Goal: Task Accomplishment & Management: Complete application form

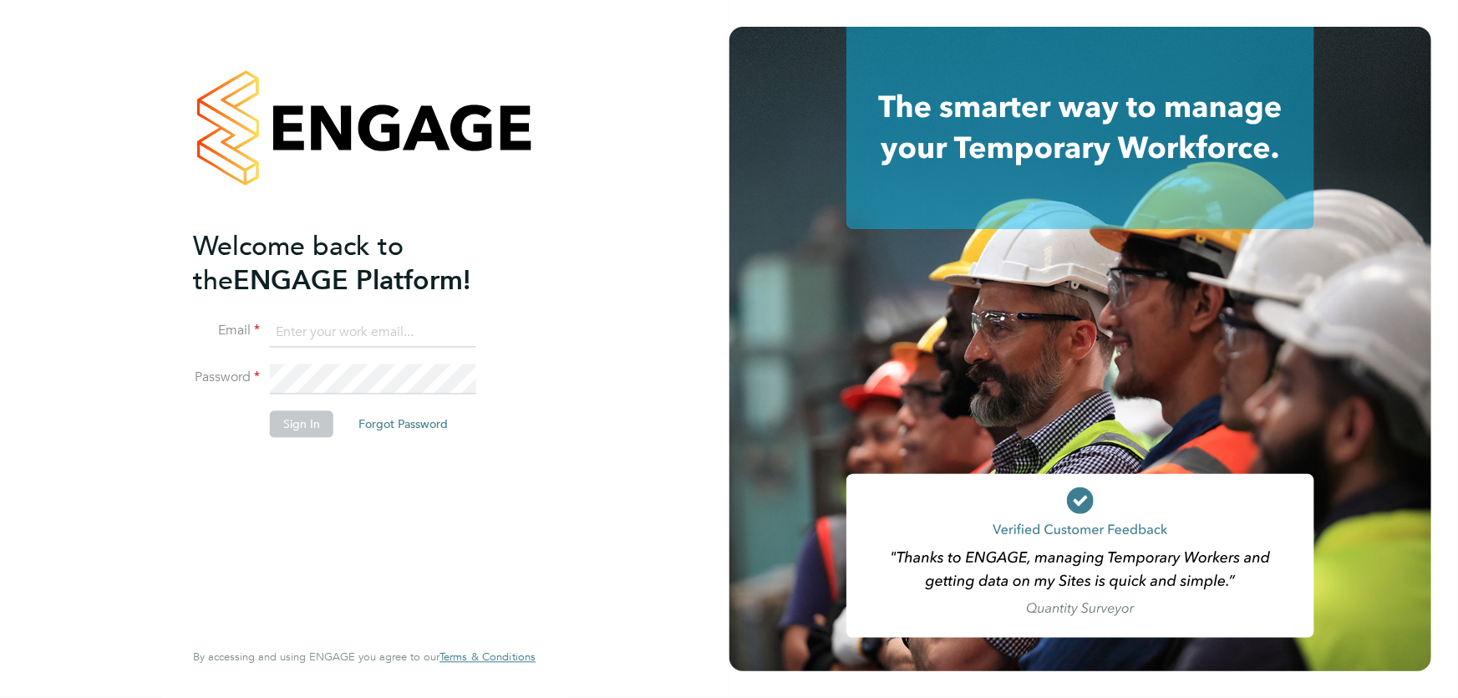
type input "akereisaite@fr-group.co.uk"
click at [301, 426] on button "Sign In" at bounding box center [302, 423] width 64 height 27
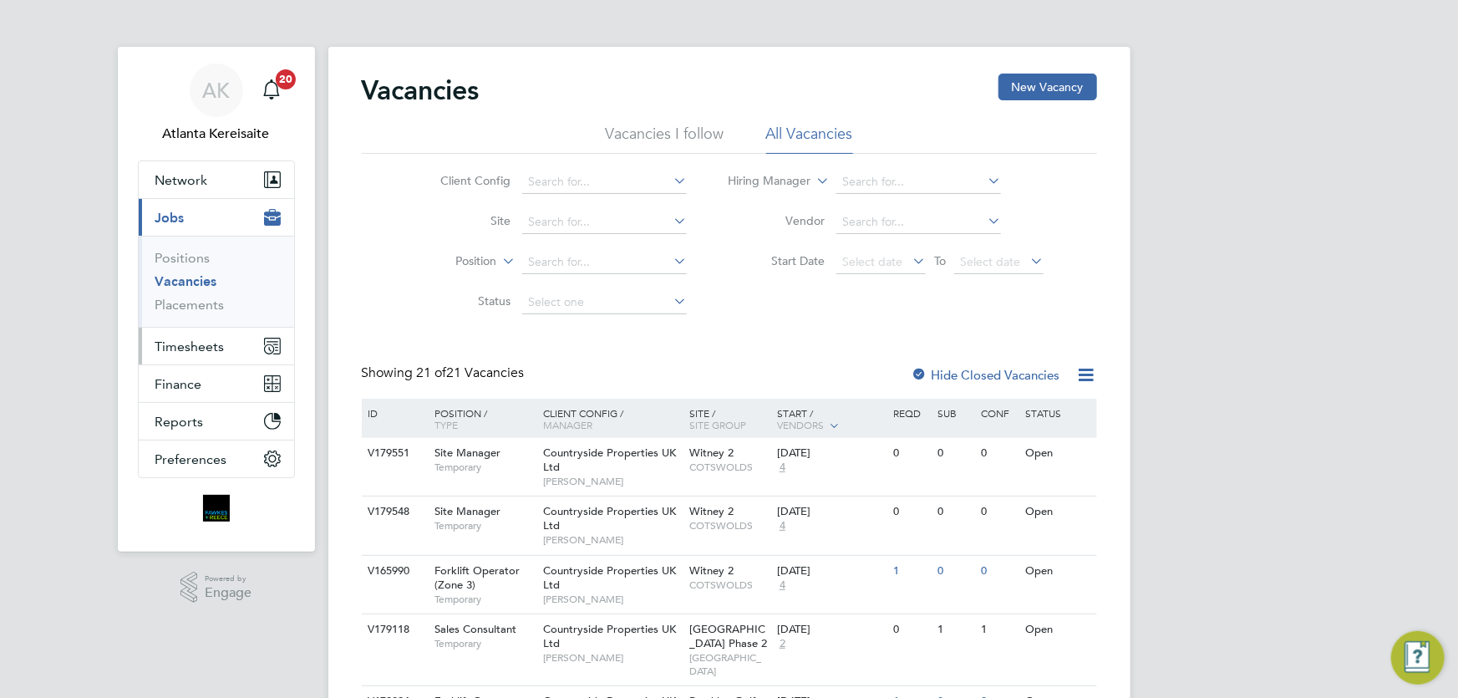
click at [234, 349] on button "Timesheets" at bounding box center [216, 346] width 155 height 37
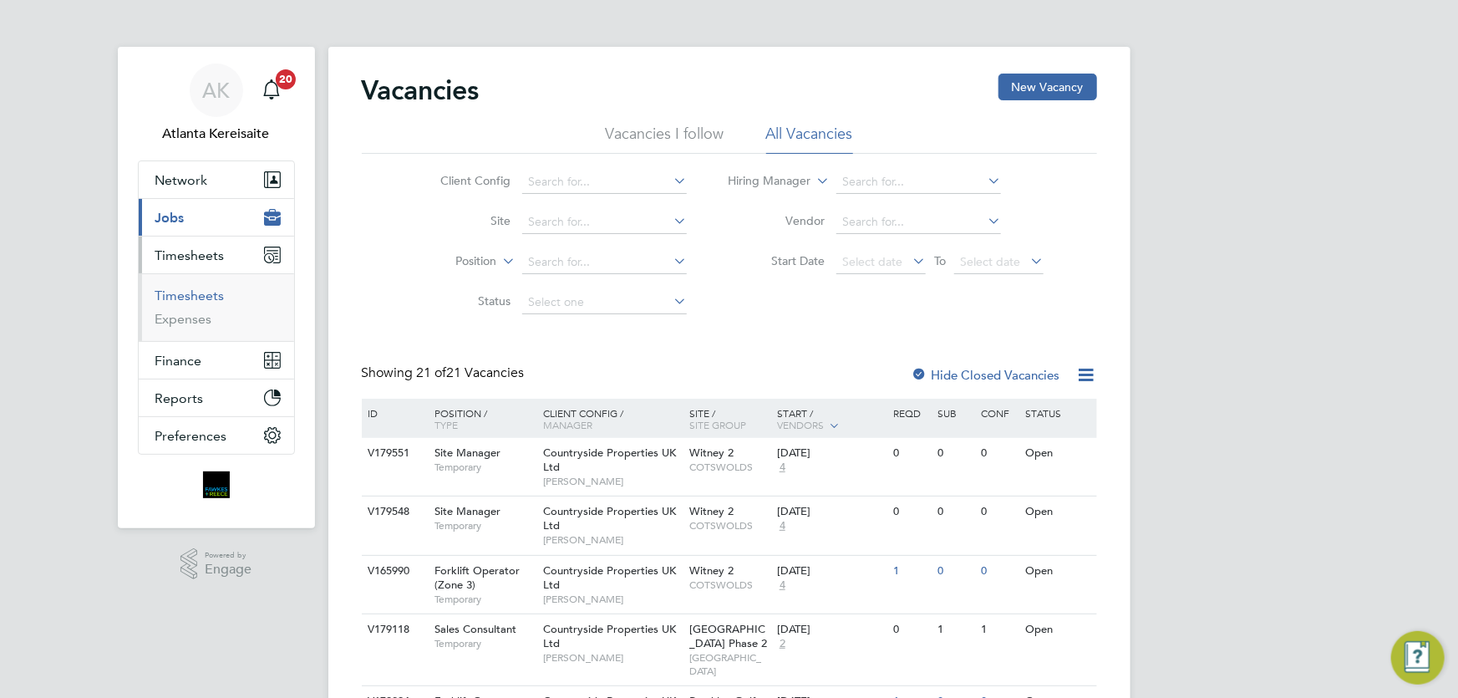
click at [176, 290] on link "Timesheets" at bounding box center [189, 296] width 69 height 16
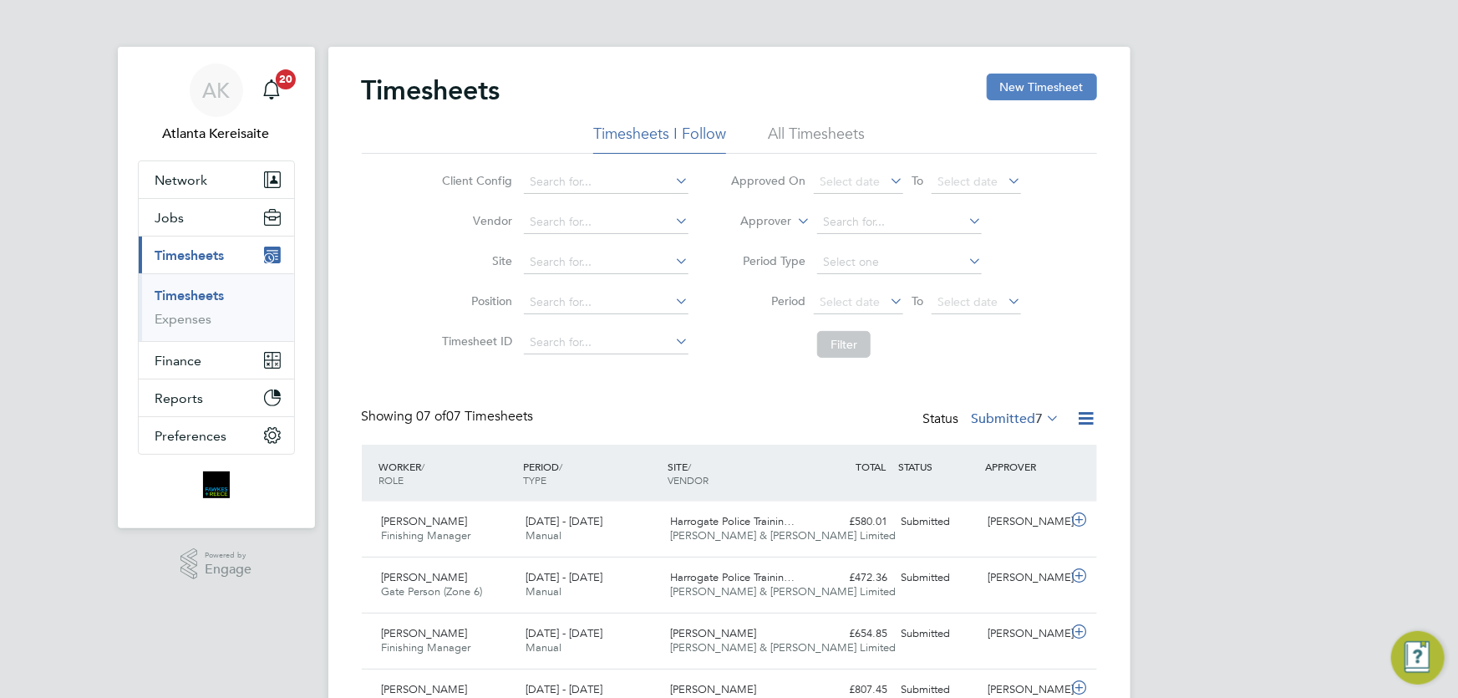
click at [1023, 91] on button "New Timesheet" at bounding box center [1042, 87] width 110 height 27
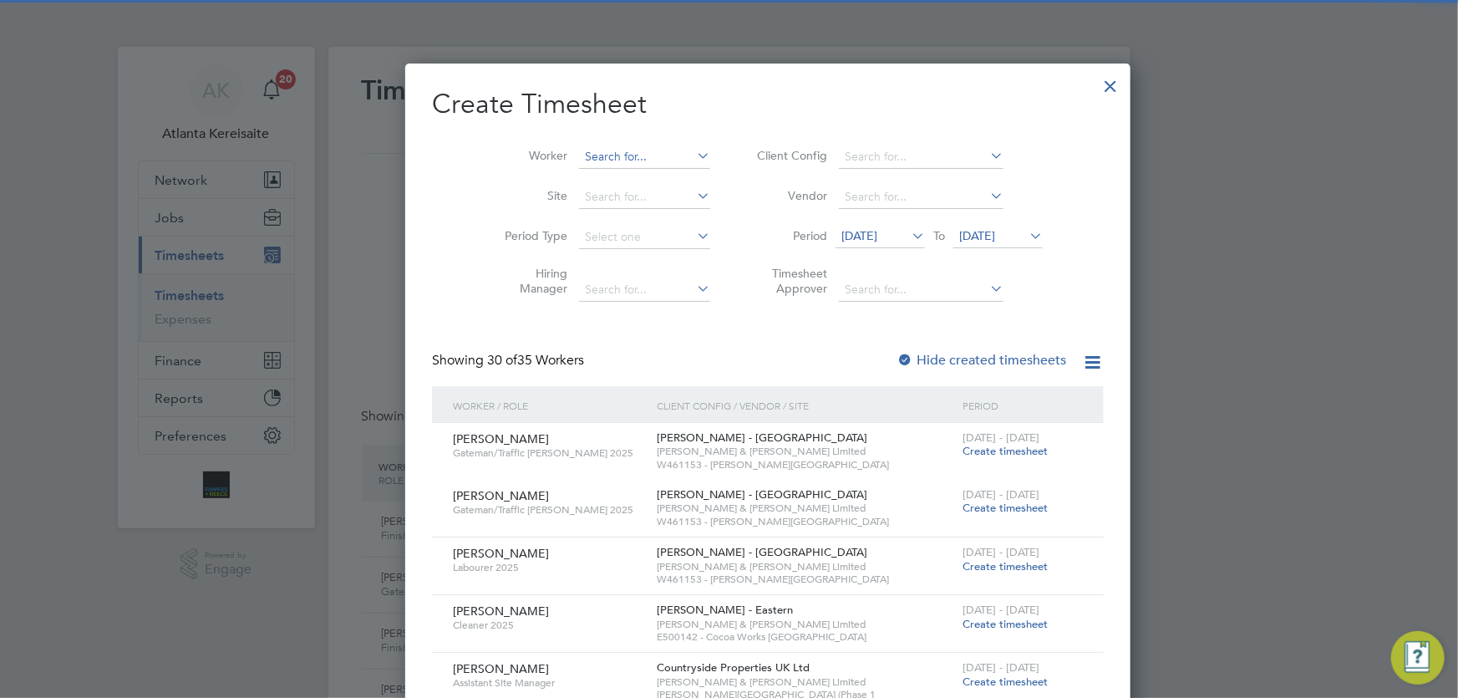
click at [598, 150] on input at bounding box center [644, 156] width 131 height 23
click at [607, 180] on li "Stuart Bl ackburn" at bounding box center [623, 179] width 167 height 23
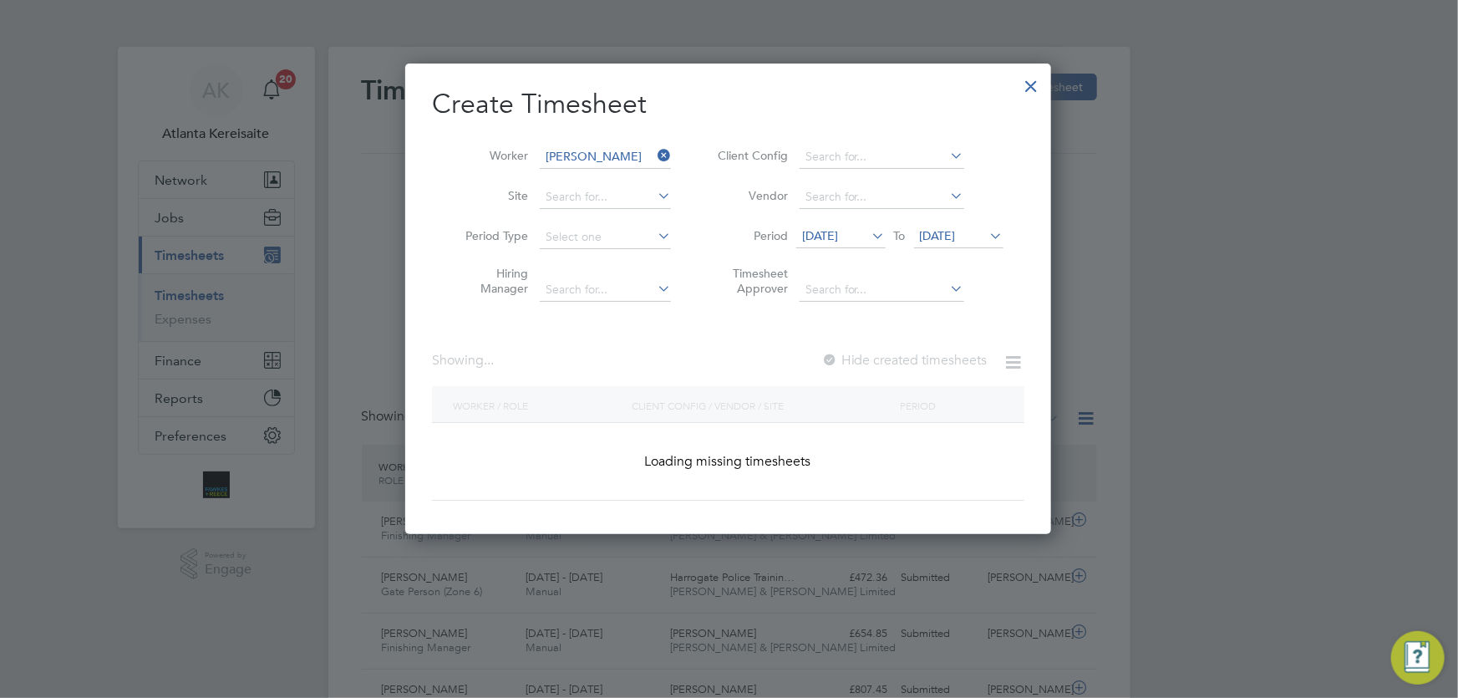
type input "[PERSON_NAME]"
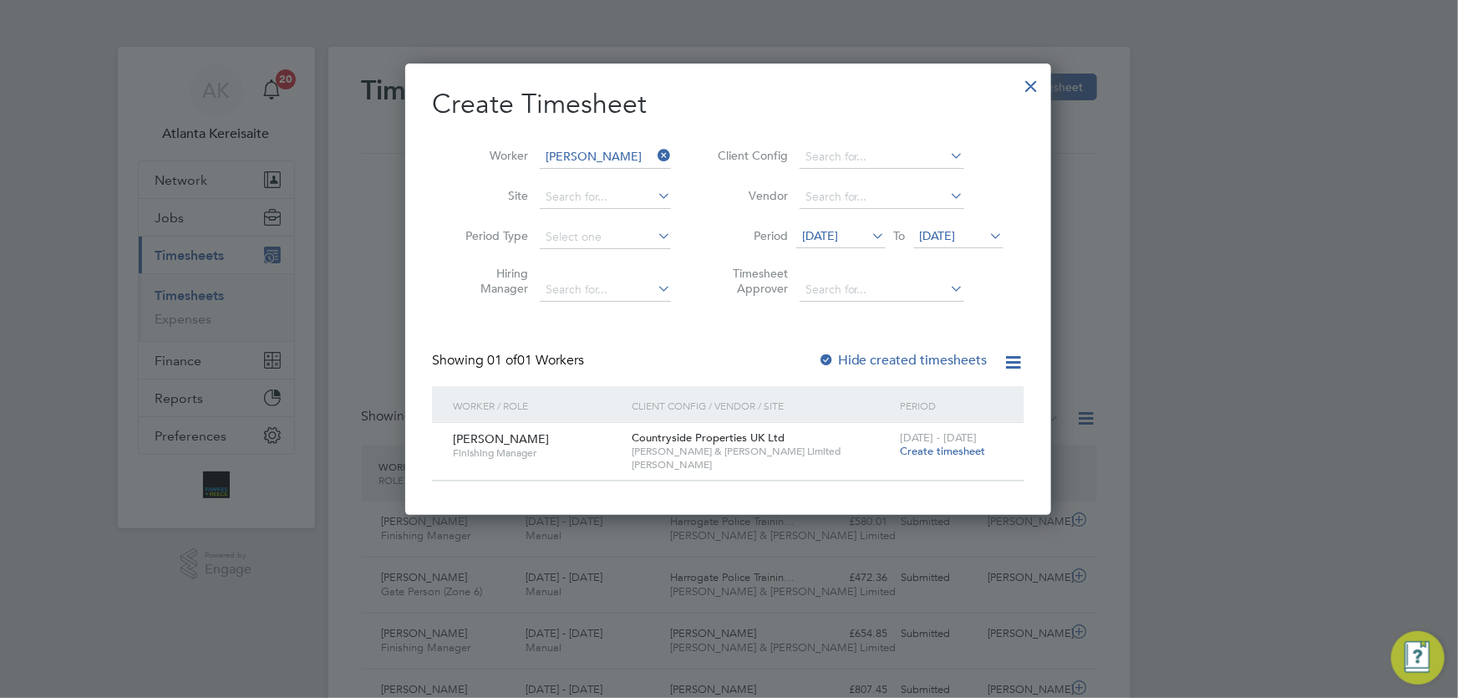
click at [934, 456] on span "Create timesheet" at bounding box center [942, 451] width 85 height 14
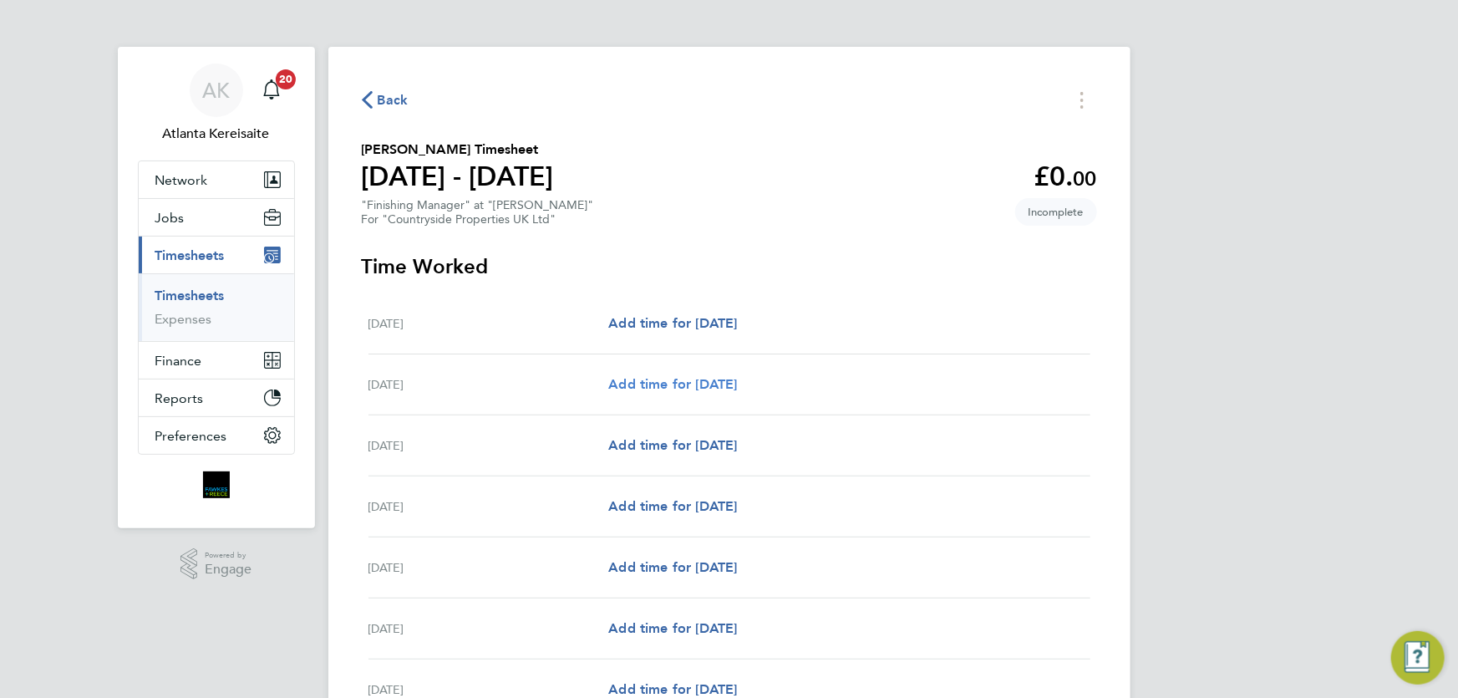
click at [688, 382] on span "Add time for Tue 26 Aug" at bounding box center [672, 384] width 129 height 16
select select "30"
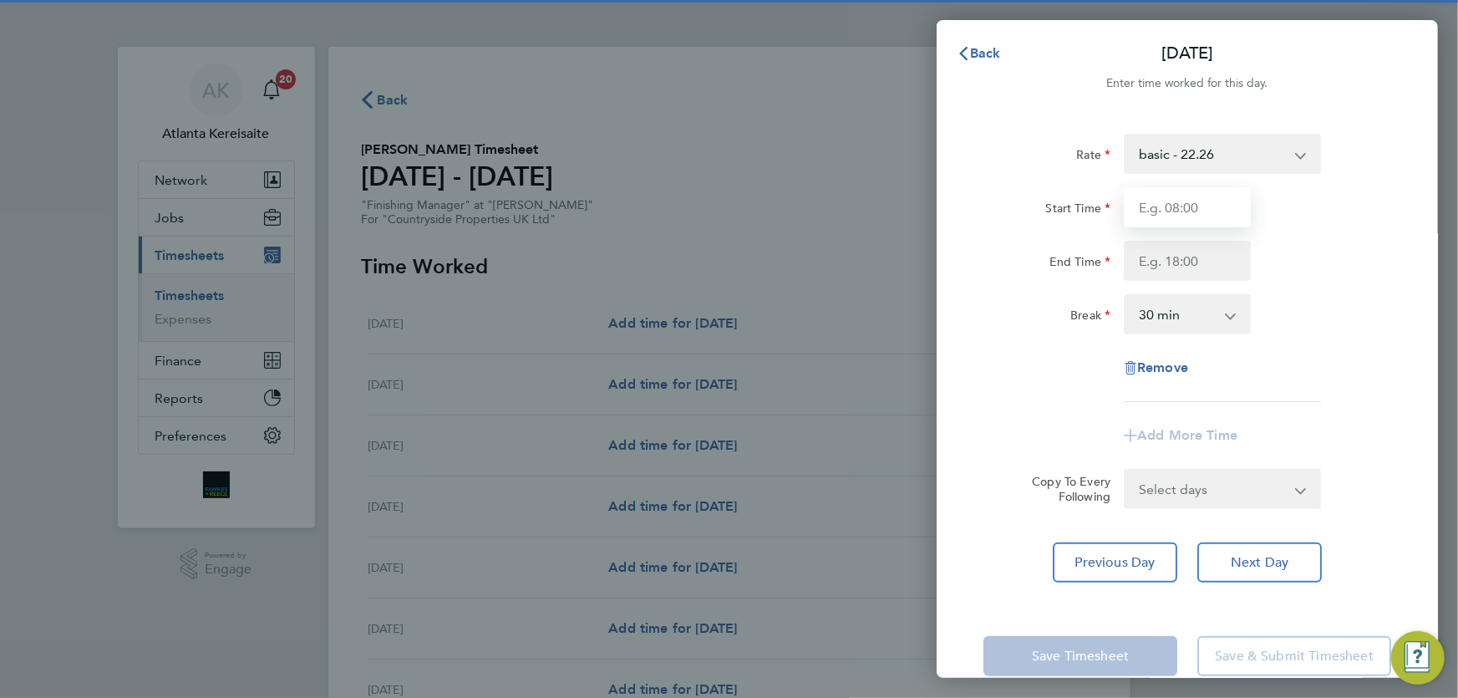
click at [1187, 194] on input "Start Time" at bounding box center [1187, 207] width 127 height 40
type input "07:30"
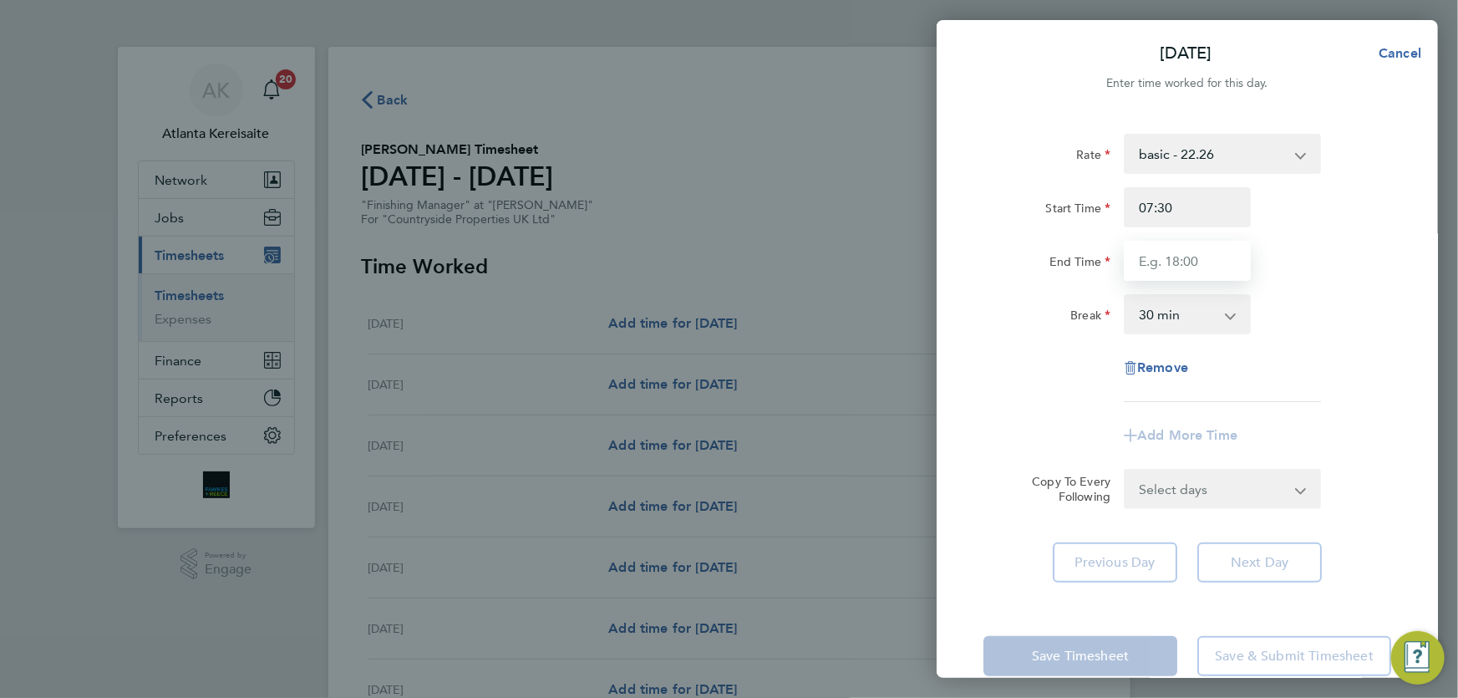
click at [1201, 259] on input "End Time" at bounding box center [1187, 261] width 127 height 40
type input "17:00"
click at [1189, 197] on input "07:30" at bounding box center [1187, 207] width 127 height 40
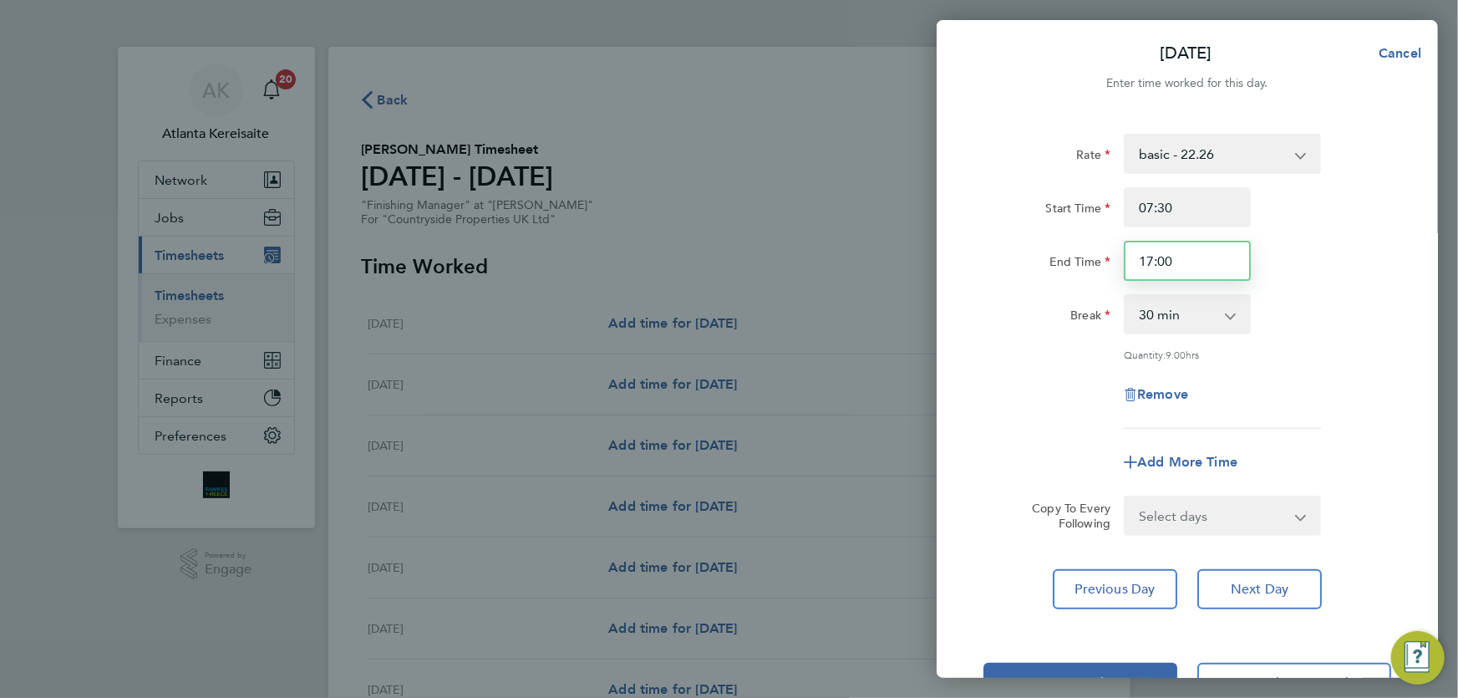
drag, startPoint x: 1206, startPoint y: 266, endPoint x: 1255, endPoint y: 347, distance: 94.5
click at [1210, 275] on input "17:00" at bounding box center [1187, 261] width 127 height 40
click at [1215, 512] on select "Select days Day Weekday (Mon-Fri) Weekend (Sat-Sun) Wednesday Thursday Friday S…" at bounding box center [1214, 515] width 176 height 37
select select "WEEKDAY"
click at [1126, 497] on select "Select days Day Weekday (Mon-Fri) Weekend (Sat-Sun) Wednesday Thursday Friday S…" at bounding box center [1214, 515] width 176 height 37
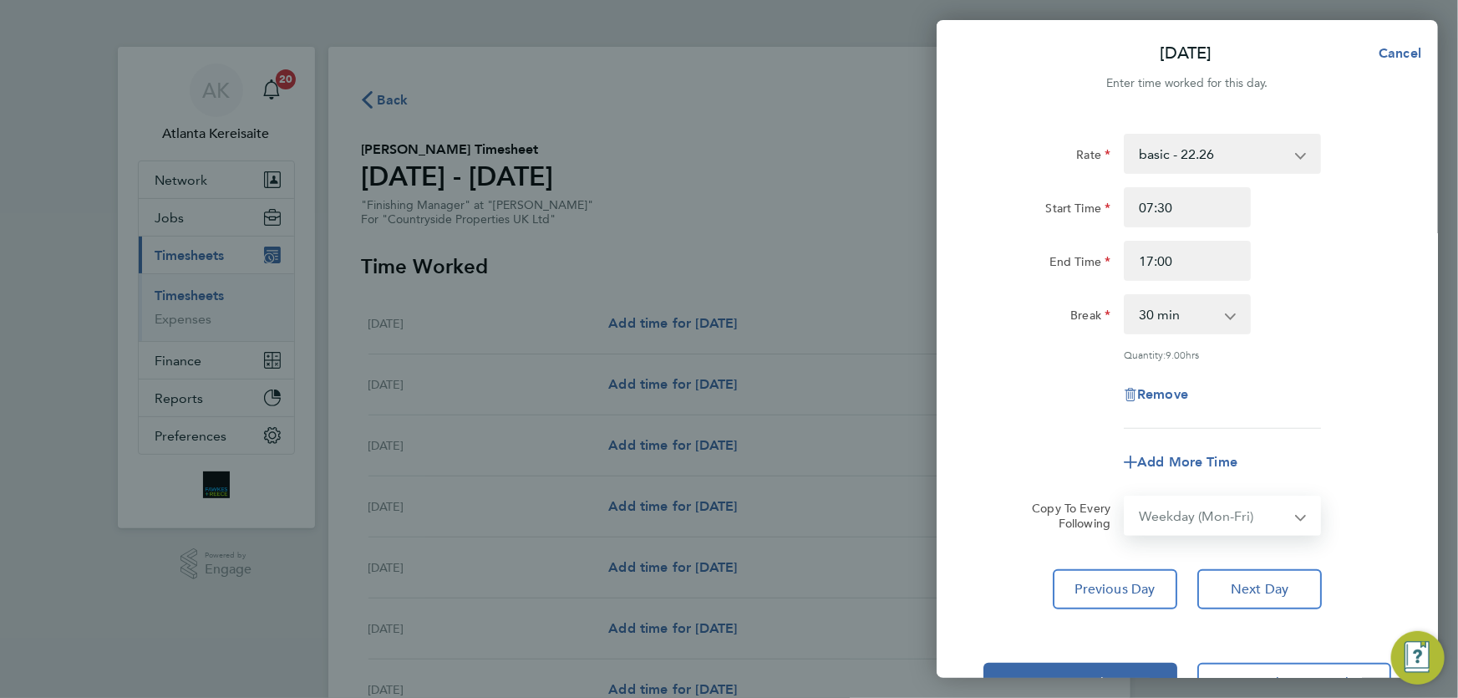
select select "2025-08-31"
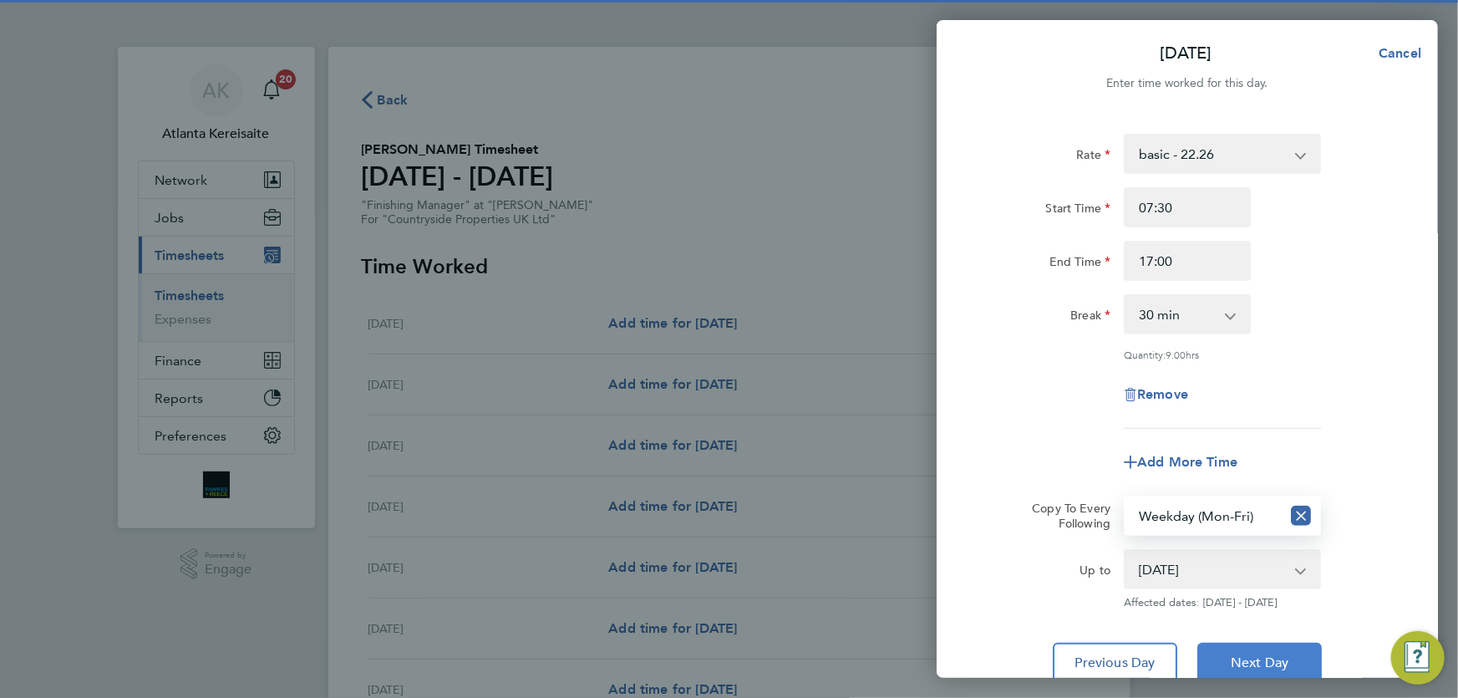
click at [1265, 649] on button "Next Day" at bounding box center [1260, 663] width 125 height 40
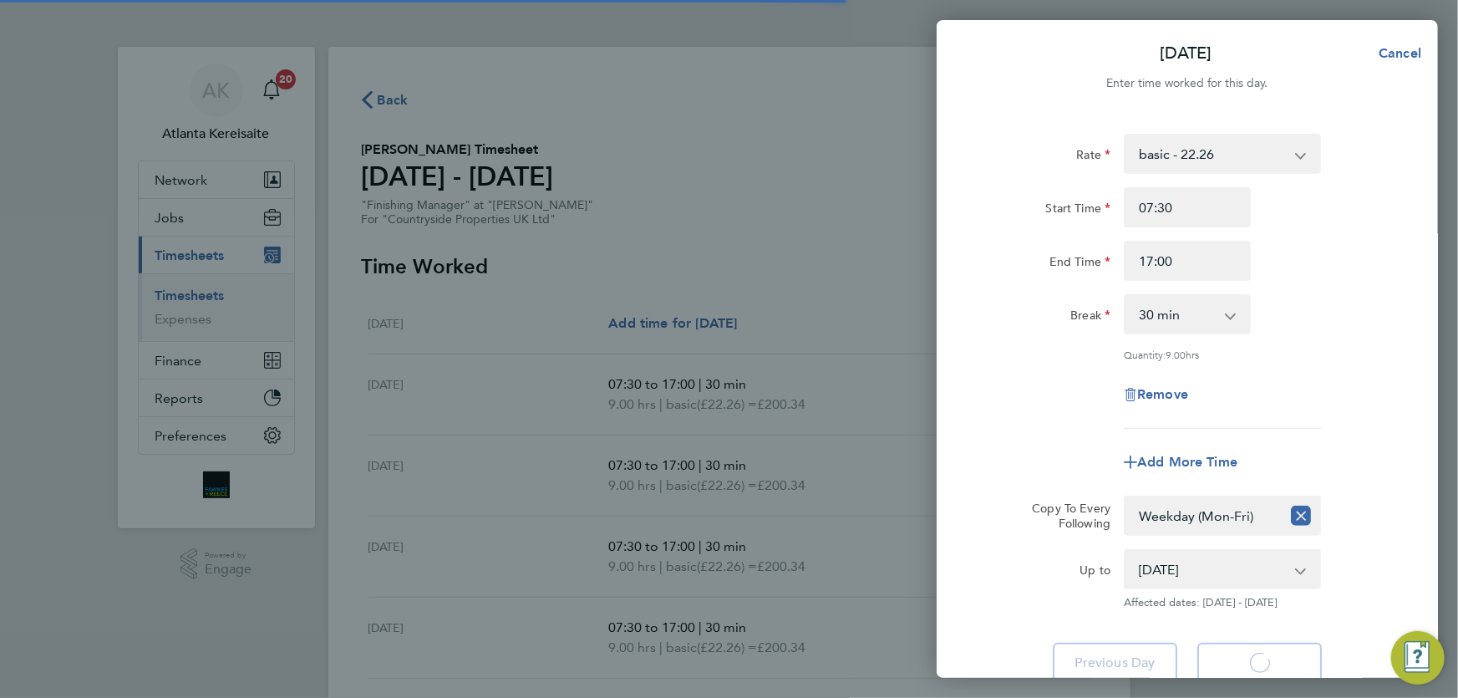
select select "30"
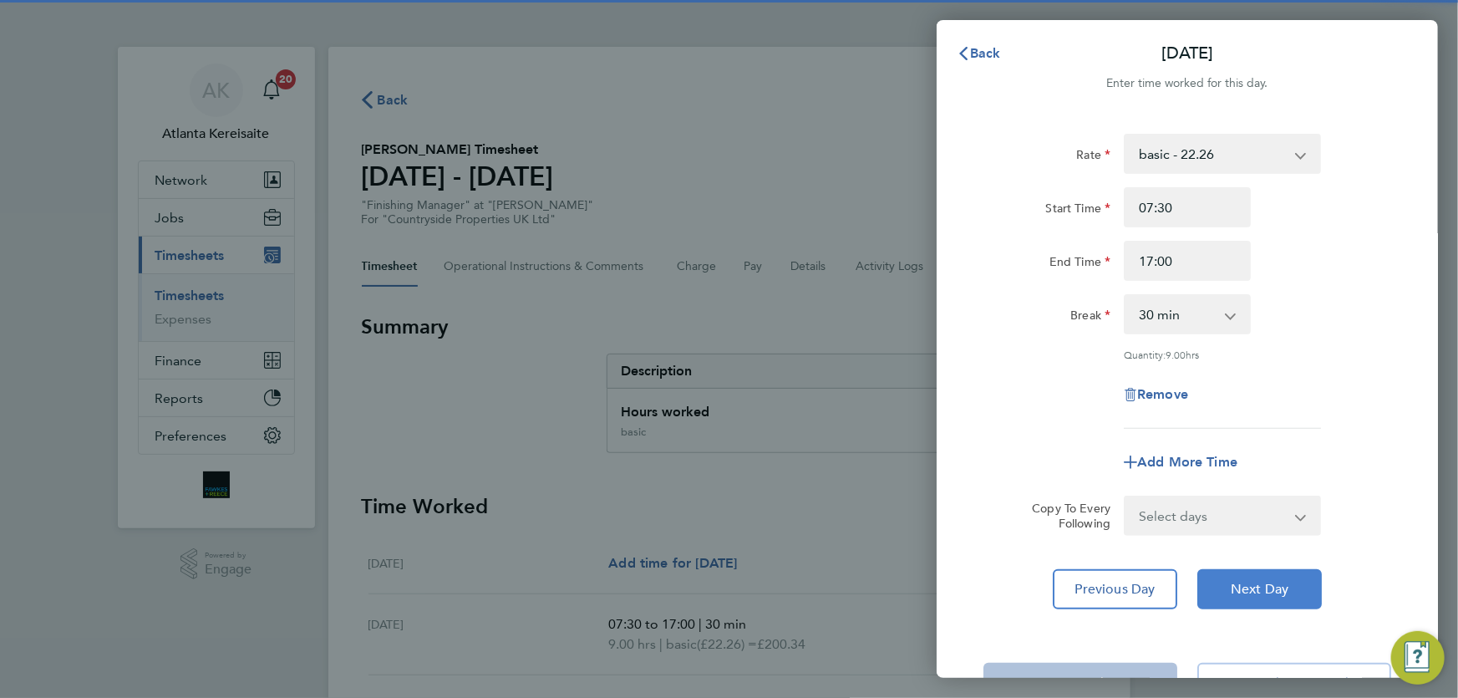
click at [1267, 588] on span "Next Day" at bounding box center [1260, 589] width 58 height 17
select select "30"
click at [1267, 588] on span "Next Day" at bounding box center [1260, 589] width 58 height 17
click at [1268, 588] on span "Next Day" at bounding box center [1260, 589] width 58 height 17
select select "30"
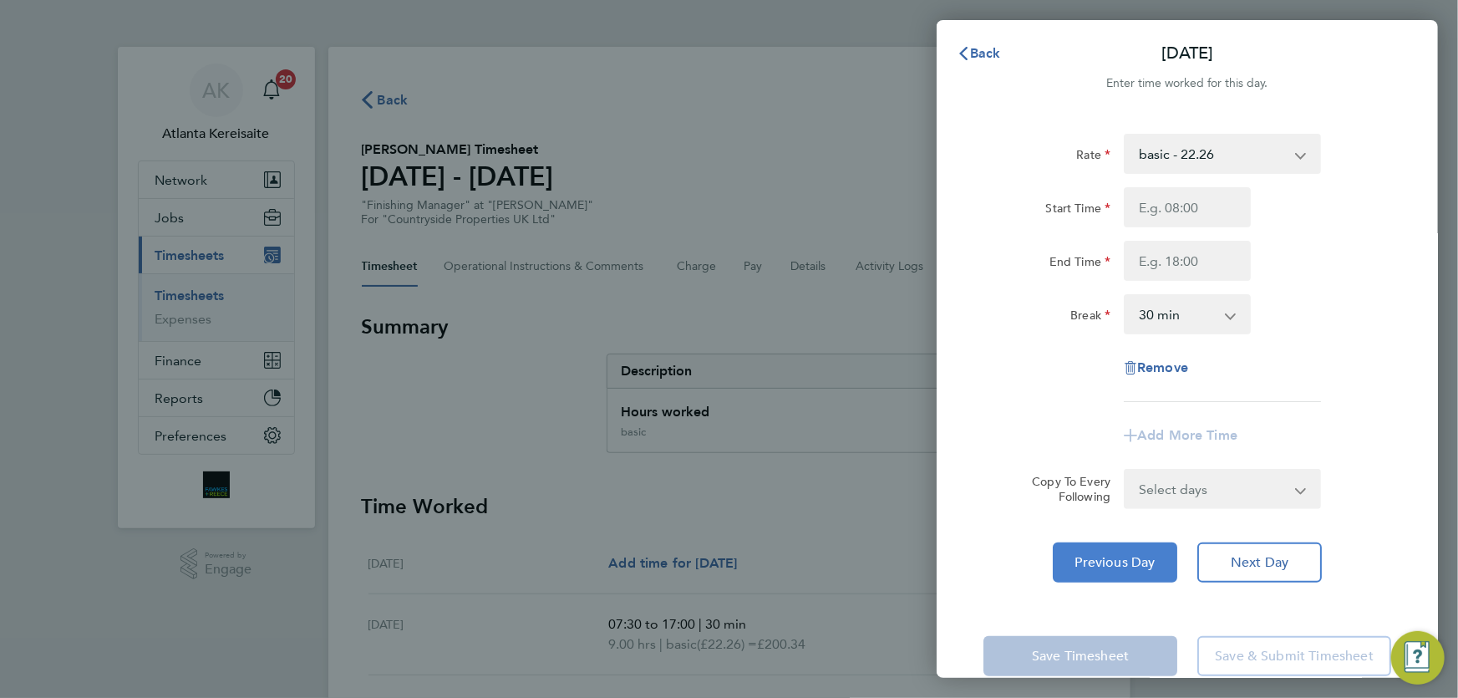
drag, startPoint x: 1122, startPoint y: 569, endPoint x: 1173, endPoint y: 499, distance: 86.3
click at [1122, 568] on button "Previous Day" at bounding box center [1115, 562] width 125 height 40
select select "30"
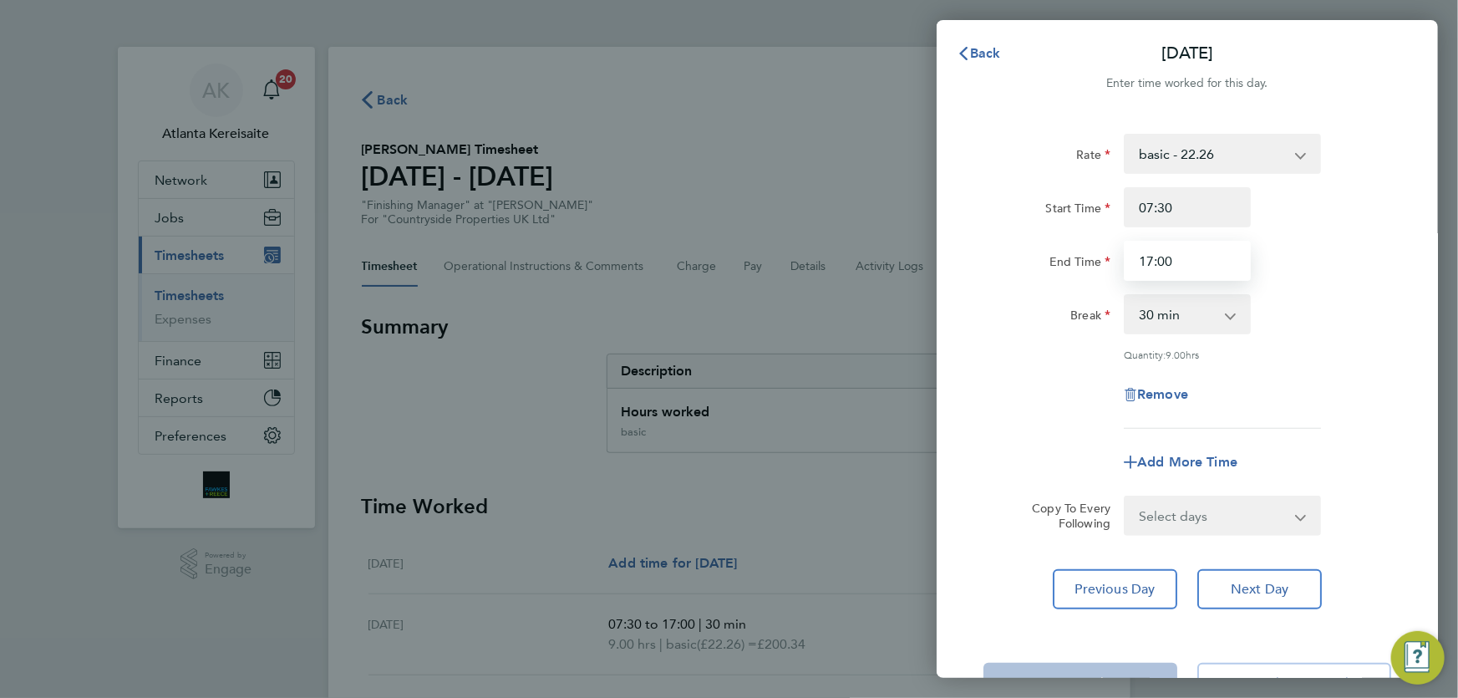
click at [1153, 262] on input "17:00" at bounding box center [1187, 261] width 127 height 40
type input "16:00"
click at [1109, 594] on span "Previous Day" at bounding box center [1116, 589] width 80 height 17
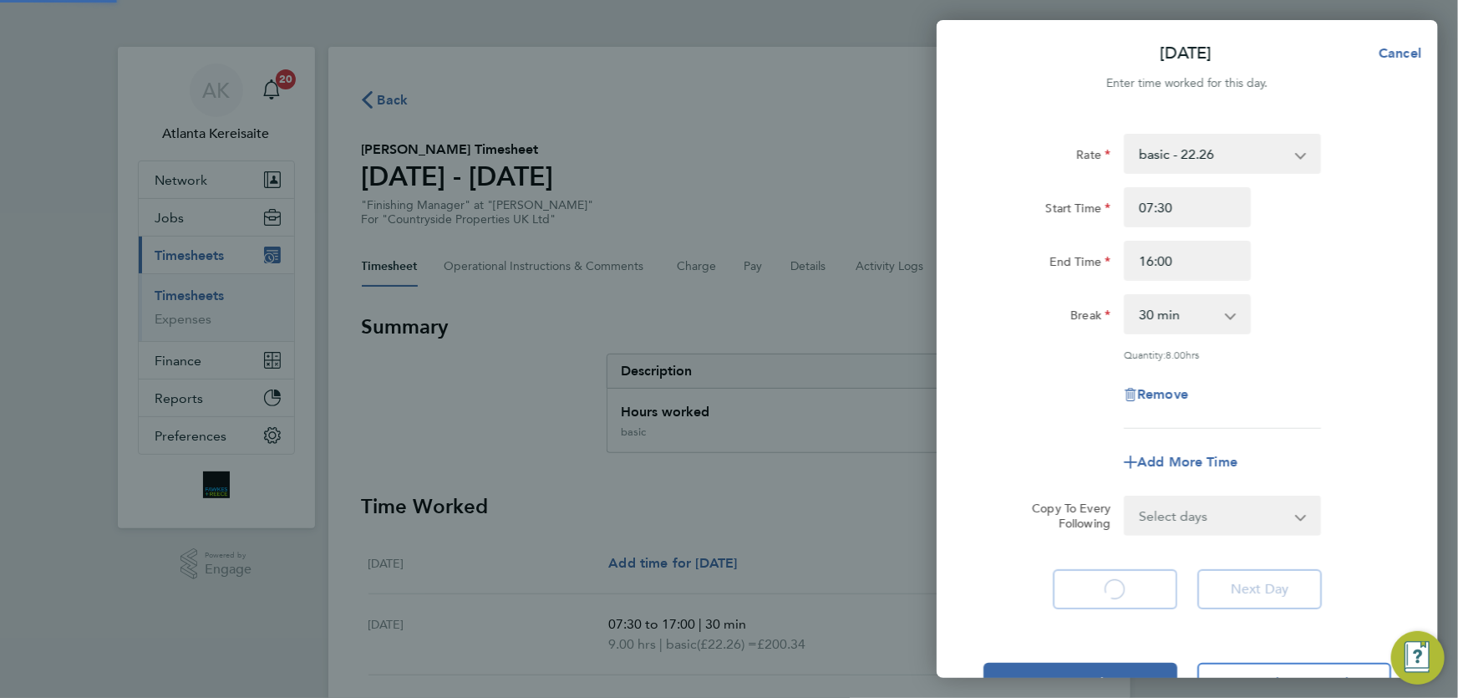
select select "30"
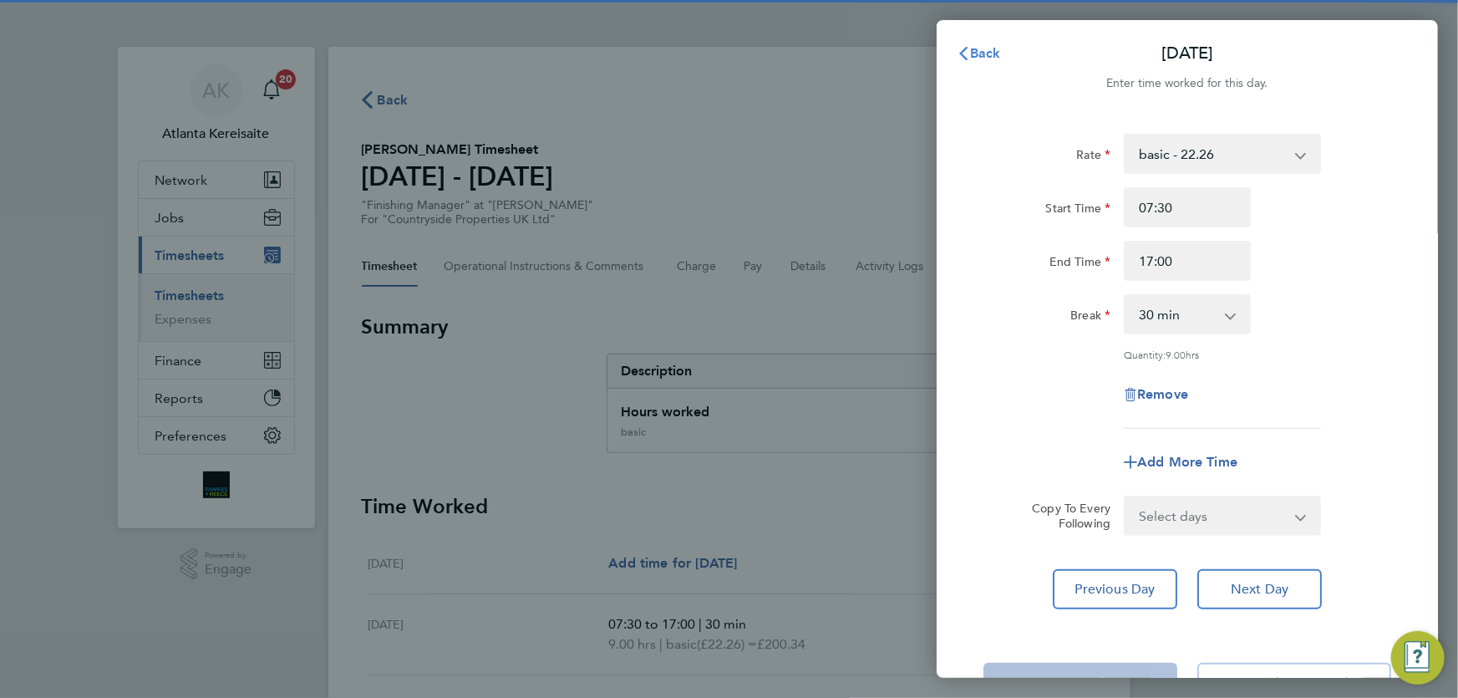
click at [972, 48] on span "Back" at bounding box center [985, 53] width 31 height 16
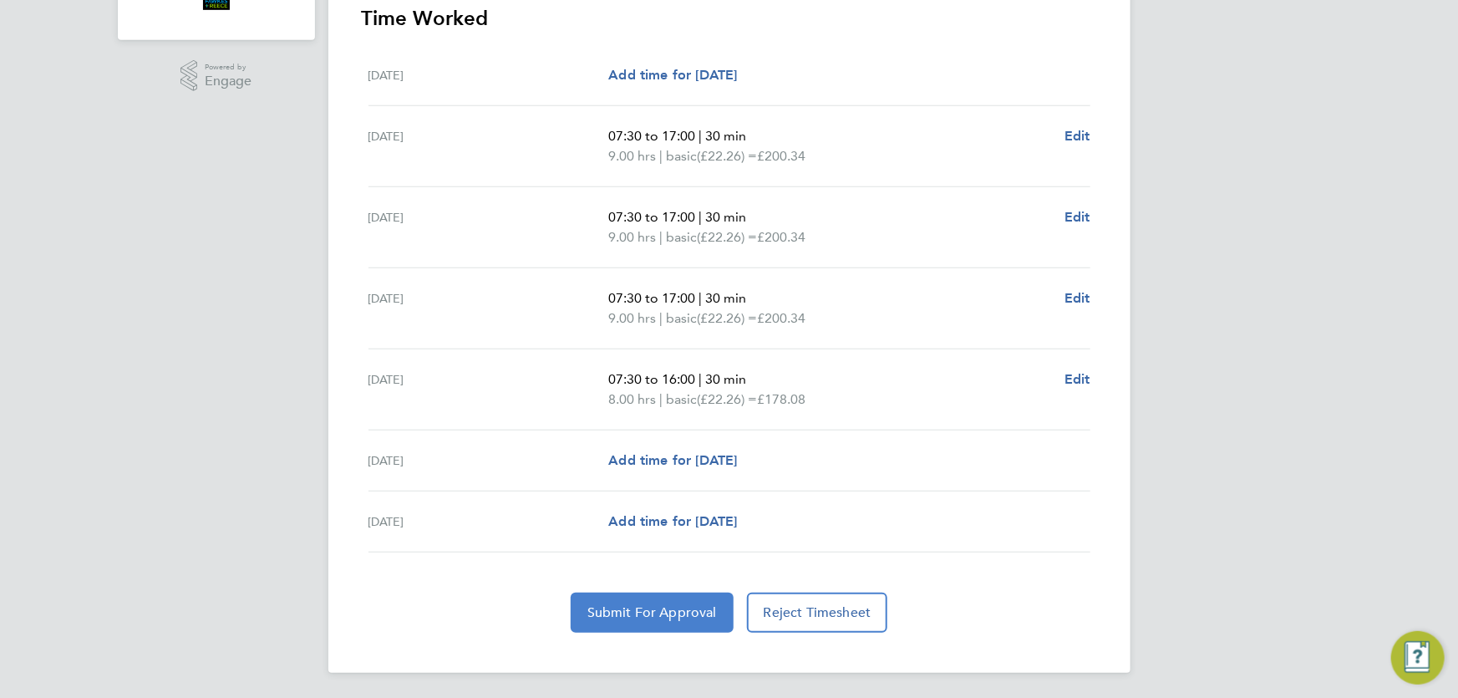
click at [585, 619] on button "Submit For Approval" at bounding box center [652, 613] width 163 height 40
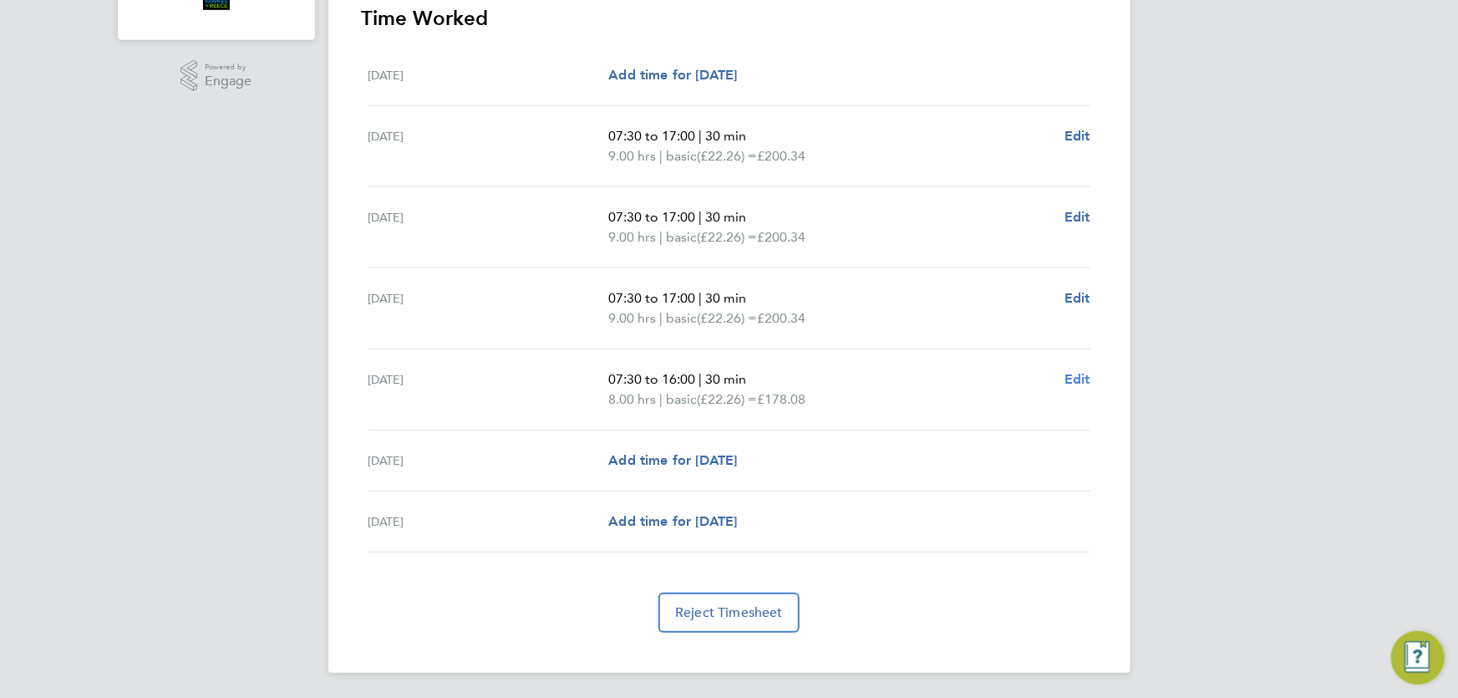
click at [1080, 375] on span "Edit" at bounding box center [1078, 379] width 26 height 16
select select "30"
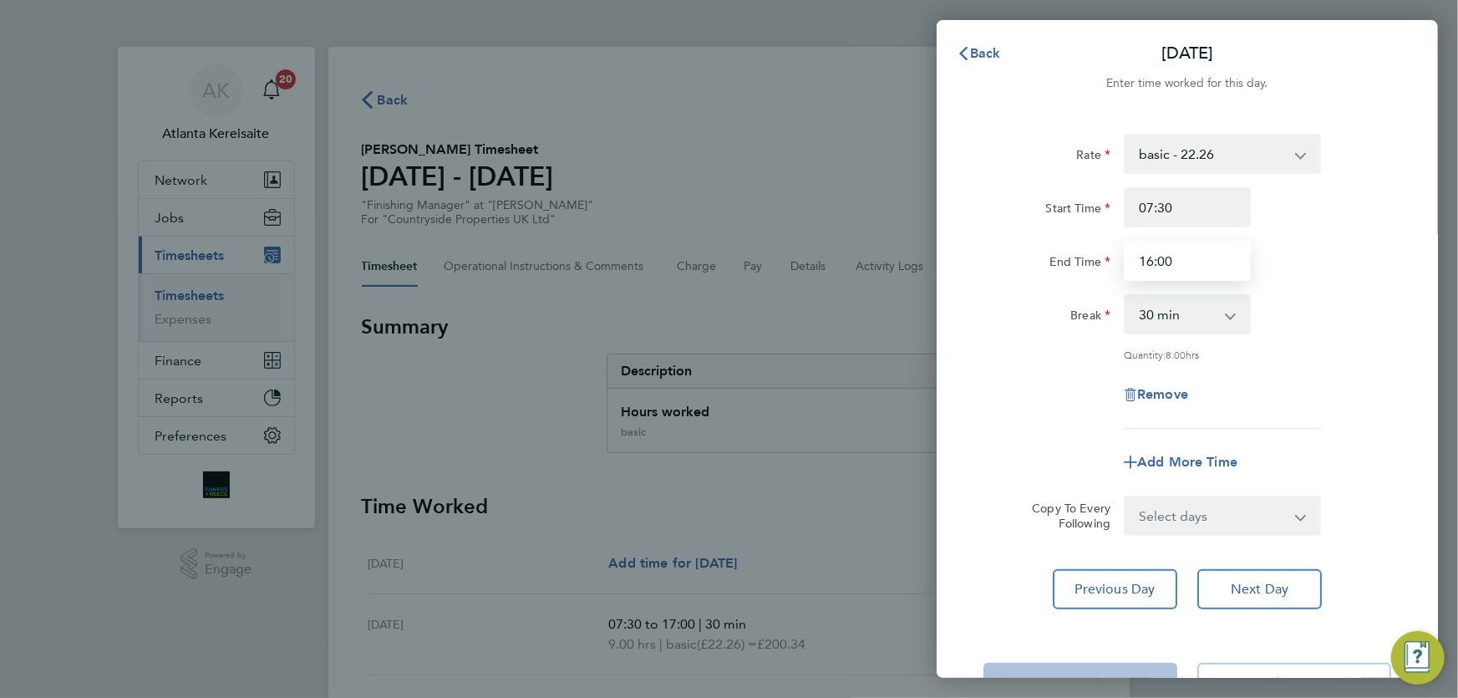
click at [1151, 259] on input "16:00" at bounding box center [1187, 261] width 127 height 40
type input "17:00"
click at [1248, 590] on span "Next Day" at bounding box center [1260, 589] width 58 height 17
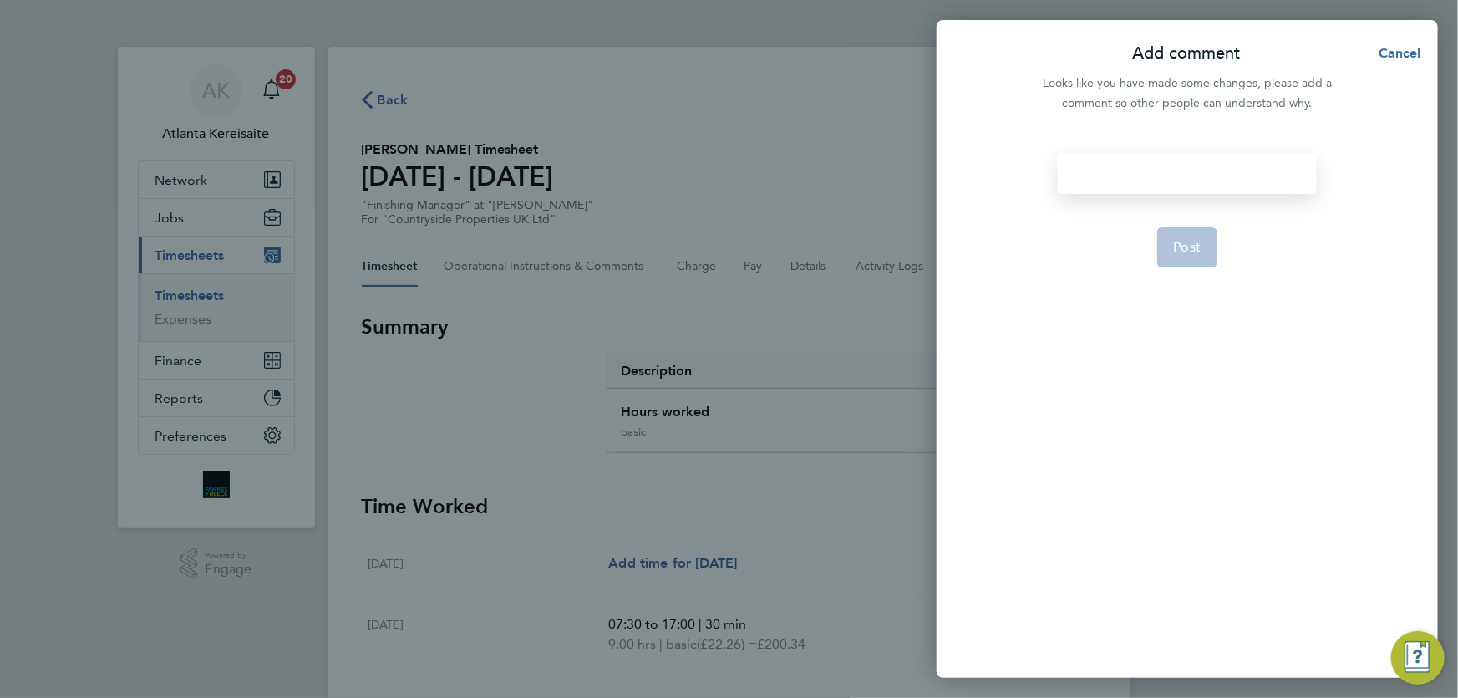
click at [1143, 173] on div at bounding box center [1187, 174] width 258 height 40
click at [1123, 179] on div at bounding box center [1187, 174] width 258 height 40
click at [1179, 255] on button "Post" at bounding box center [1188, 267] width 61 height 40
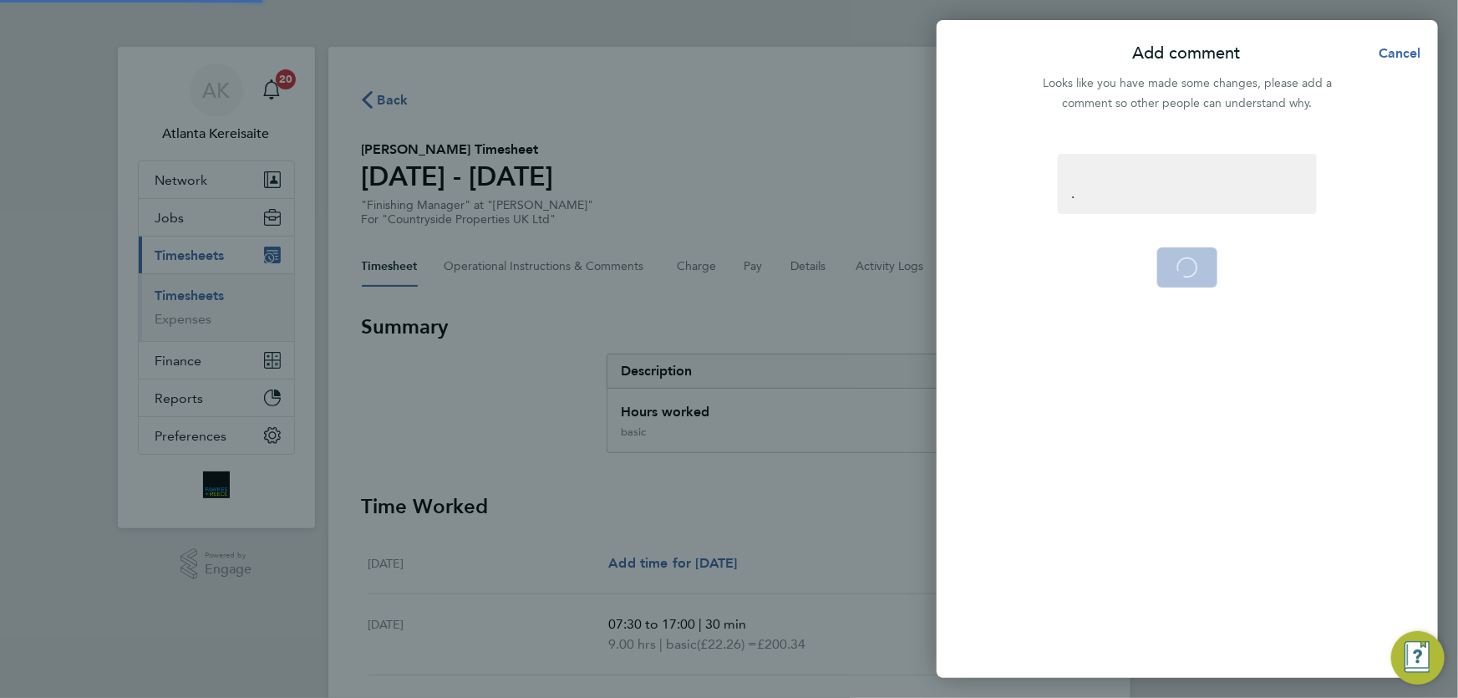
select select "30"
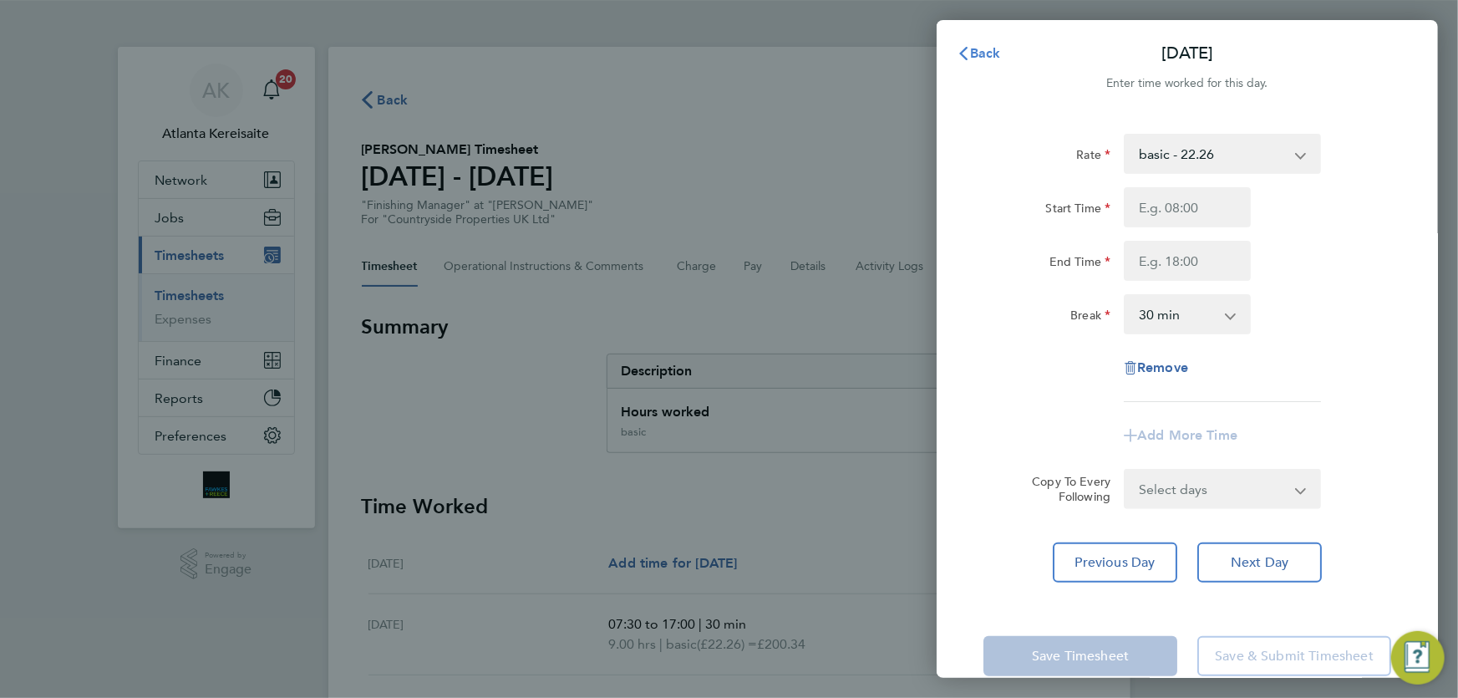
click at [983, 49] on span "Back" at bounding box center [985, 53] width 31 height 16
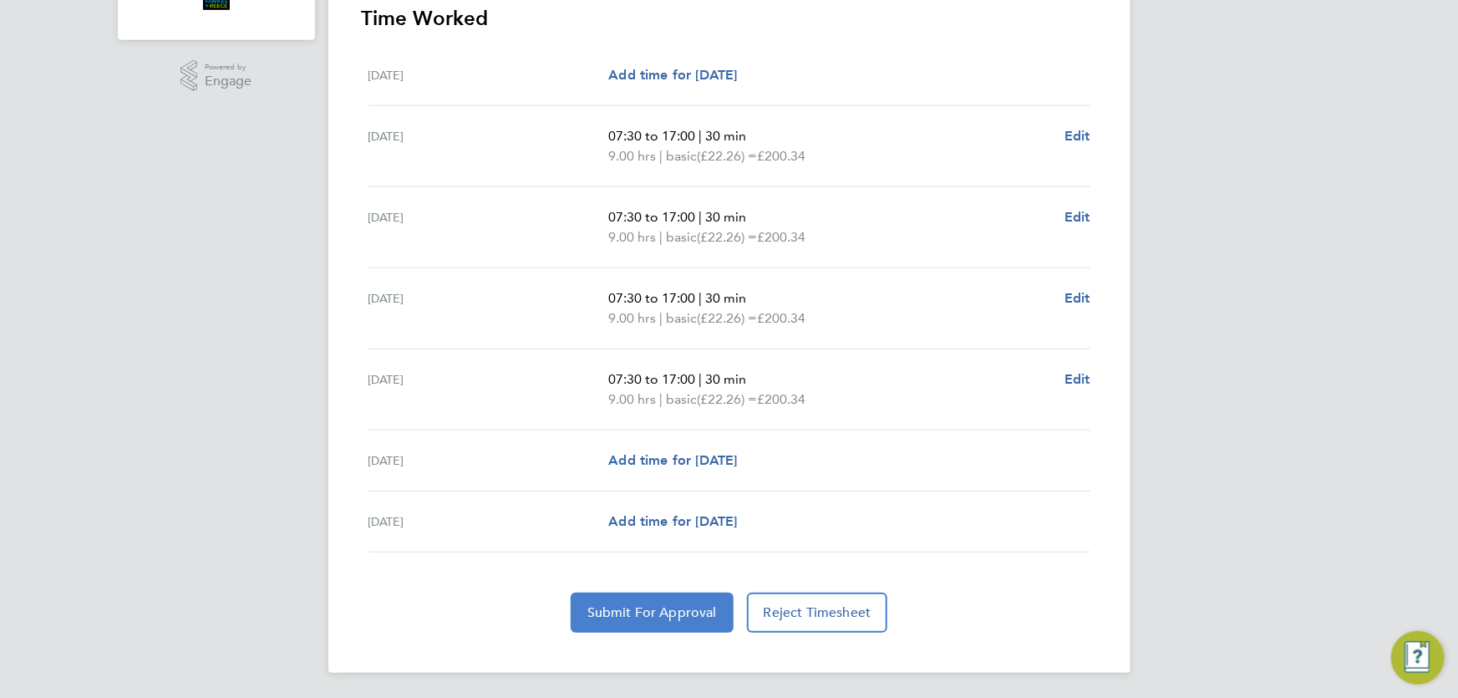
click at [699, 599] on button "Submit For Approval" at bounding box center [652, 613] width 163 height 40
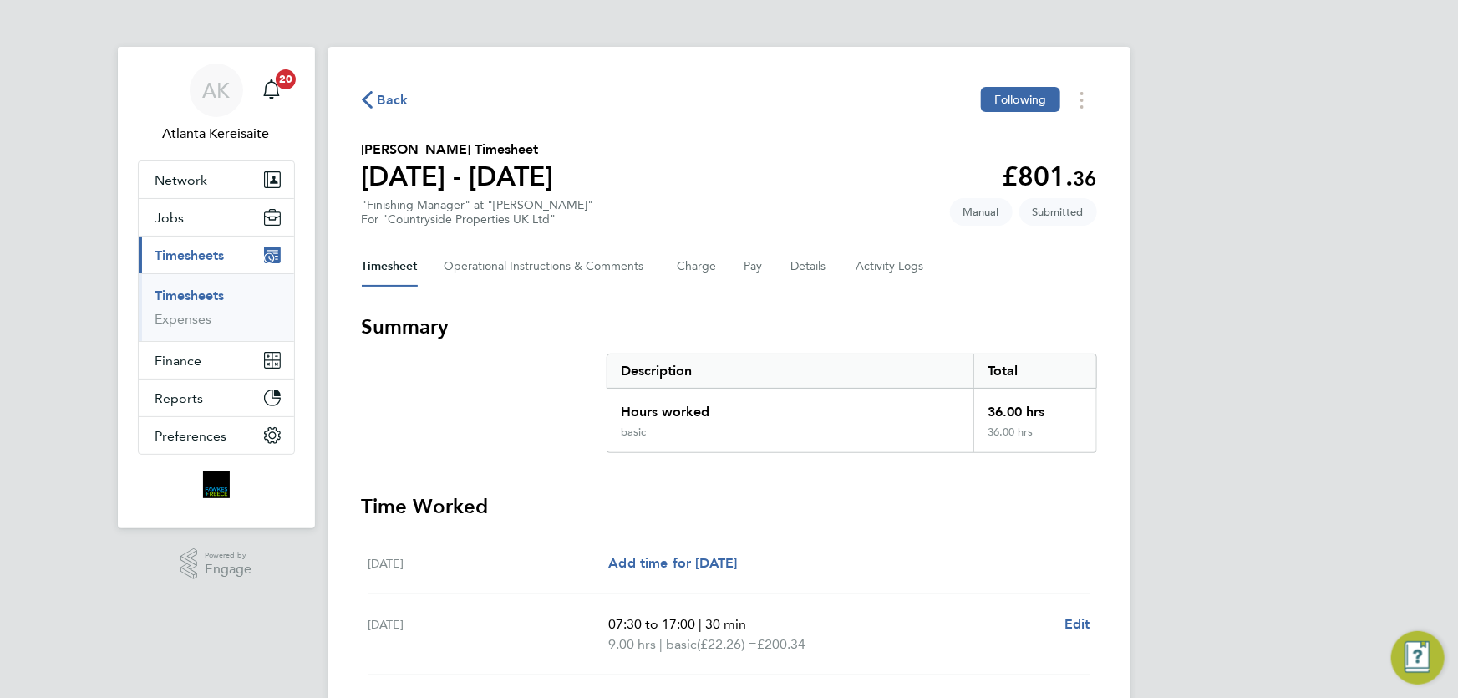
click at [375, 109] on button "Back" at bounding box center [385, 99] width 47 height 21
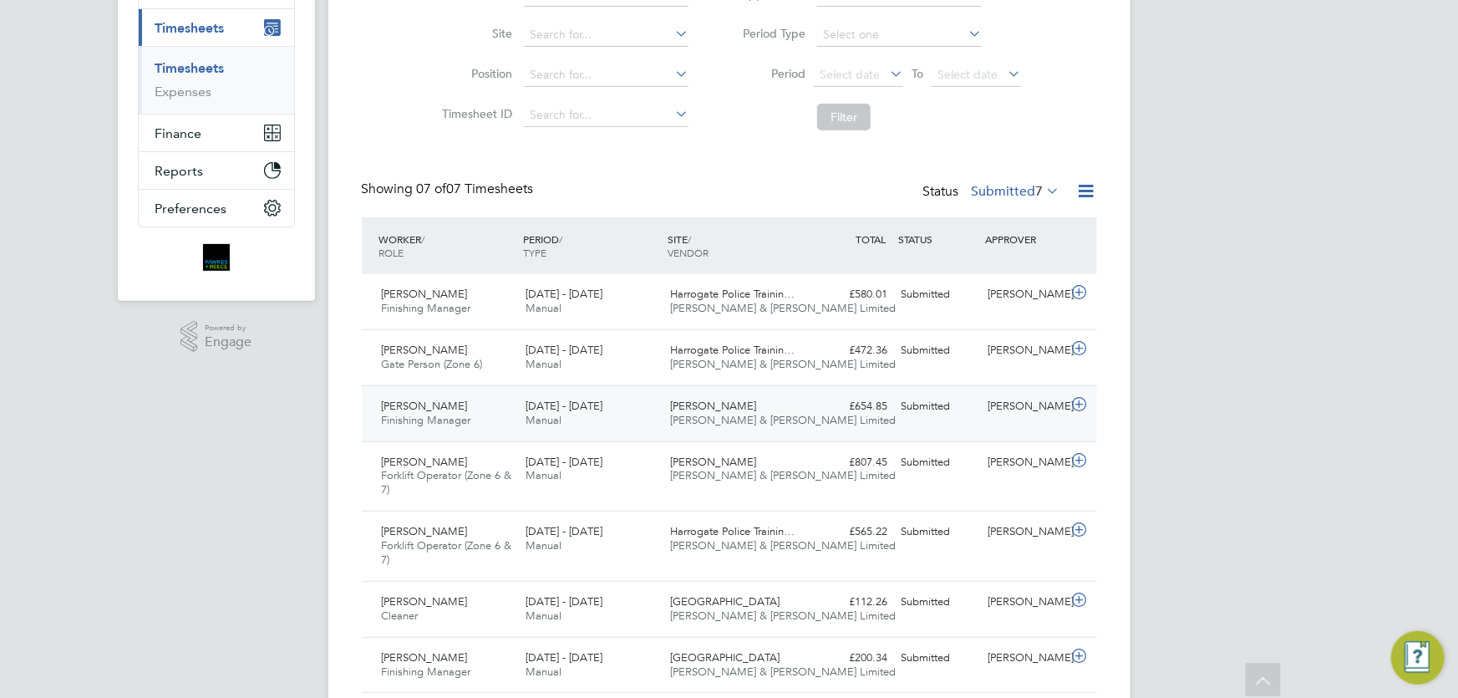
click at [997, 411] on div "Chris Parker" at bounding box center [1024, 407] width 87 height 28
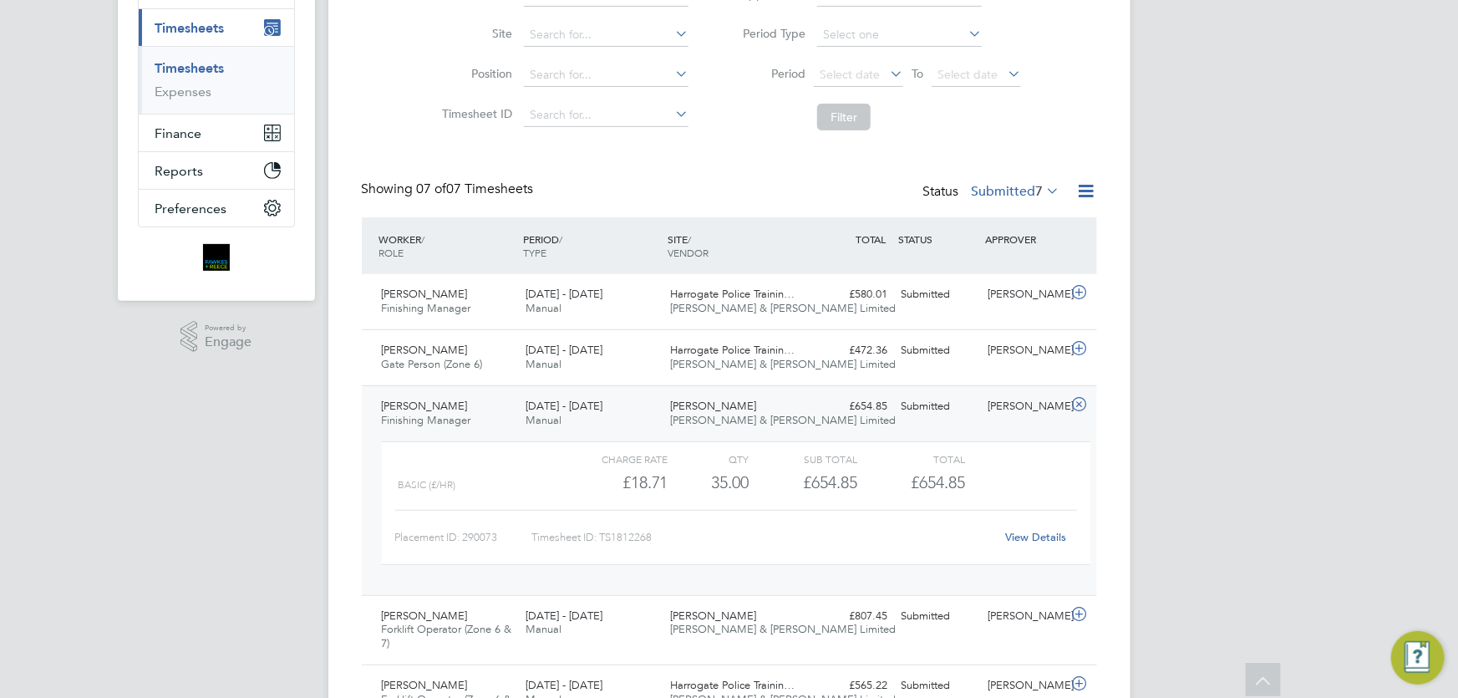
click at [1037, 534] on link "View Details" at bounding box center [1035, 537] width 61 height 14
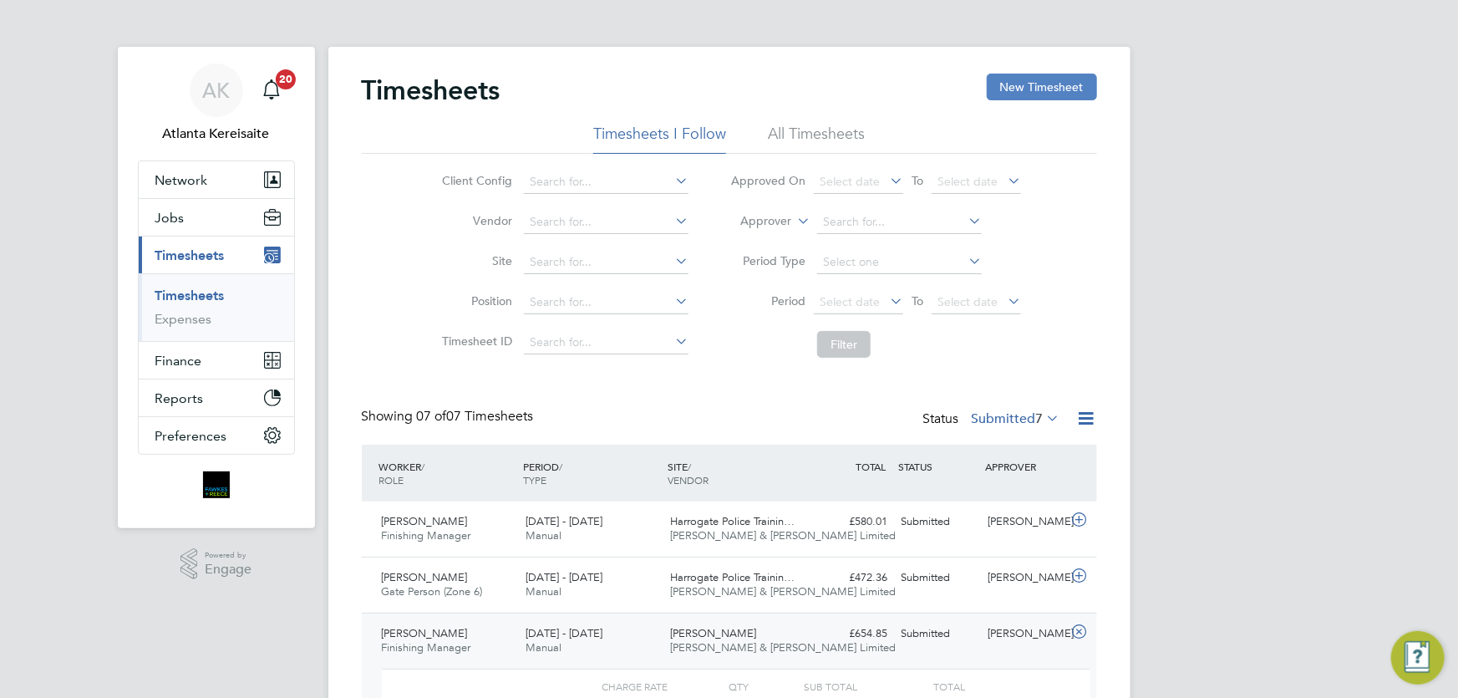
click at [1046, 99] on button "New Timesheet" at bounding box center [1042, 87] width 110 height 27
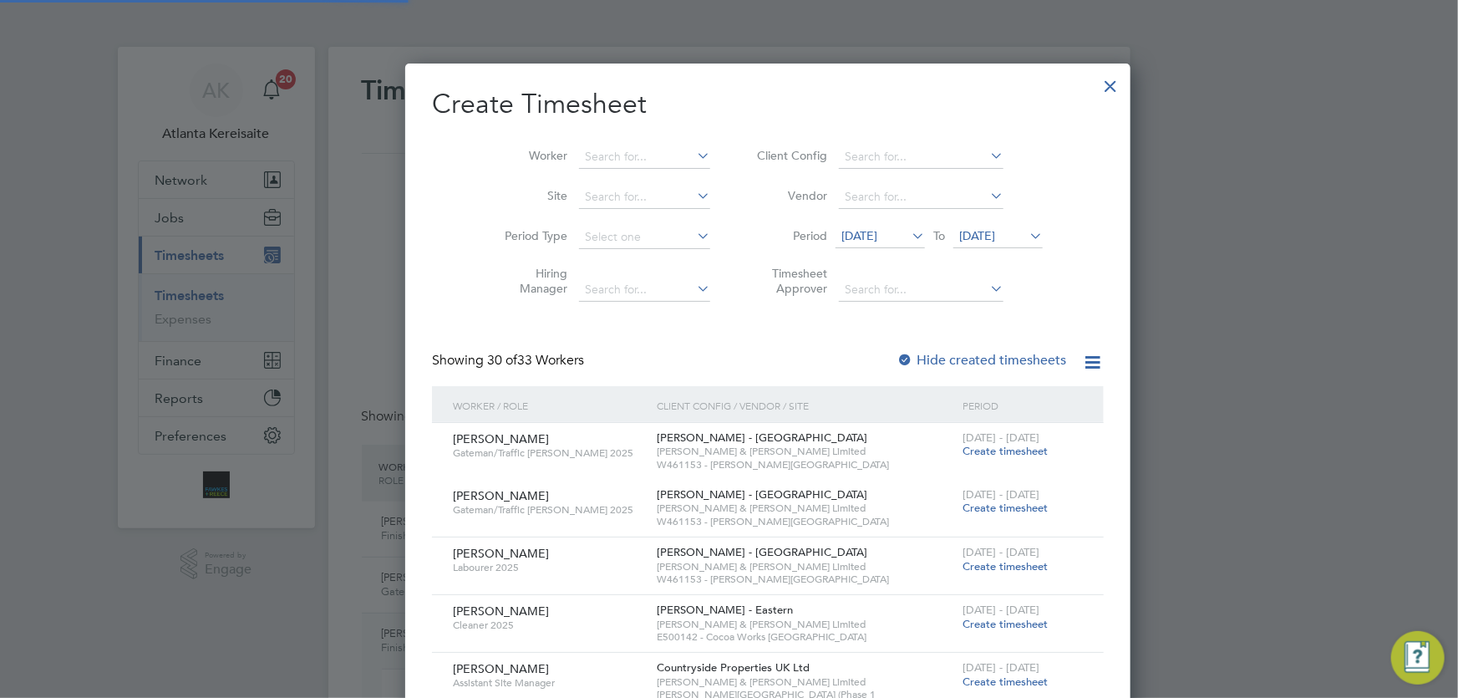
scroll to position [8, 8]
click at [579, 154] on input at bounding box center [644, 156] width 131 height 23
click at [582, 175] on li "Stuart Bl ackburn" at bounding box center [623, 179] width 167 height 23
type input "[PERSON_NAME]"
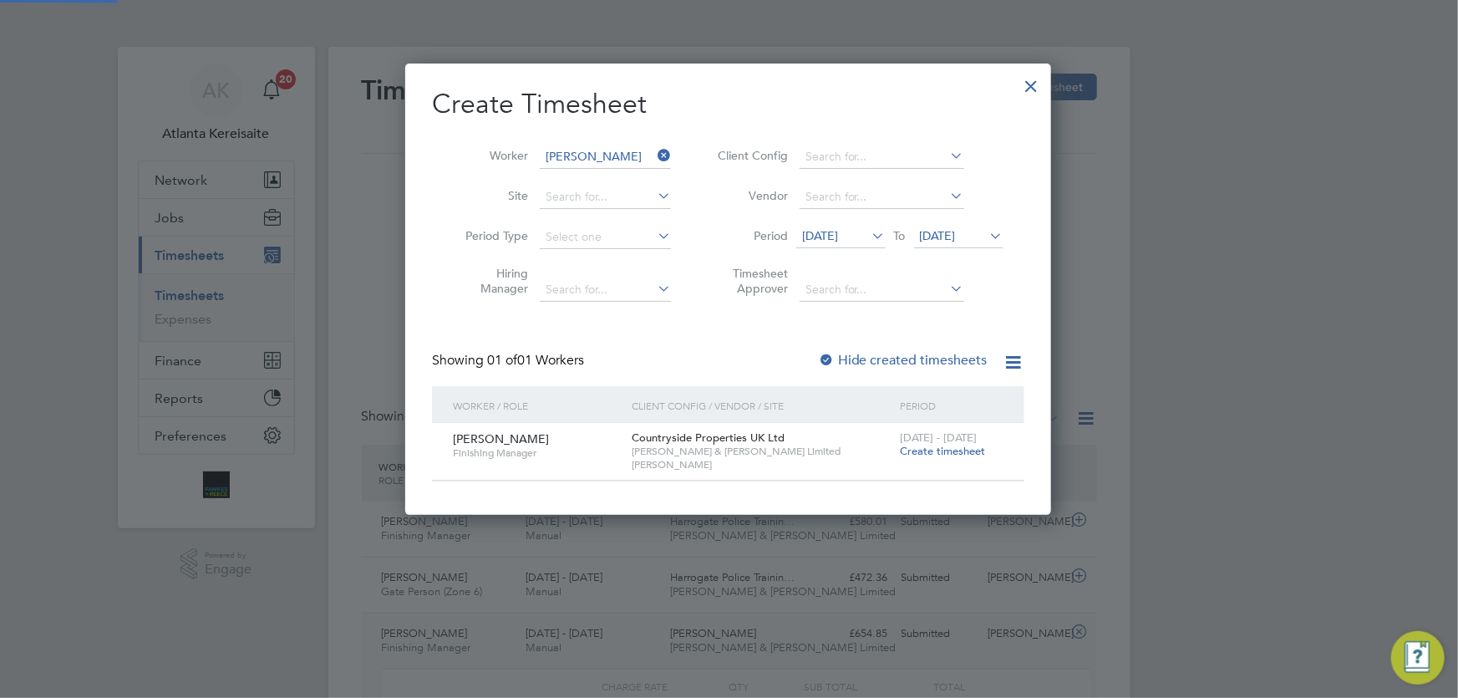
scroll to position [451, 647]
click at [938, 450] on span "Create timesheet" at bounding box center [942, 451] width 85 height 14
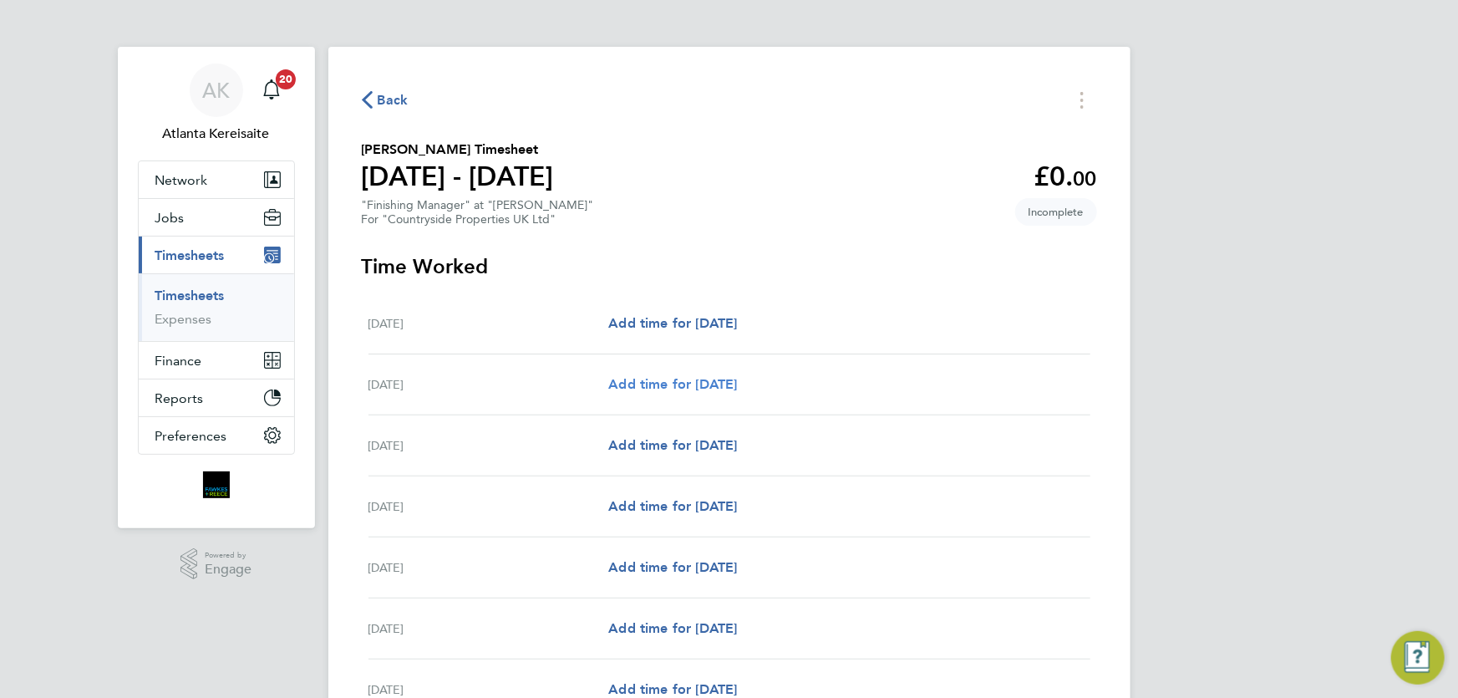
click at [699, 389] on span "Add time for Tue 26 Aug" at bounding box center [672, 384] width 129 height 16
select select "30"
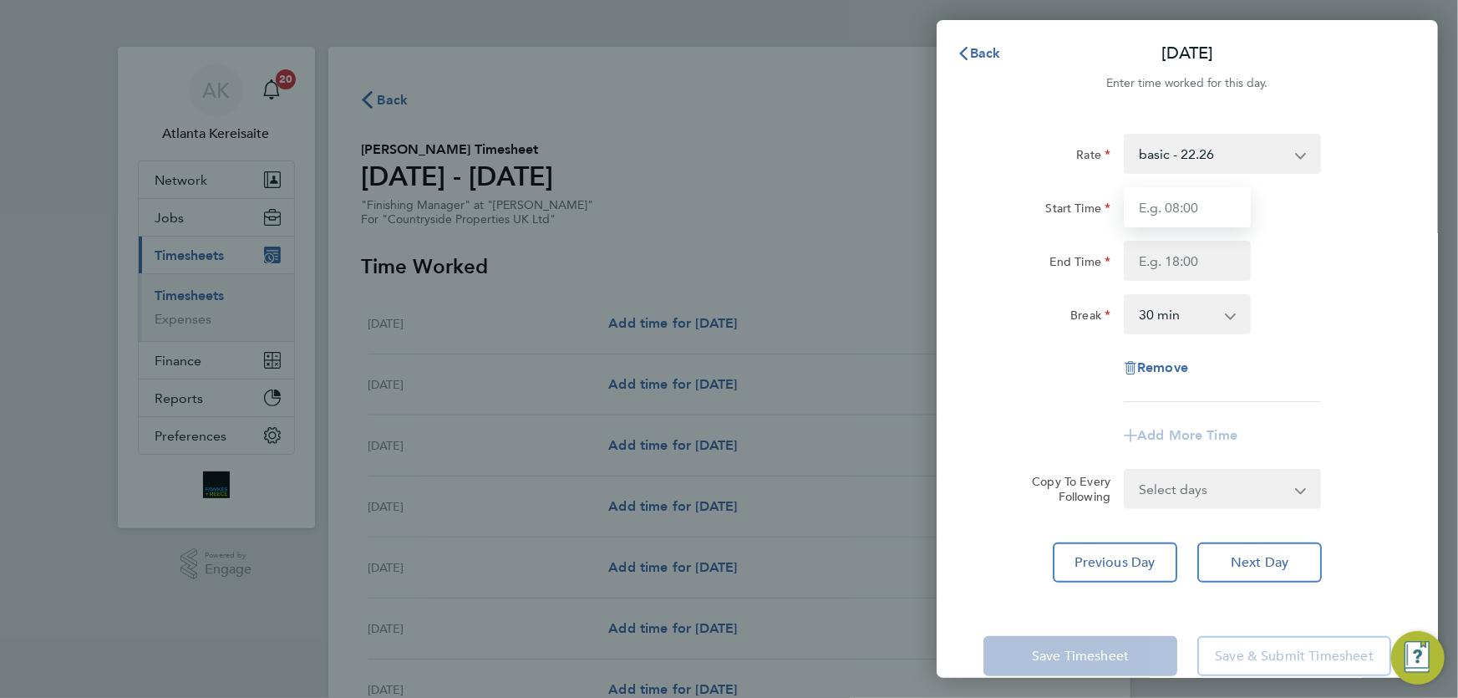
click at [1196, 213] on input "Start Time" at bounding box center [1187, 207] width 127 height 40
type input "07:30"
click at [1173, 262] on input "End Time" at bounding box center [1187, 261] width 127 height 40
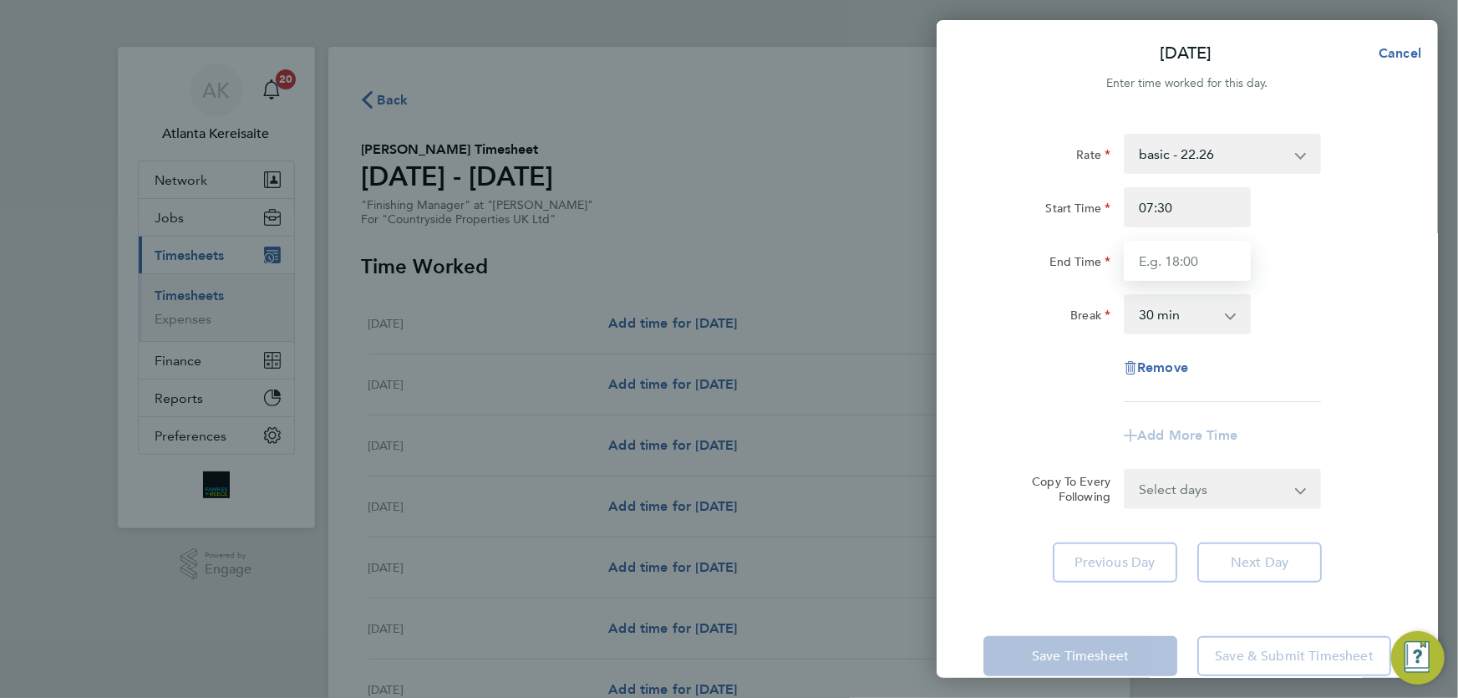
type input "14:00"
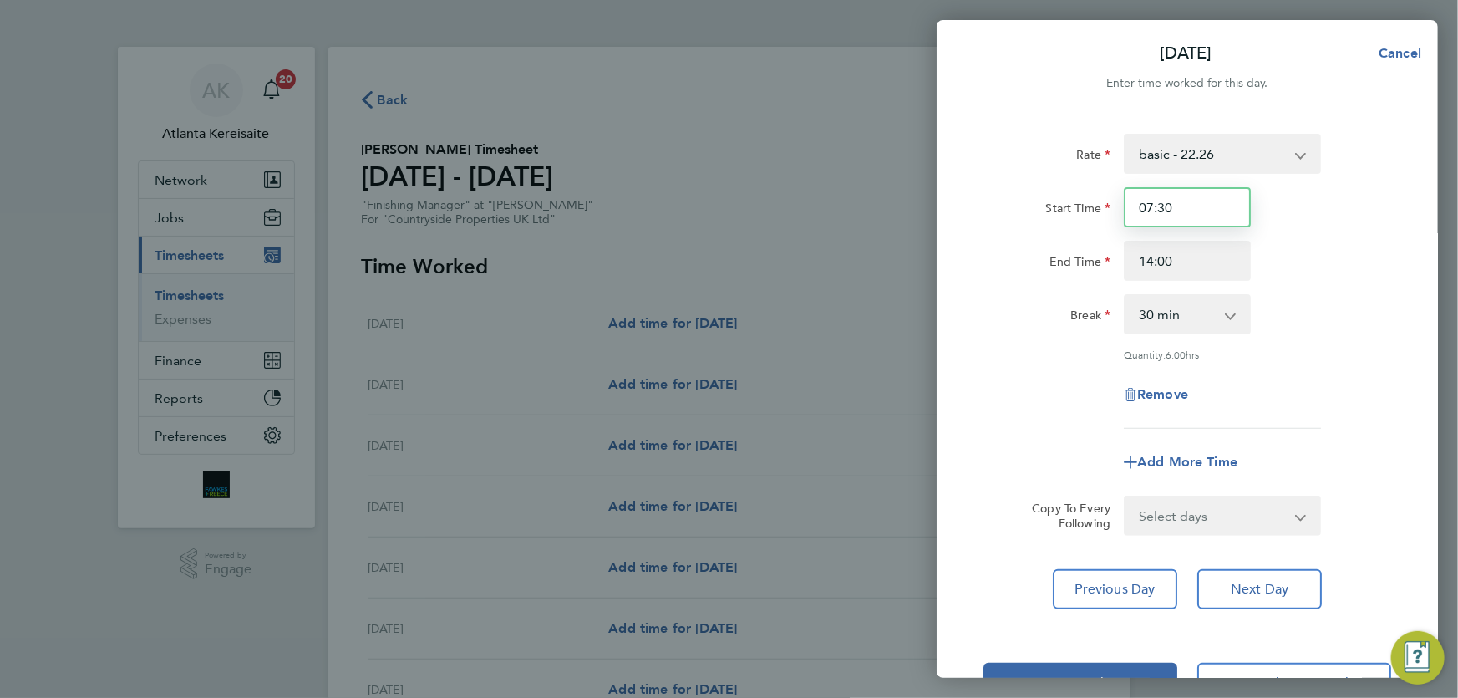
click at [1205, 208] on input "07:30" at bounding box center [1187, 207] width 127 height 40
click at [1227, 276] on input "14:00" at bounding box center [1187, 261] width 127 height 40
click at [1270, 514] on select "Select days Day Weekday (Mon-Fri) Weekend (Sat-Sun) Wednesday Thursday Friday S…" at bounding box center [1214, 515] width 176 height 37
click at [1275, 585] on span "Next Day" at bounding box center [1260, 589] width 58 height 17
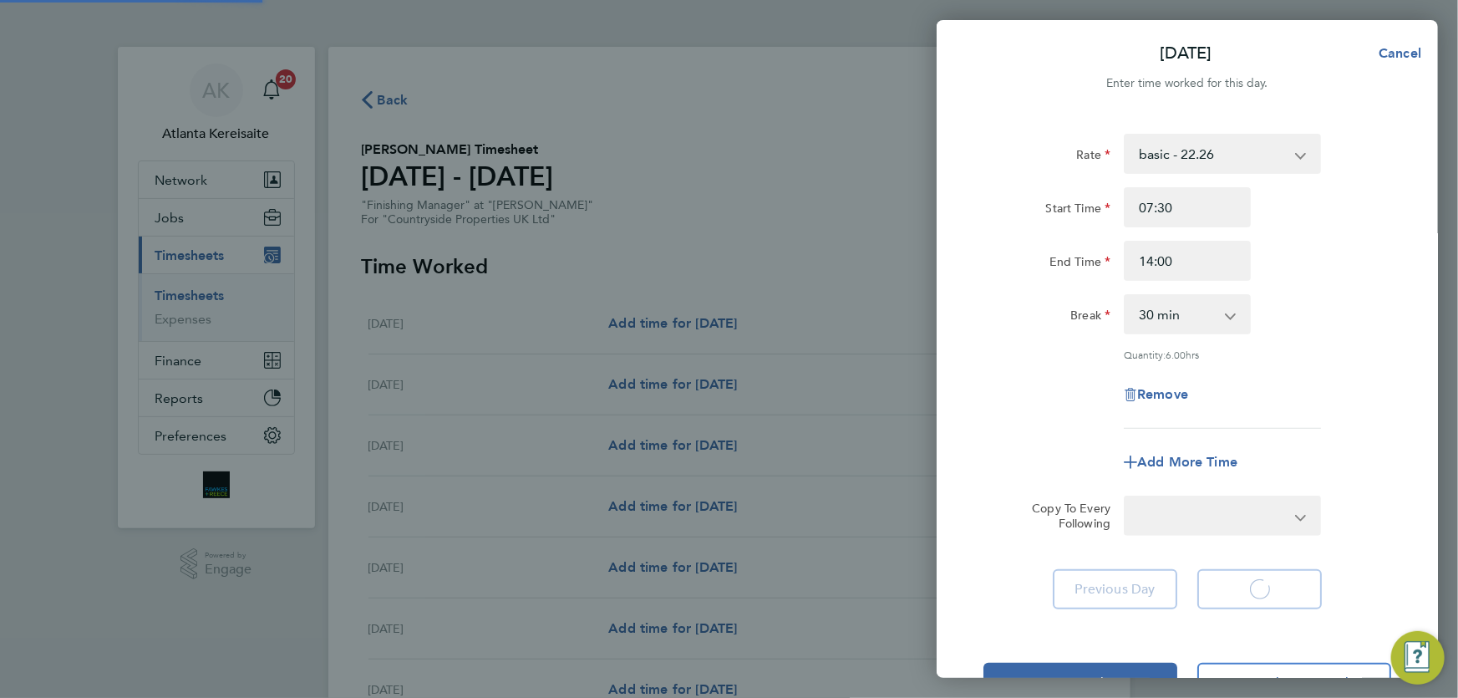
select select "30"
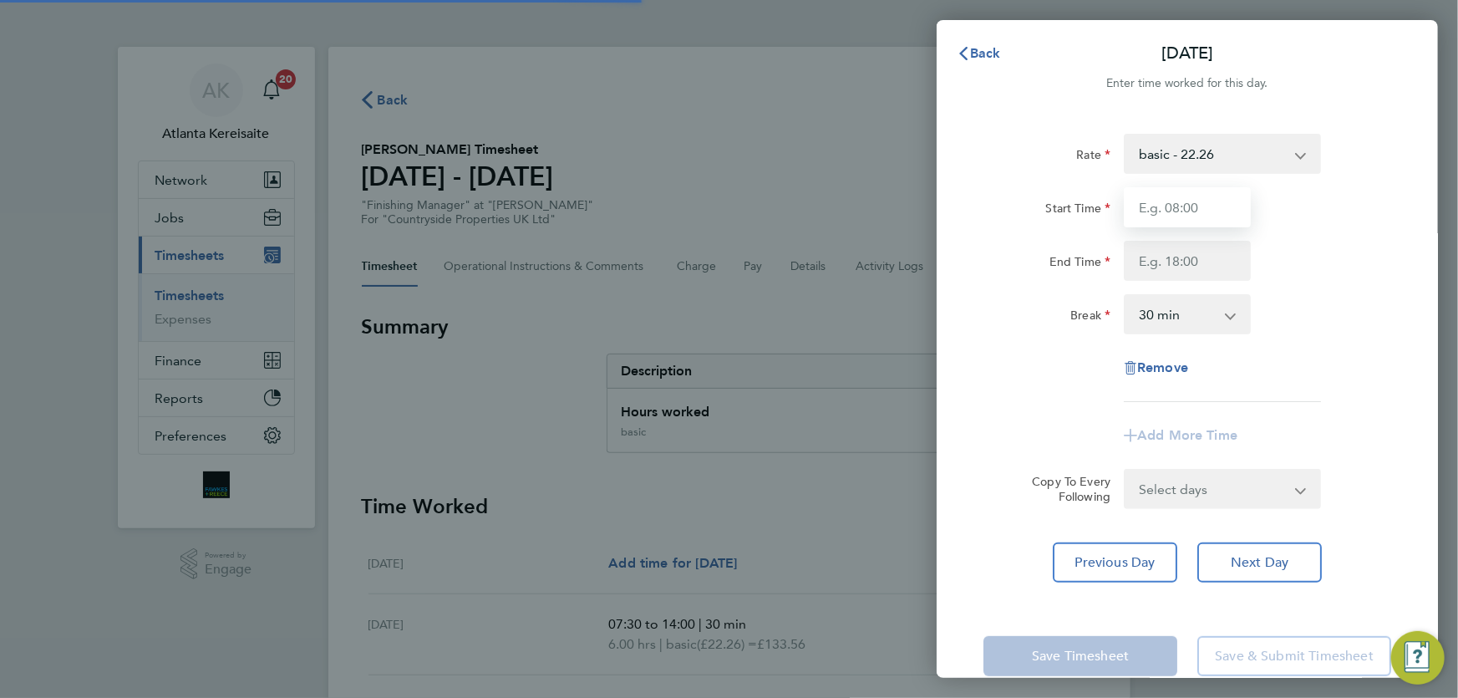
click at [1185, 208] on input "Start Time" at bounding box center [1187, 207] width 127 height 40
type input "07:30"
click at [1203, 265] on input "End Time" at bounding box center [1187, 261] width 127 height 40
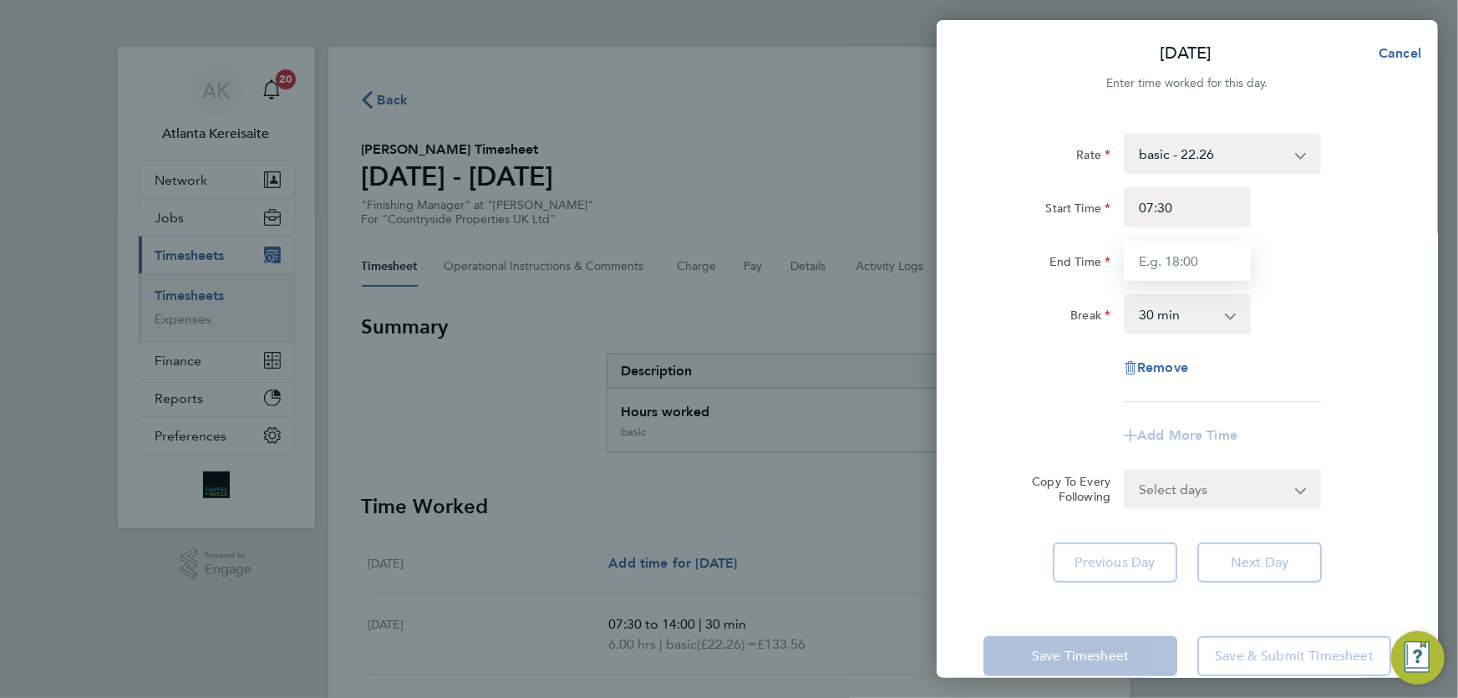
type input "17:00"
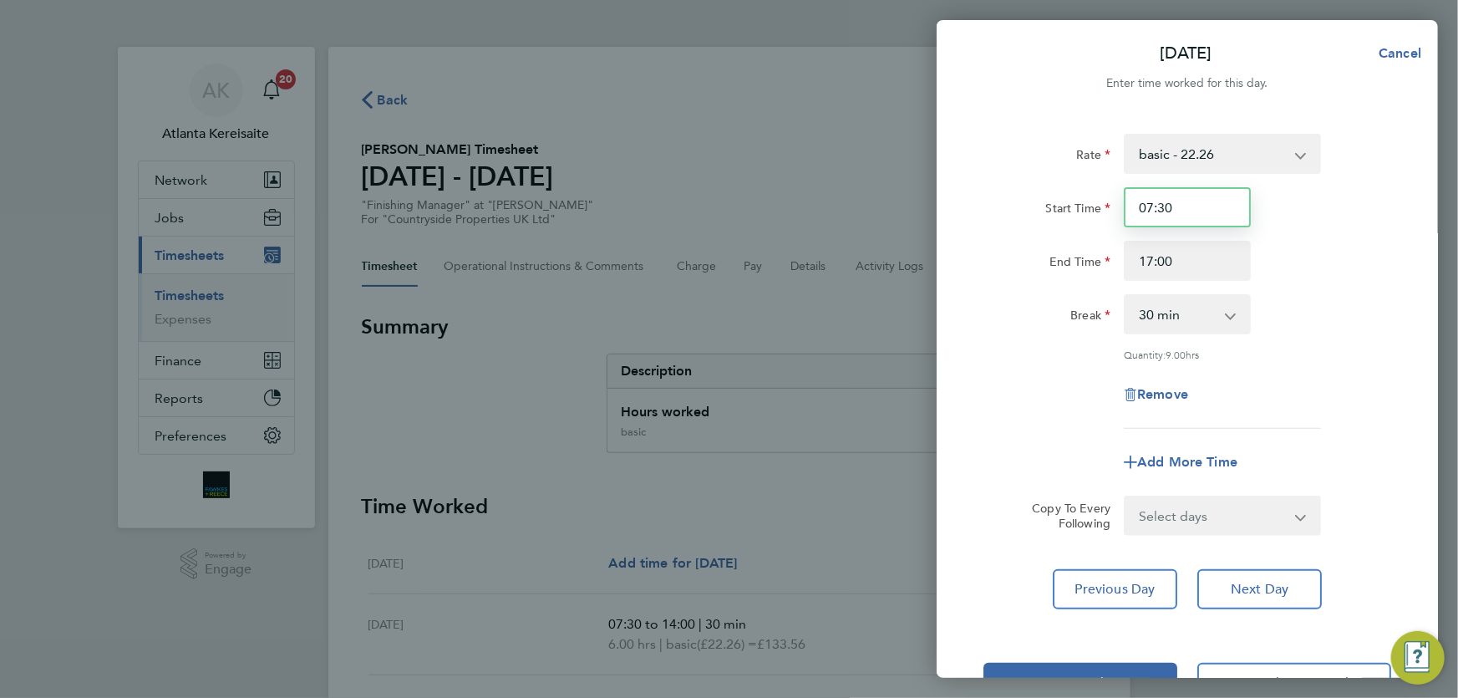
drag, startPoint x: 1193, startPoint y: 206, endPoint x: 1216, endPoint y: 254, distance: 53.1
click at [1194, 207] on input "07:30" at bounding box center [1187, 207] width 127 height 40
drag, startPoint x: 1216, startPoint y: 261, endPoint x: 1220, endPoint y: 330, distance: 69.5
click at [1216, 262] on input "17:00" at bounding box center [1187, 261] width 127 height 40
click at [1245, 527] on select "Select days Day Weekday (Mon-Fri) Weekend (Sat-Sun) Thursday Friday Saturday Su…" at bounding box center [1214, 515] width 176 height 37
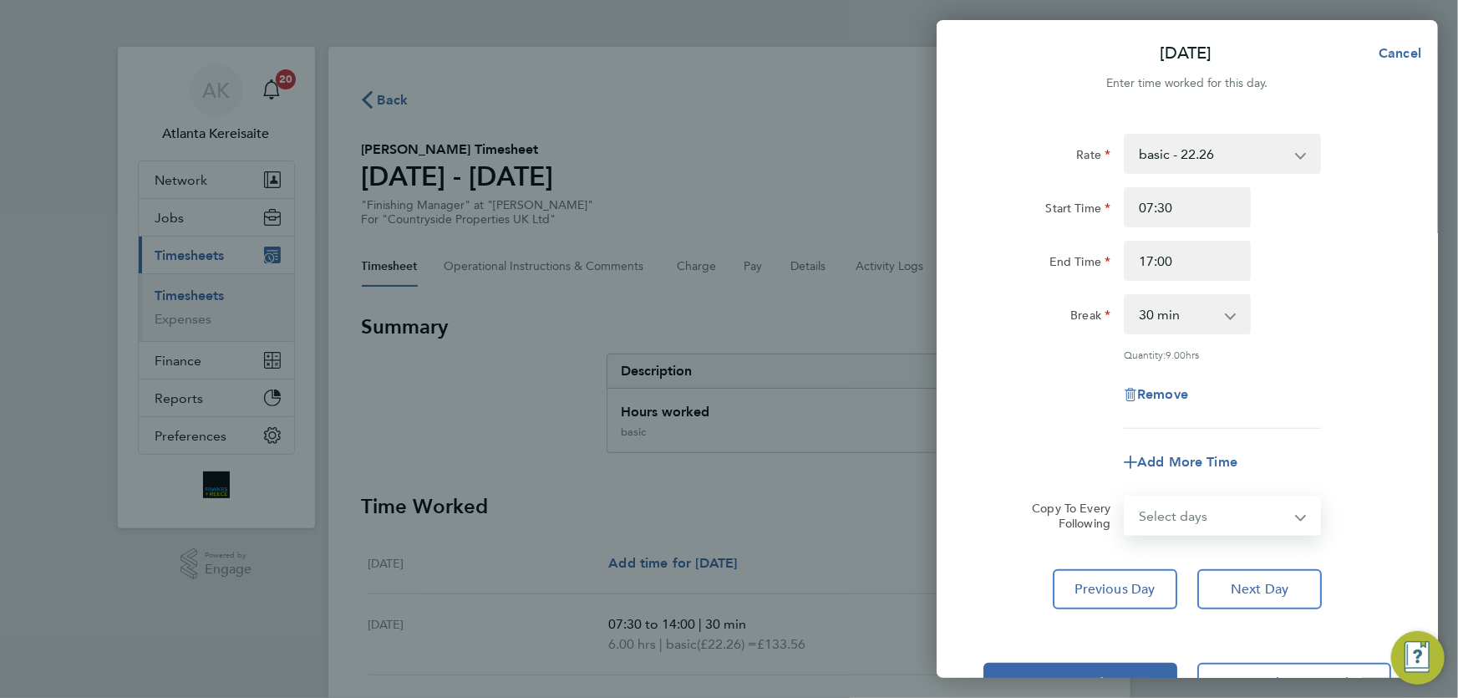
select select "THU"
click at [1126, 497] on select "Select days Day Weekday (Mon-Fri) Weekend (Sat-Sun) Thursday Friday Saturday Su…" at bounding box center [1214, 515] width 176 height 37
select select "2025-08-31"
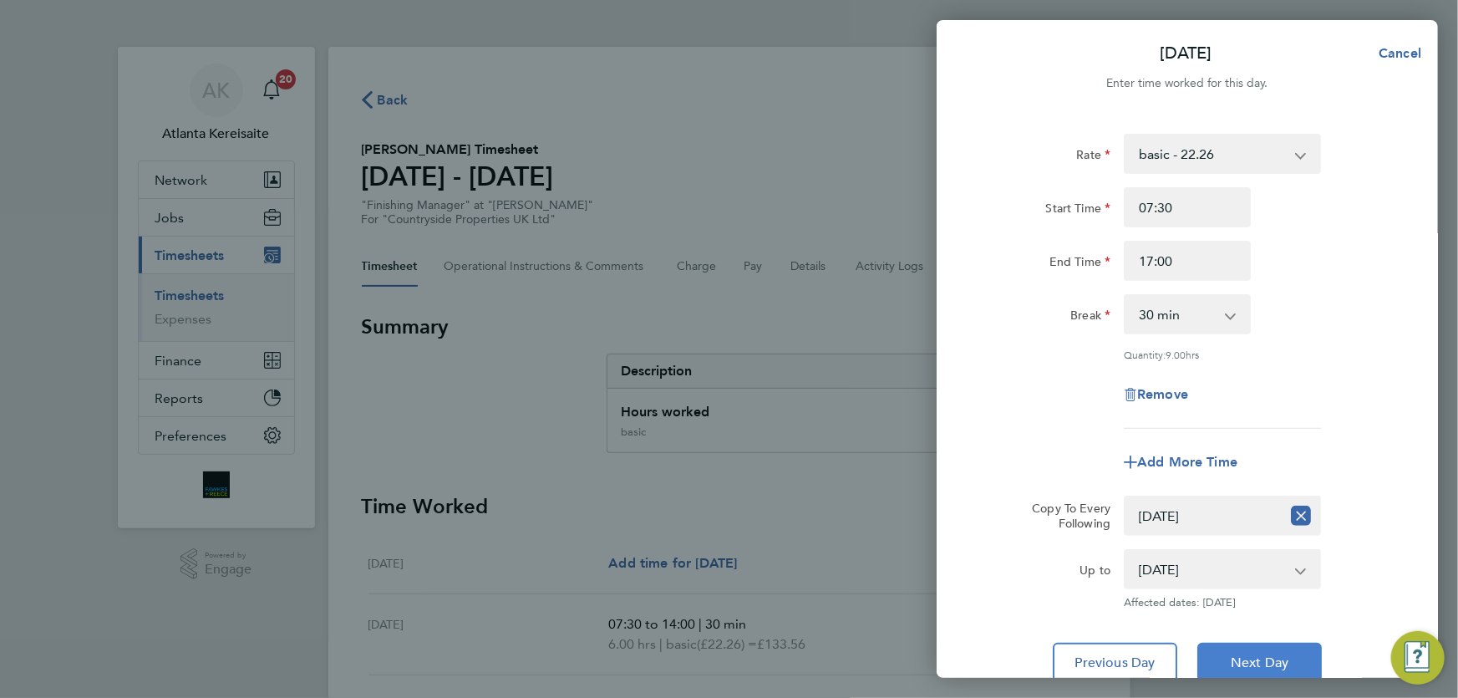
click at [1271, 649] on button "Next Day" at bounding box center [1260, 663] width 125 height 40
select select "0: null"
select select "30"
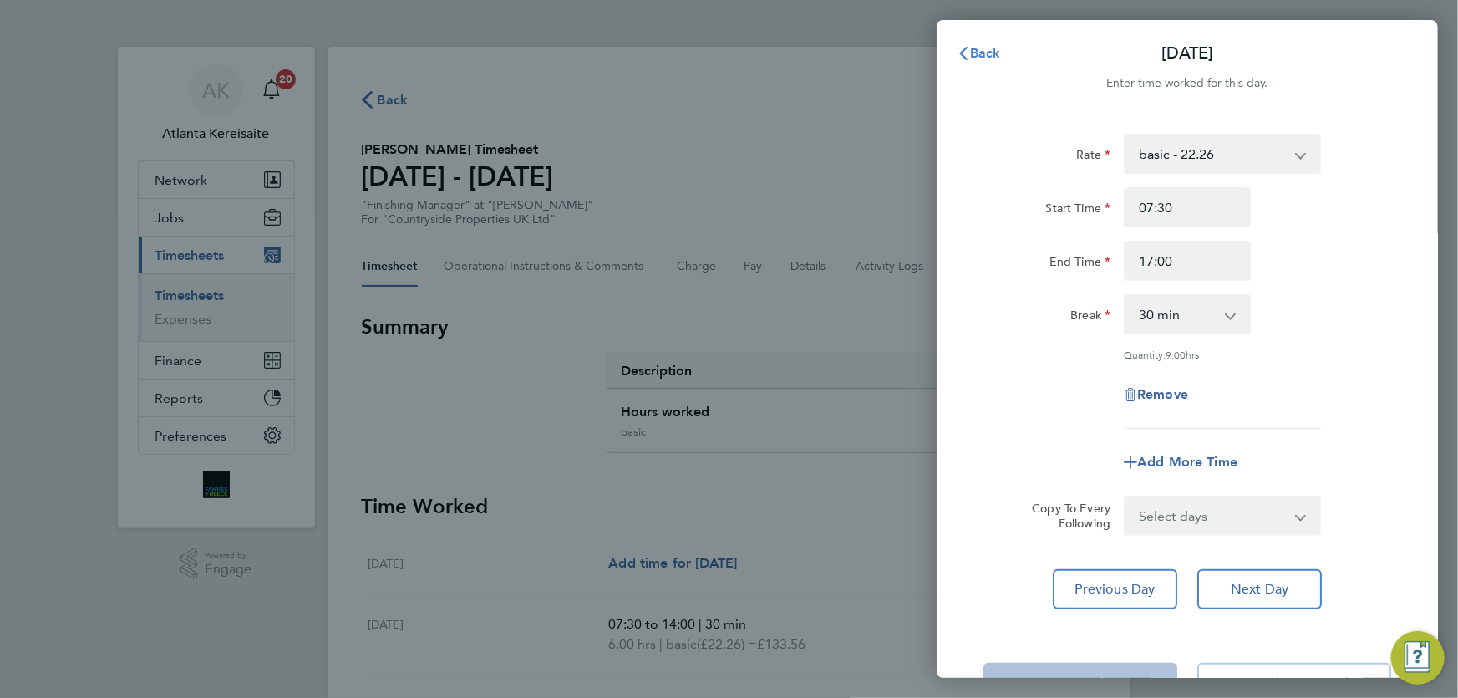
click at [998, 49] on span "Back" at bounding box center [985, 53] width 31 height 16
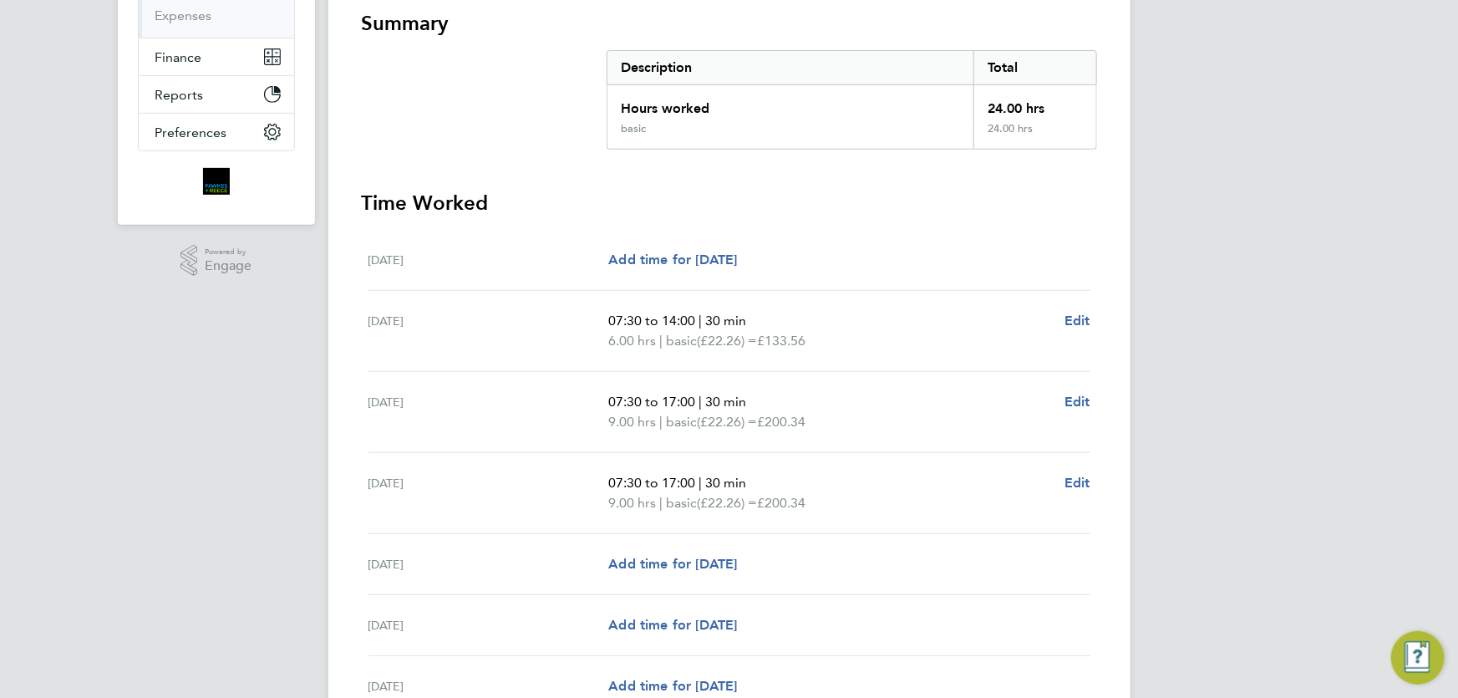
scroll to position [468, 0]
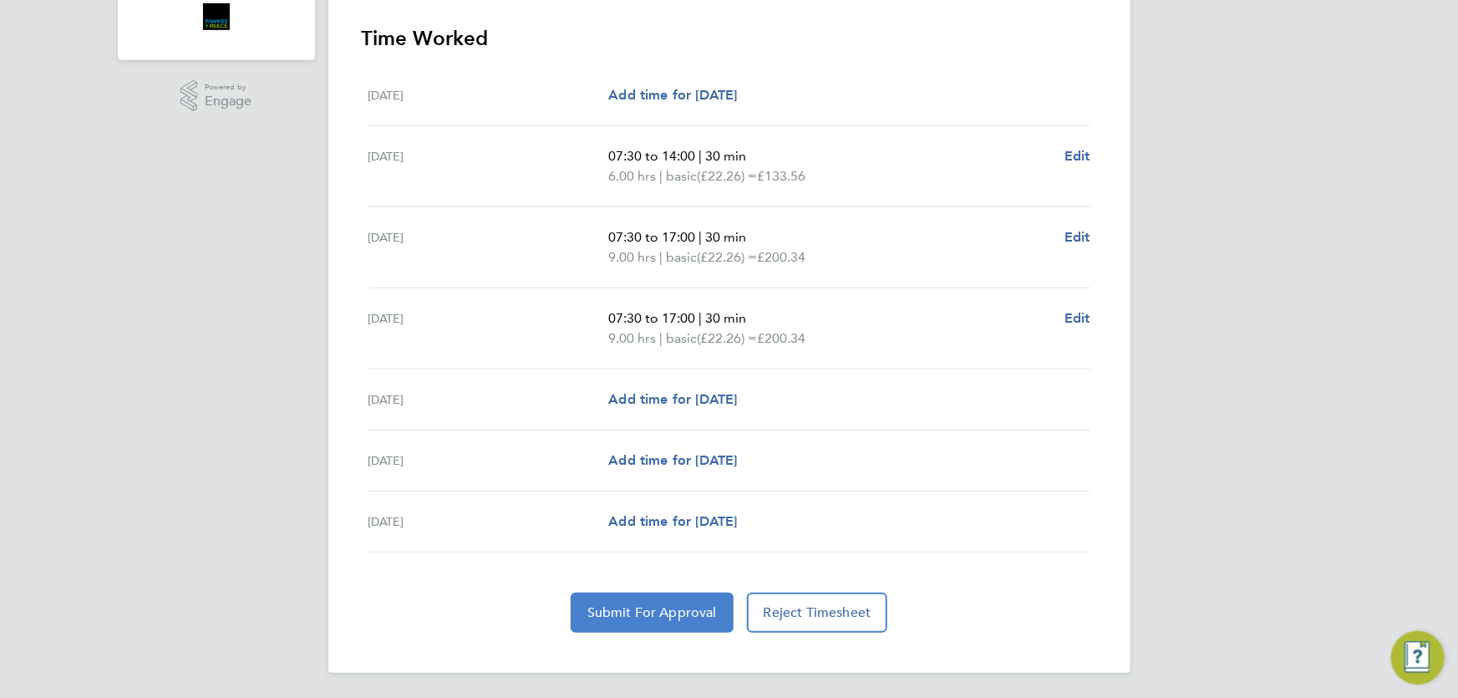
click at [674, 616] on span "Submit For Approval" at bounding box center [653, 612] width 130 height 17
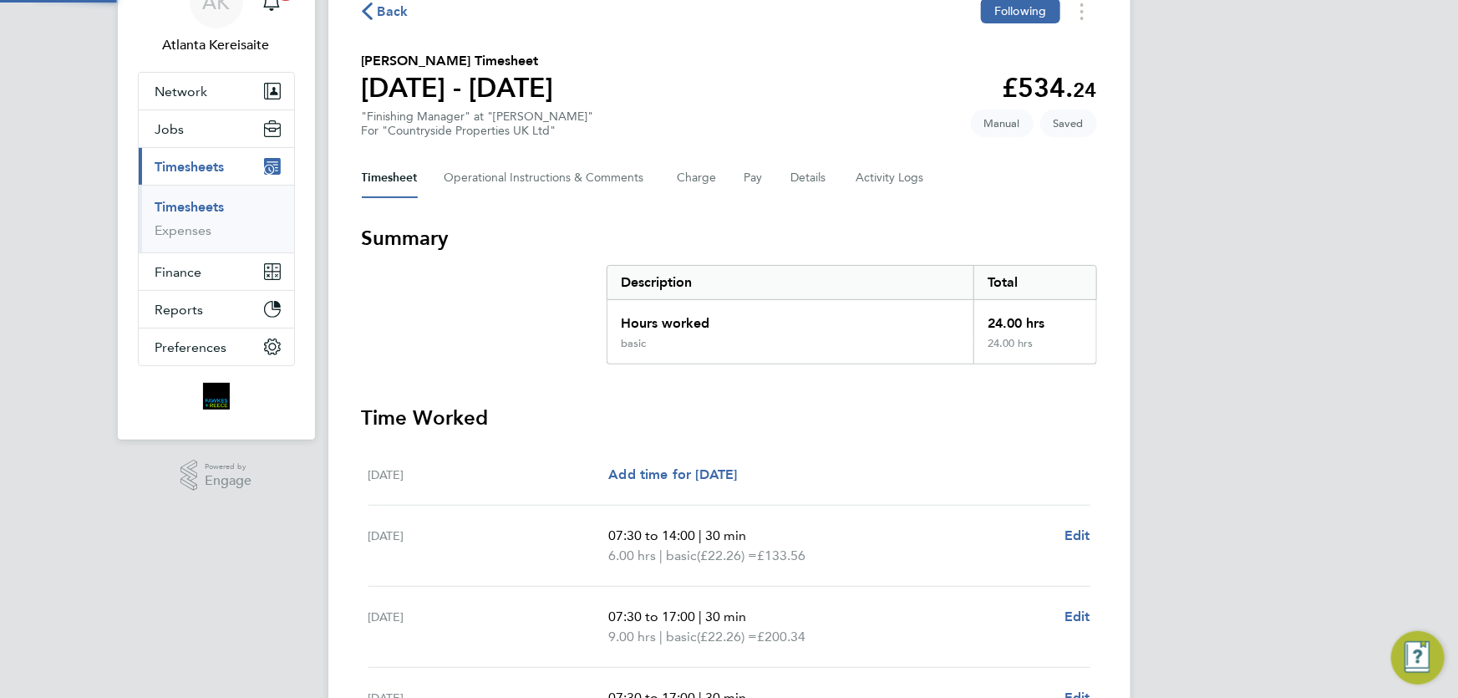
scroll to position [0, 0]
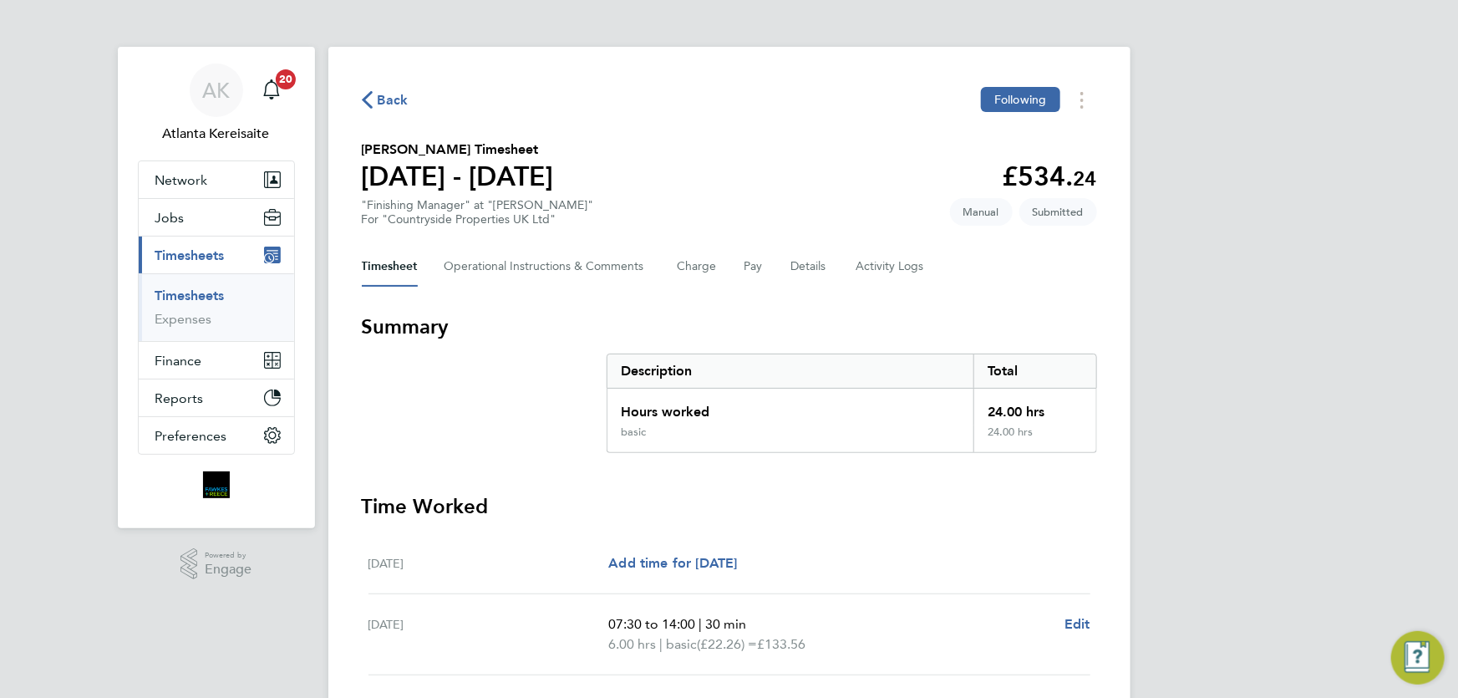
click at [360, 103] on div "Back Following Stuart Blackburn's Timesheet 25 - 31 Aug 2025 £534. 24 "Finishin…" at bounding box center [729, 594] width 802 height 1094
click at [392, 99] on span "Back" at bounding box center [393, 100] width 31 height 20
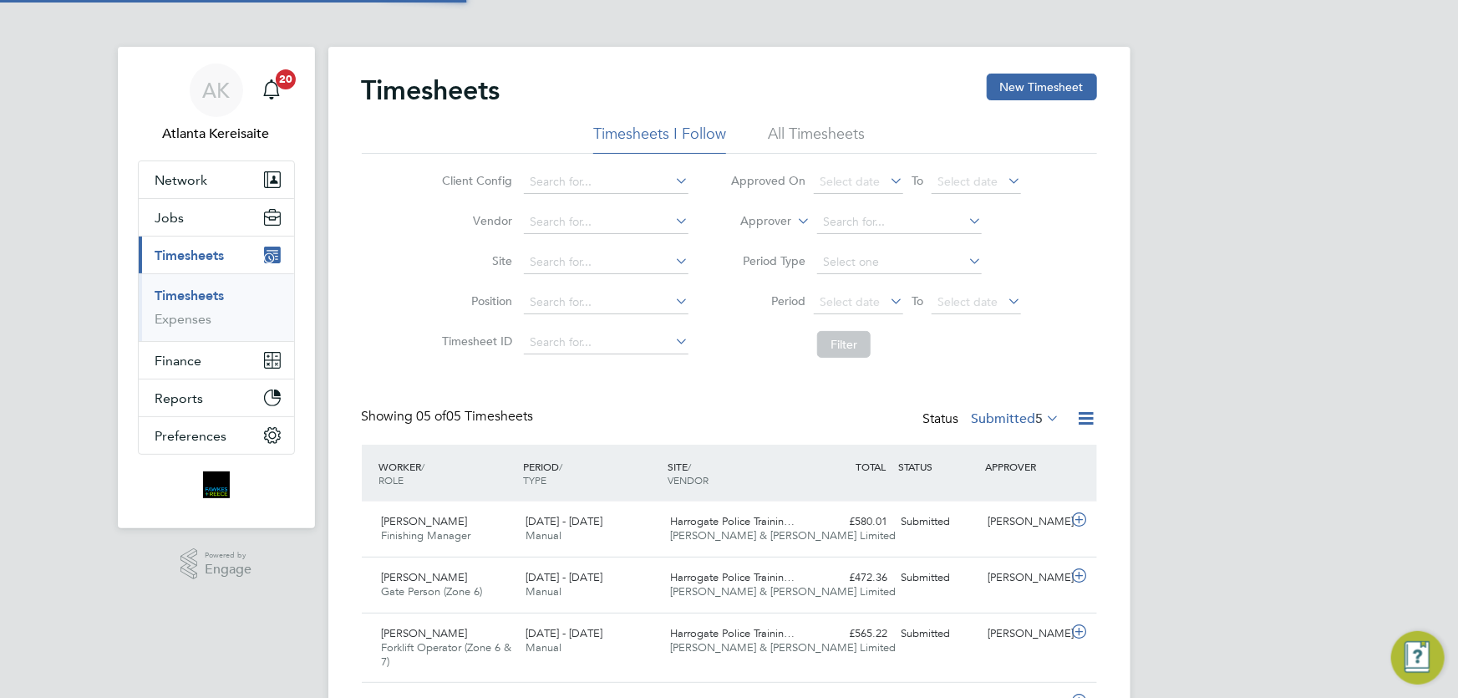
scroll to position [57, 145]
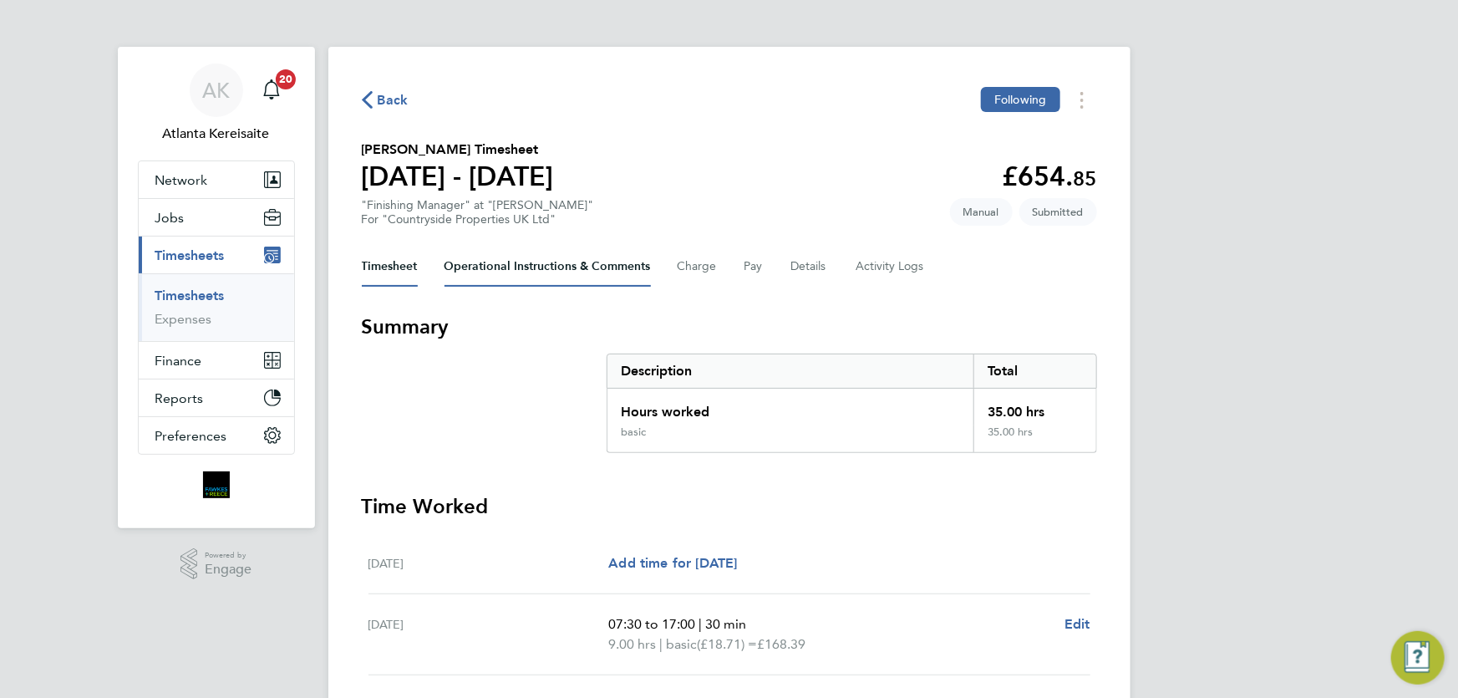
click at [565, 273] on Comments-tab "Operational Instructions & Comments" at bounding box center [548, 267] width 206 height 40
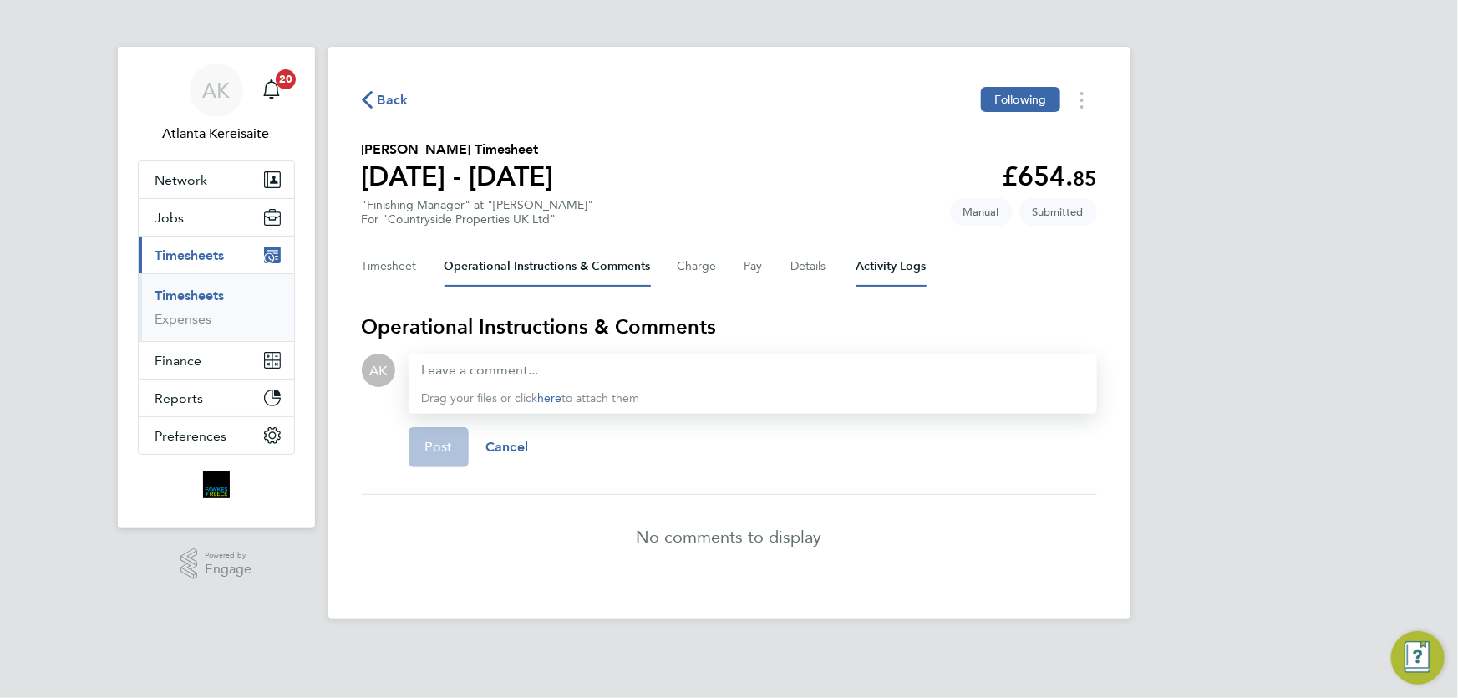
click at [897, 268] on Logs-tab "Activity Logs" at bounding box center [892, 267] width 70 height 40
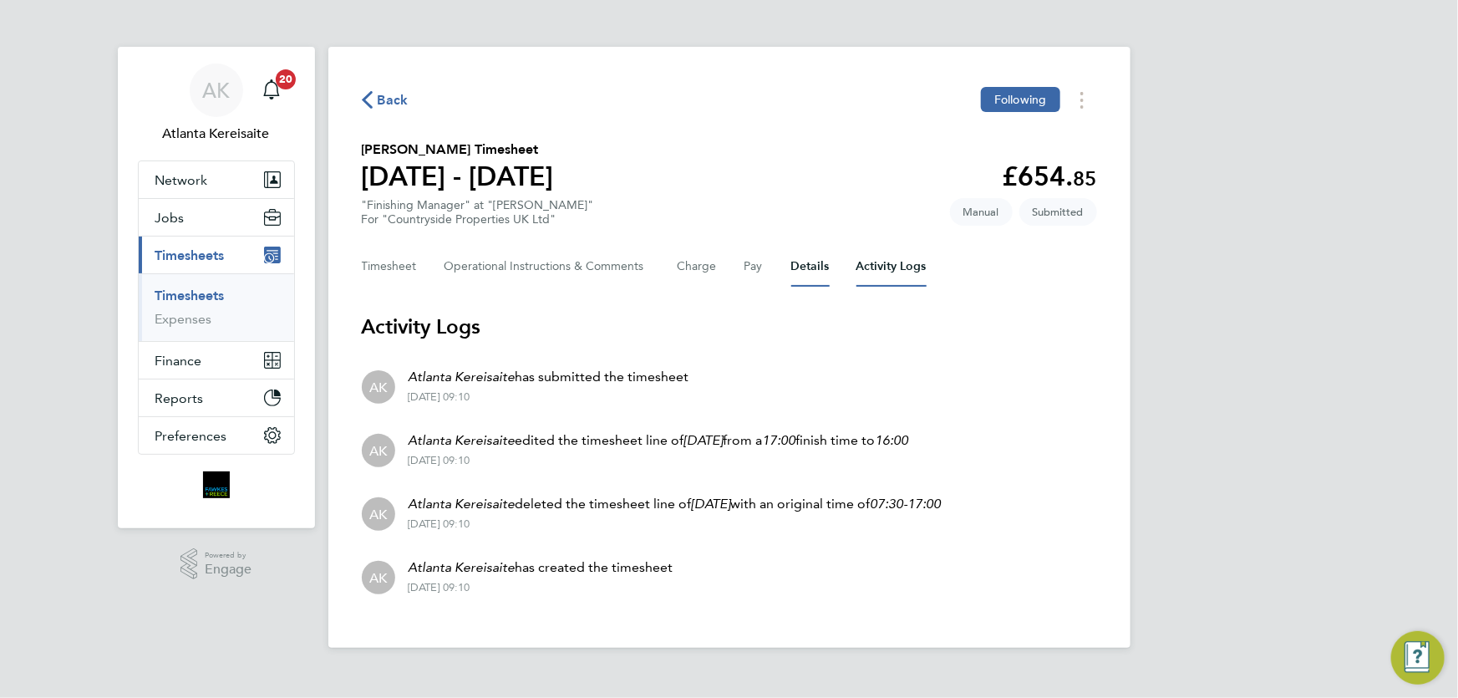
click at [796, 268] on button "Details" at bounding box center [811, 267] width 38 height 40
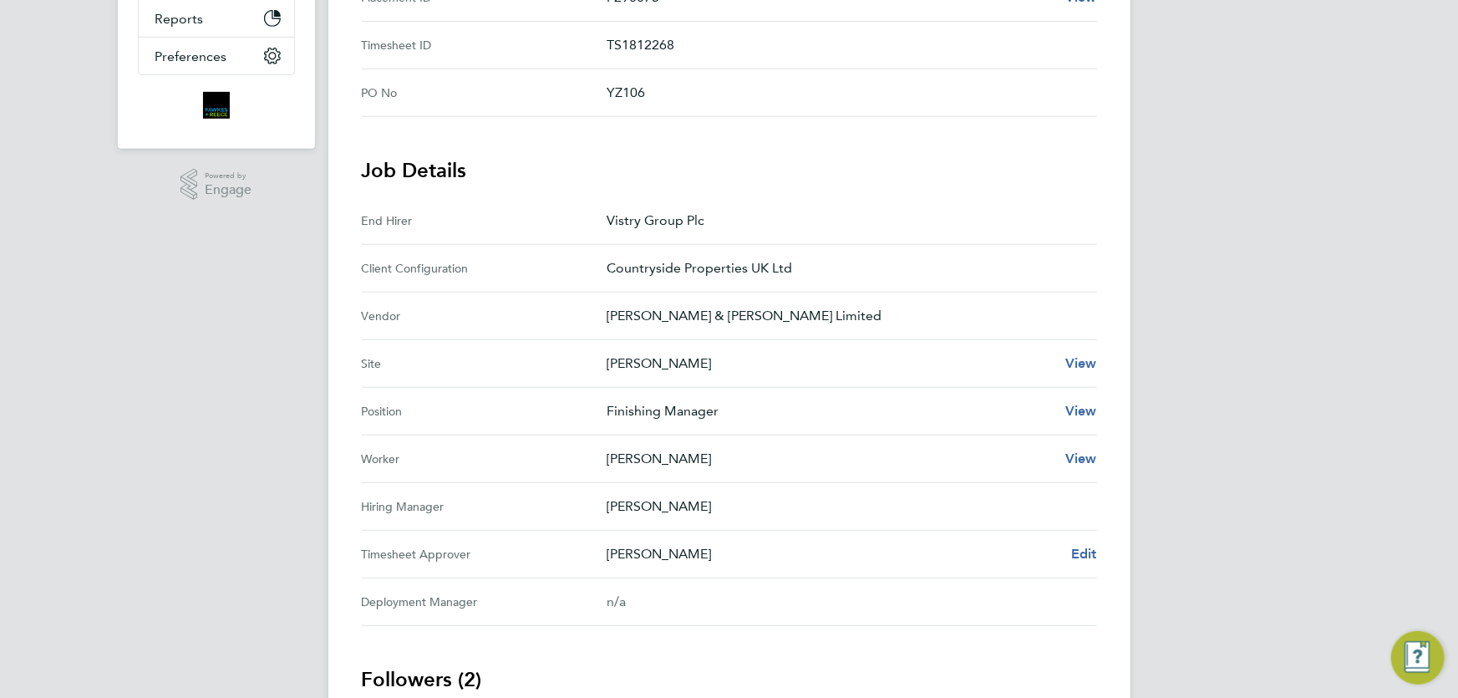
scroll to position [608, 0]
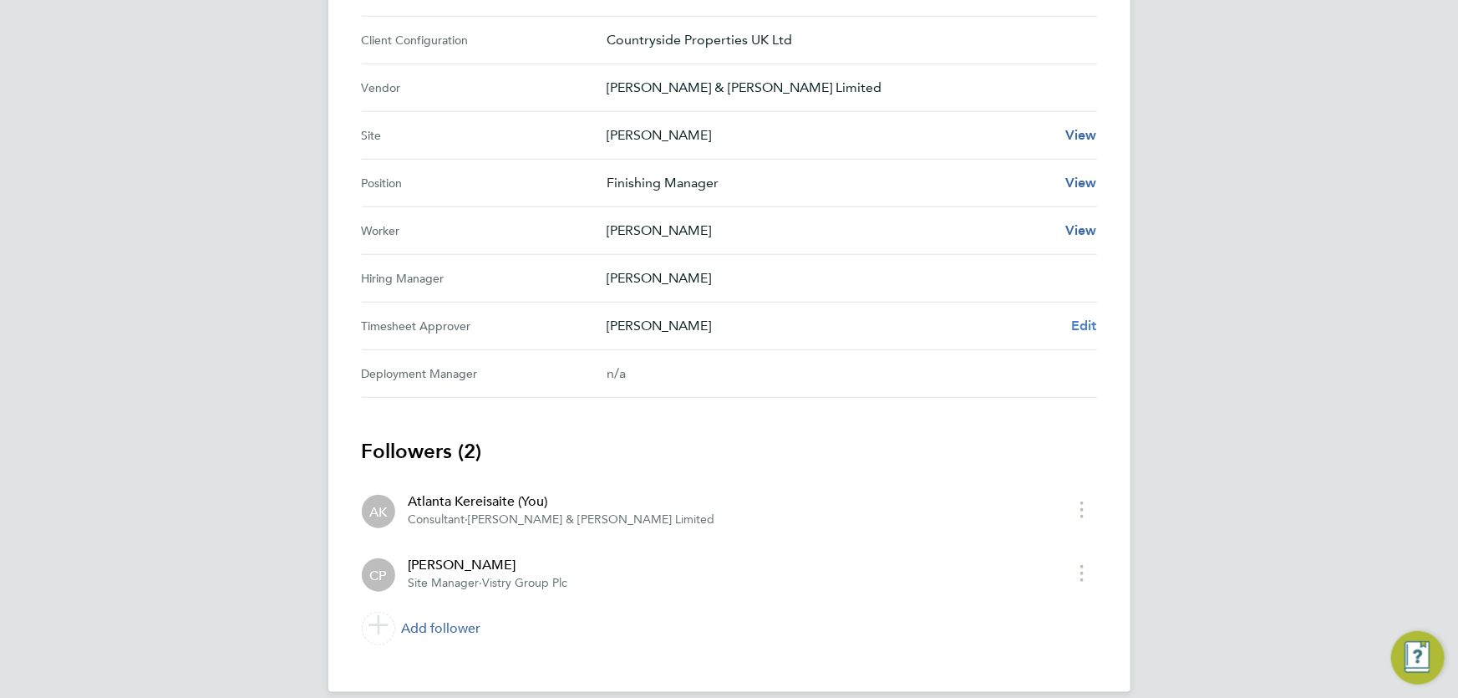
click at [1092, 327] on span "Edit" at bounding box center [1084, 326] width 26 height 16
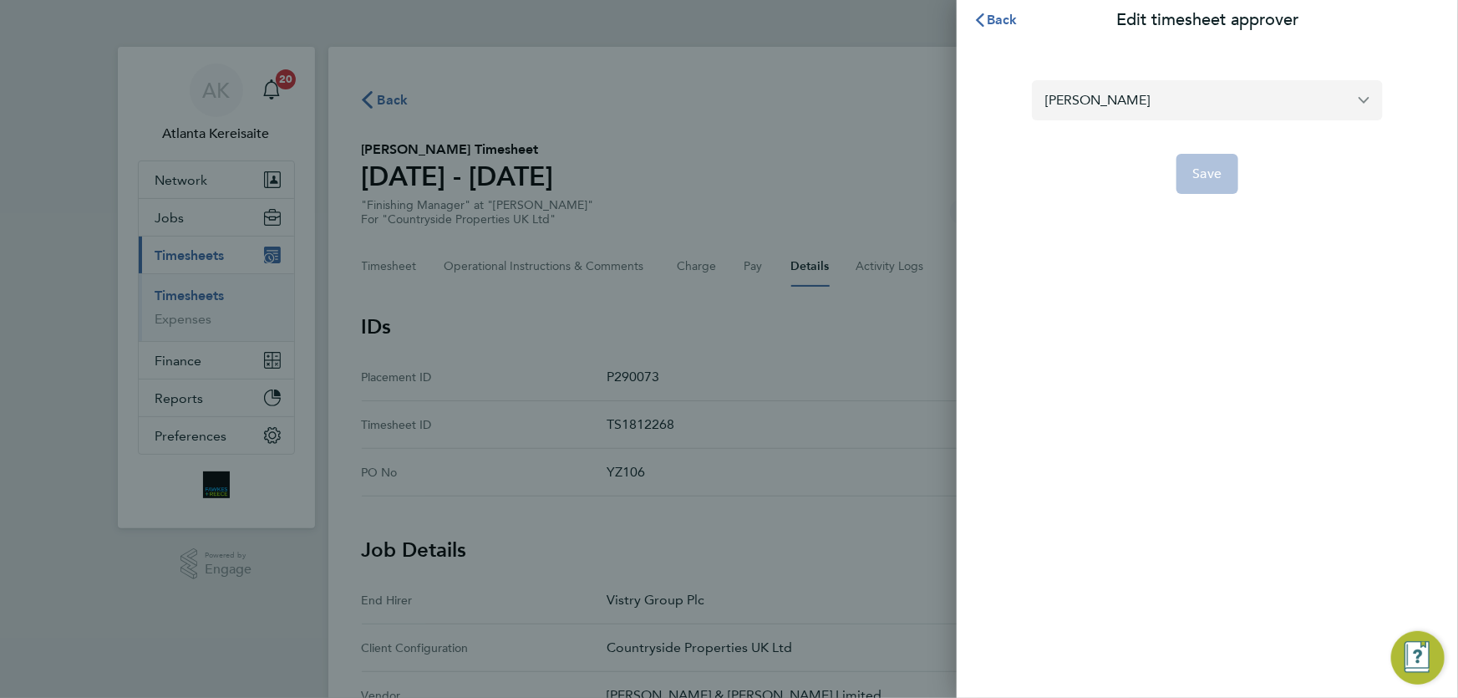
click at [1137, 105] on input "Chris Parker" at bounding box center [1207, 99] width 351 height 39
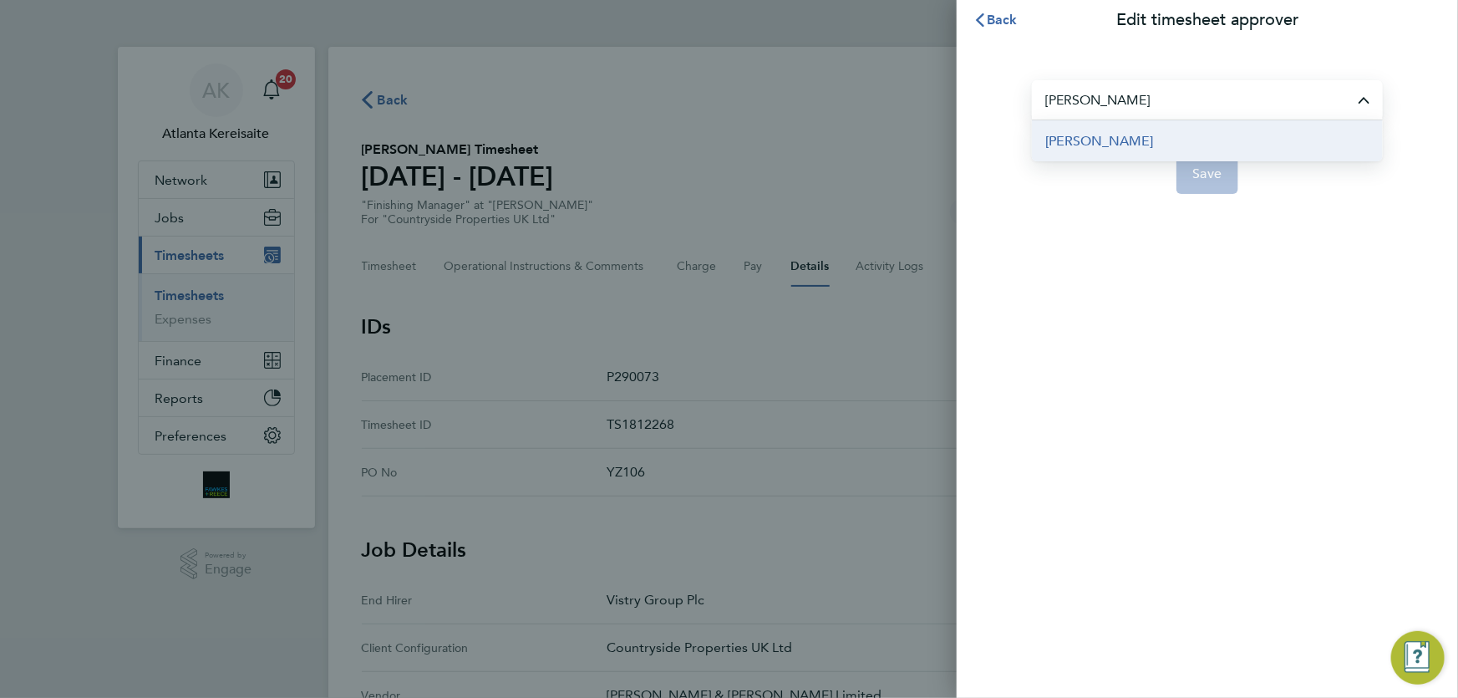
click at [1145, 134] on span "[PERSON_NAME]" at bounding box center [1100, 141] width 108 height 20
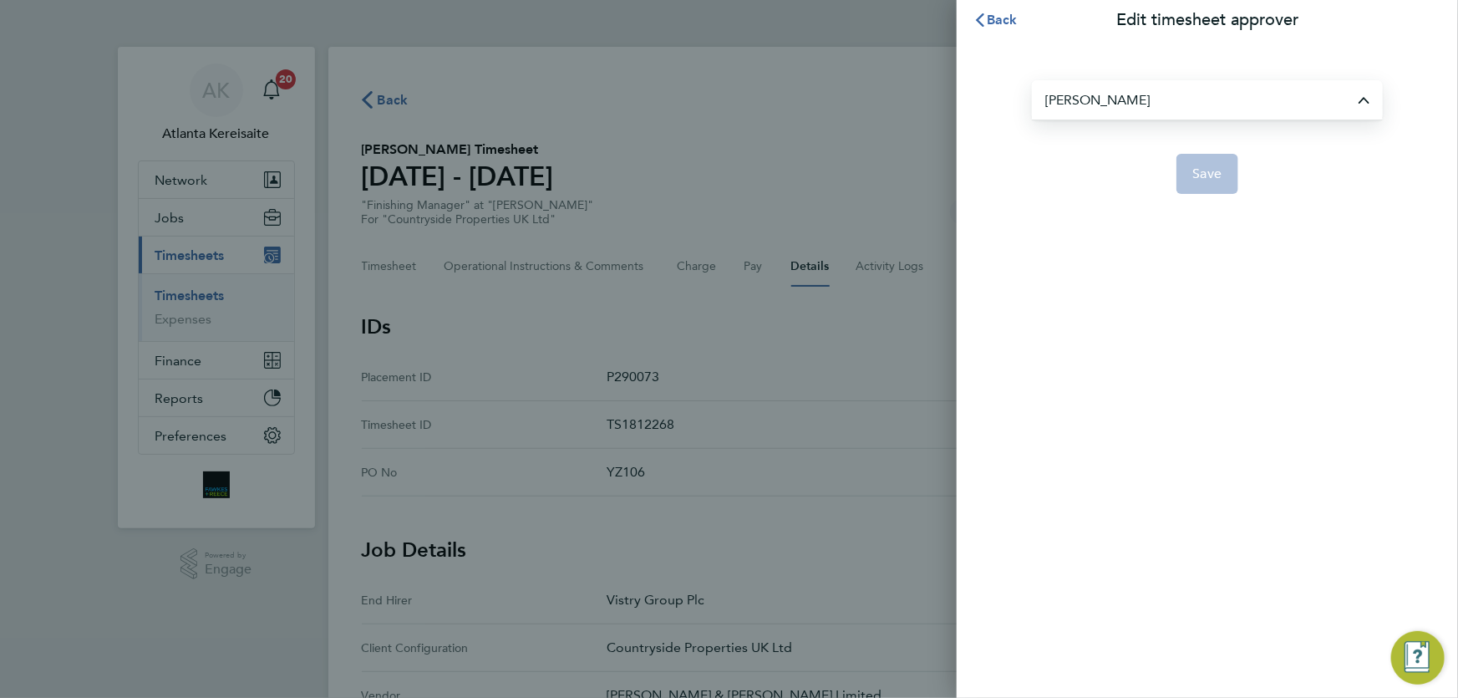
type input "[PERSON_NAME]"
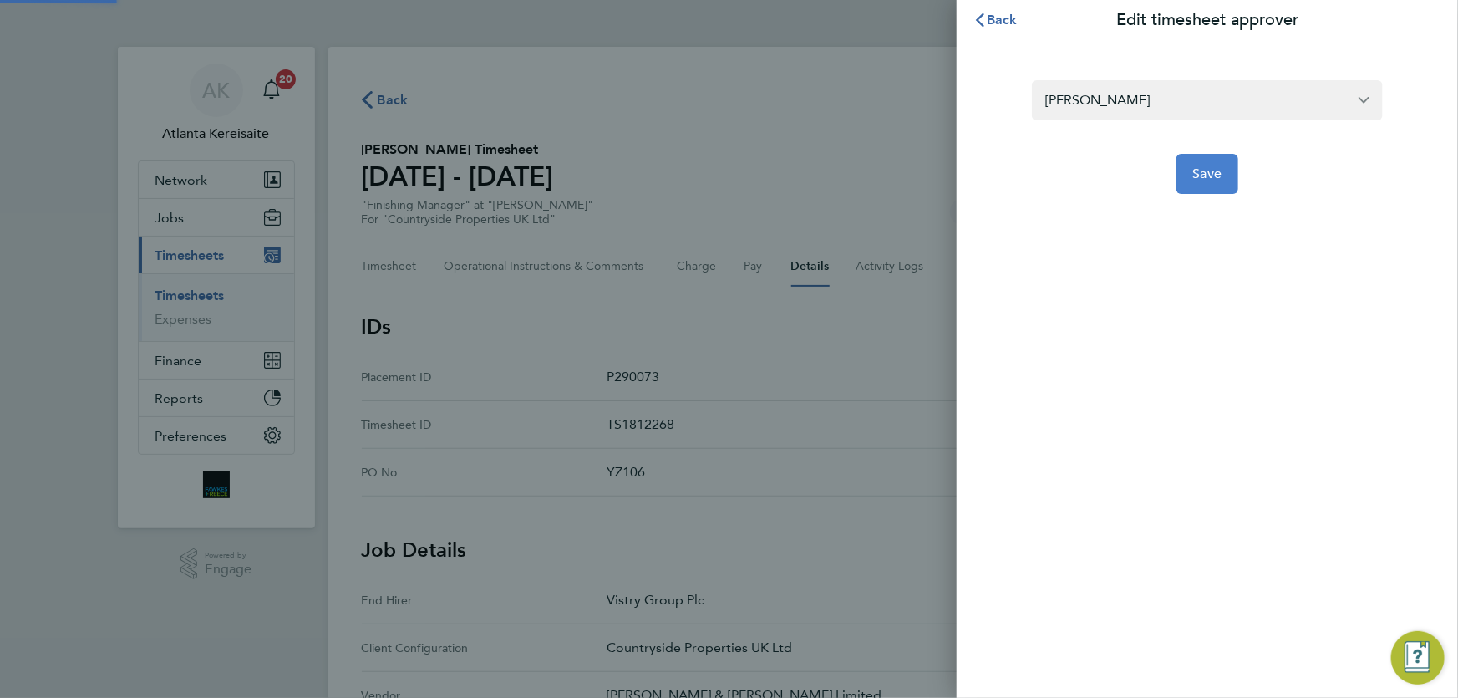
click at [1214, 176] on span "Save" at bounding box center [1208, 173] width 29 height 17
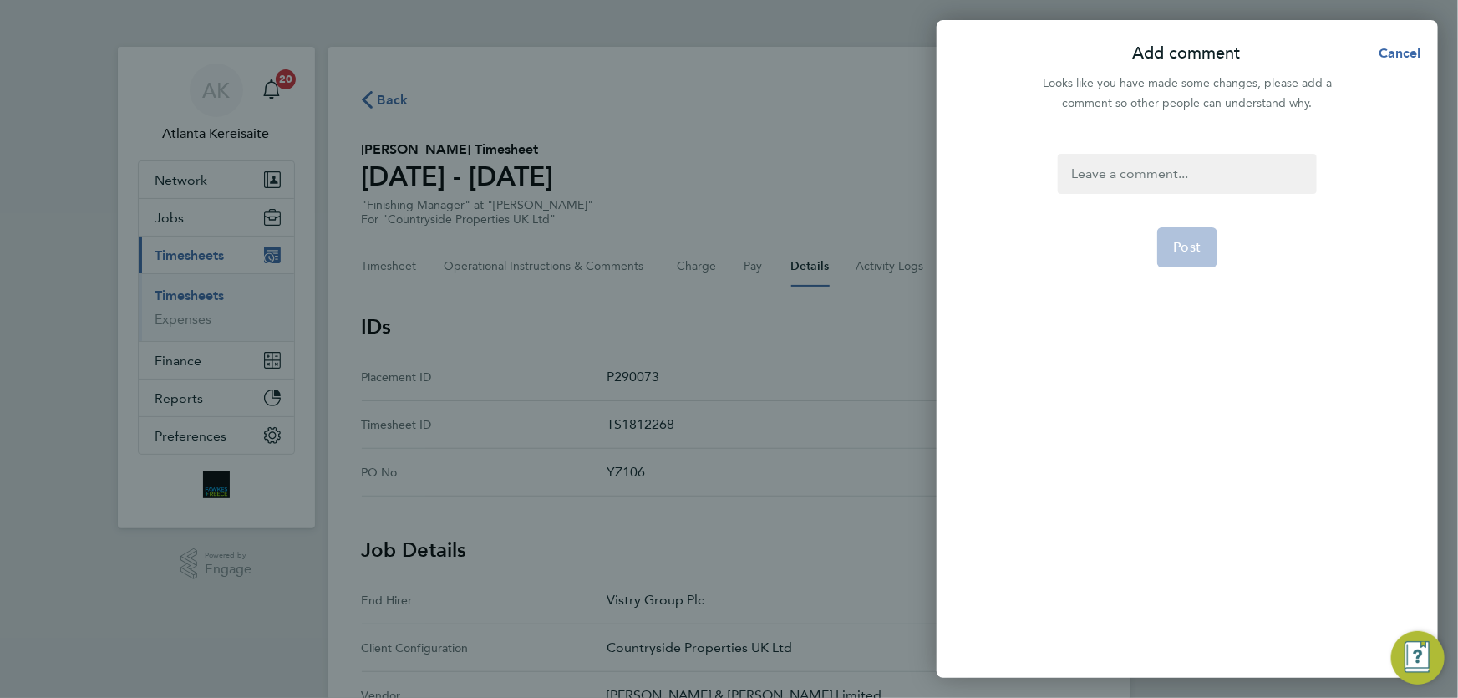
click at [1185, 177] on div at bounding box center [1187, 174] width 258 height 40
click at [1158, 177] on div at bounding box center [1187, 174] width 258 height 40
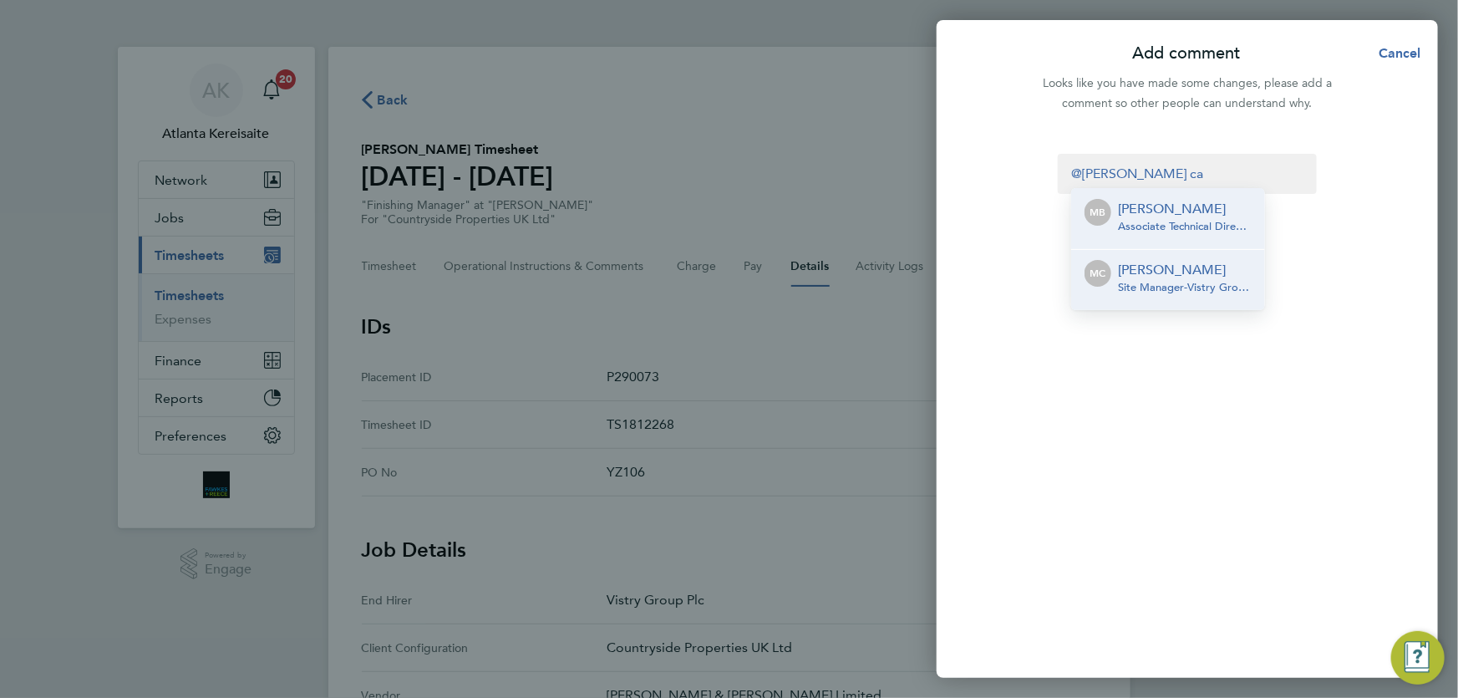
click at [1170, 294] on div "Michael Carmody Site Manager - Vistry Group Plc" at bounding box center [1185, 280] width 134 height 40
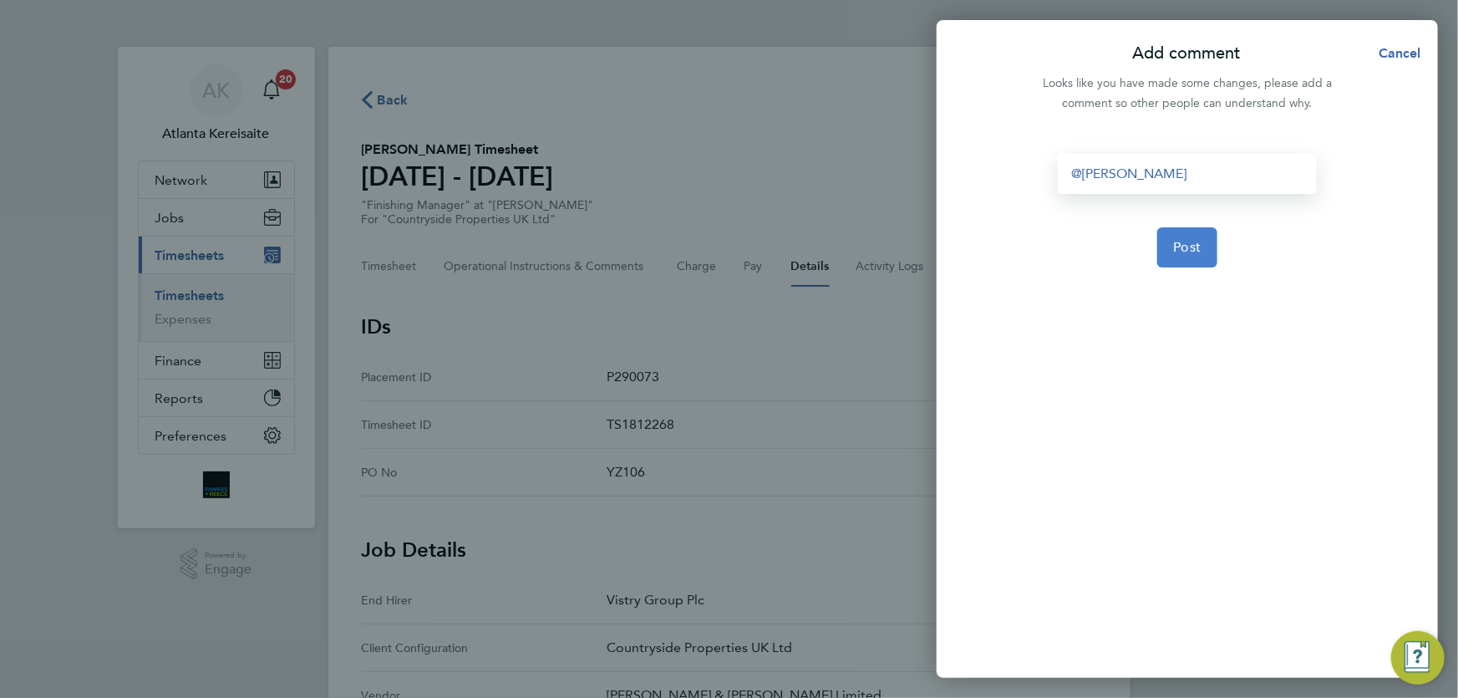
click at [1178, 240] on span "Post" at bounding box center [1188, 247] width 28 height 17
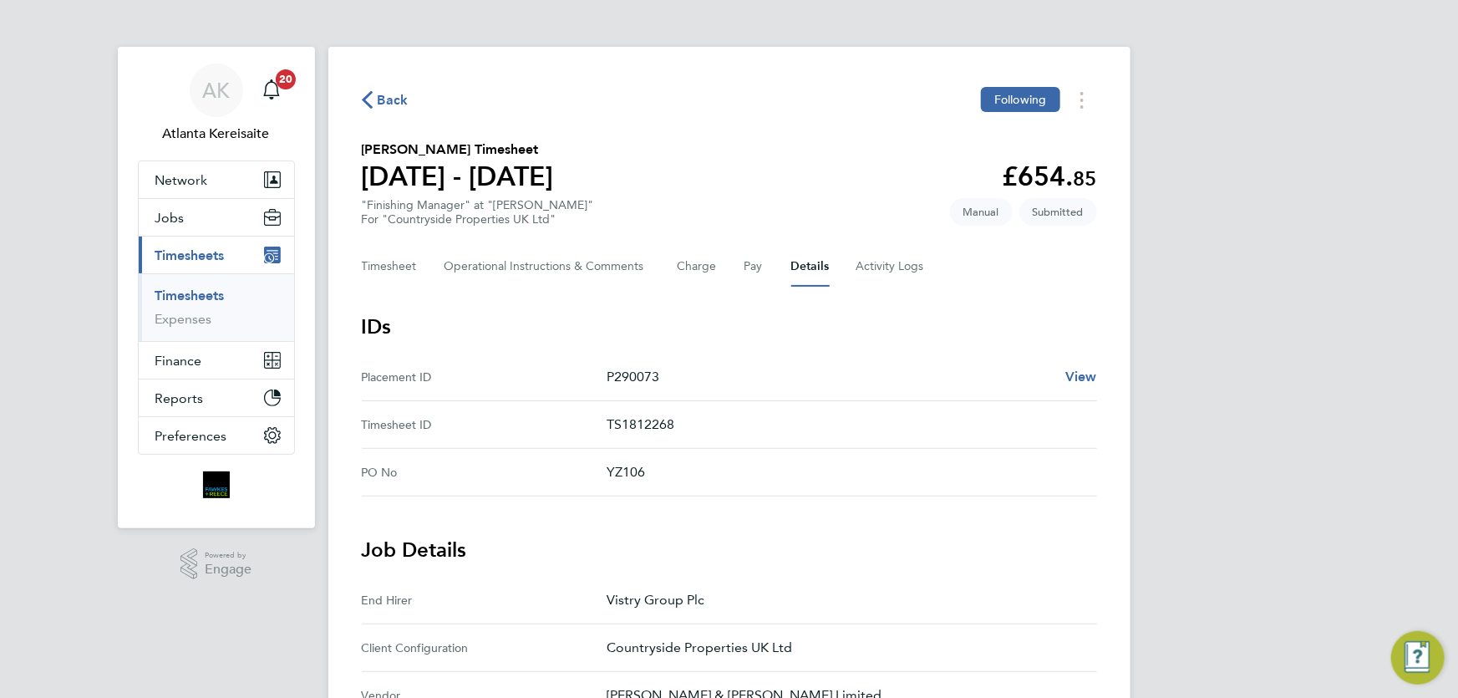
click at [393, 101] on span "Back" at bounding box center [393, 100] width 31 height 20
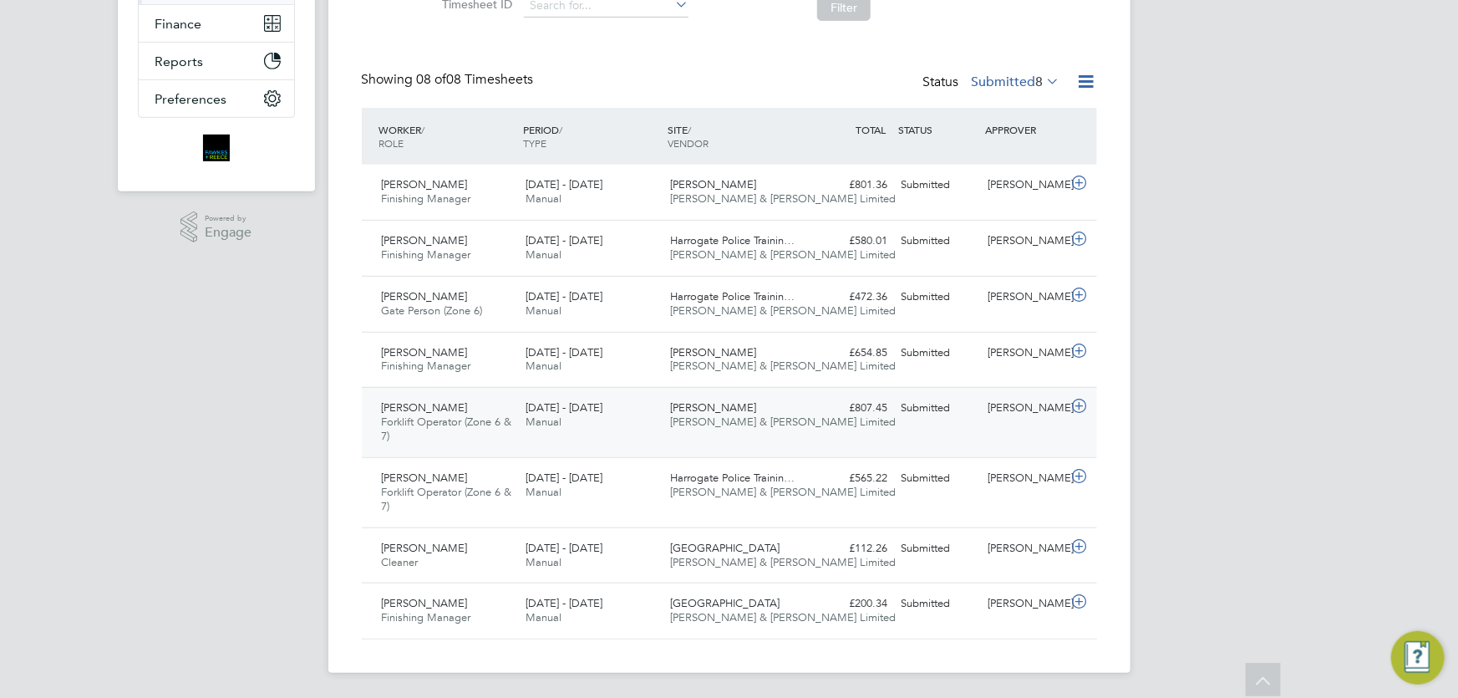
click at [1021, 402] on div "Chris Parker" at bounding box center [1024, 408] width 87 height 28
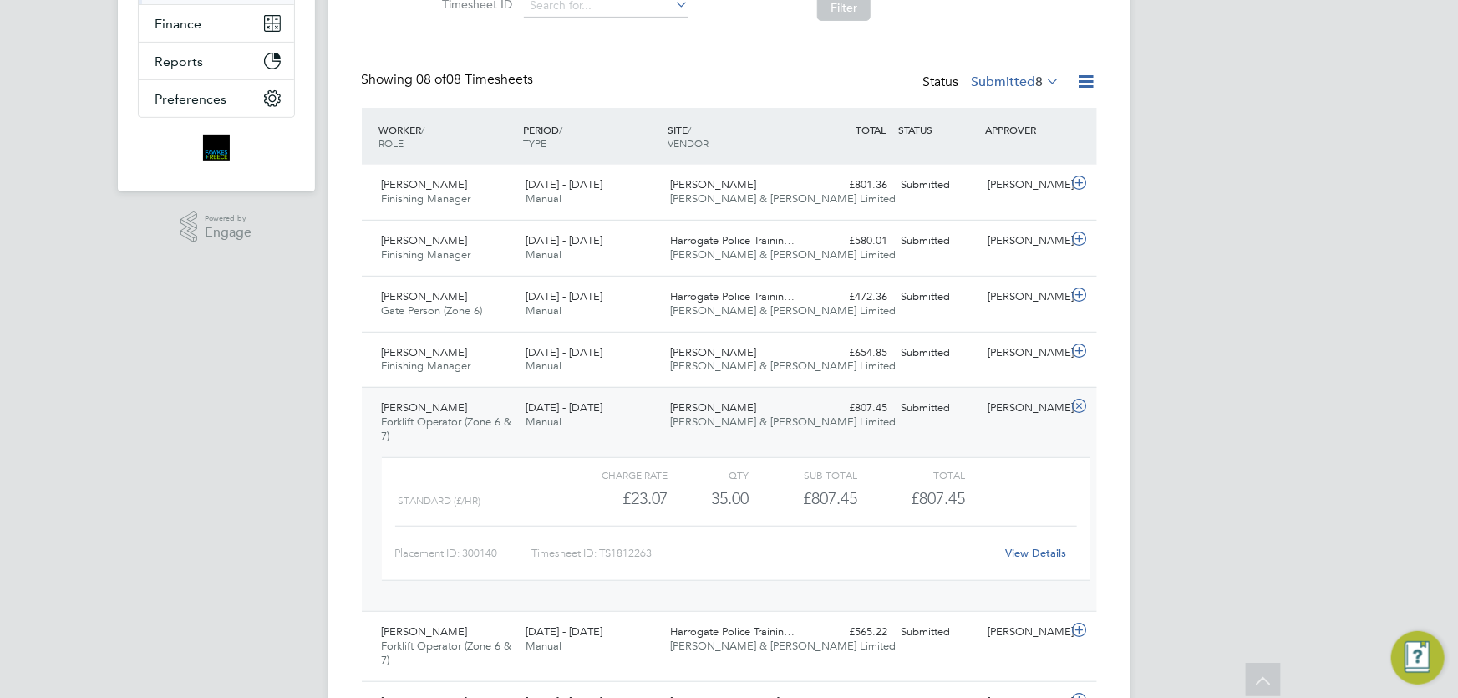
click at [1057, 552] on link "View Details" at bounding box center [1035, 553] width 61 height 14
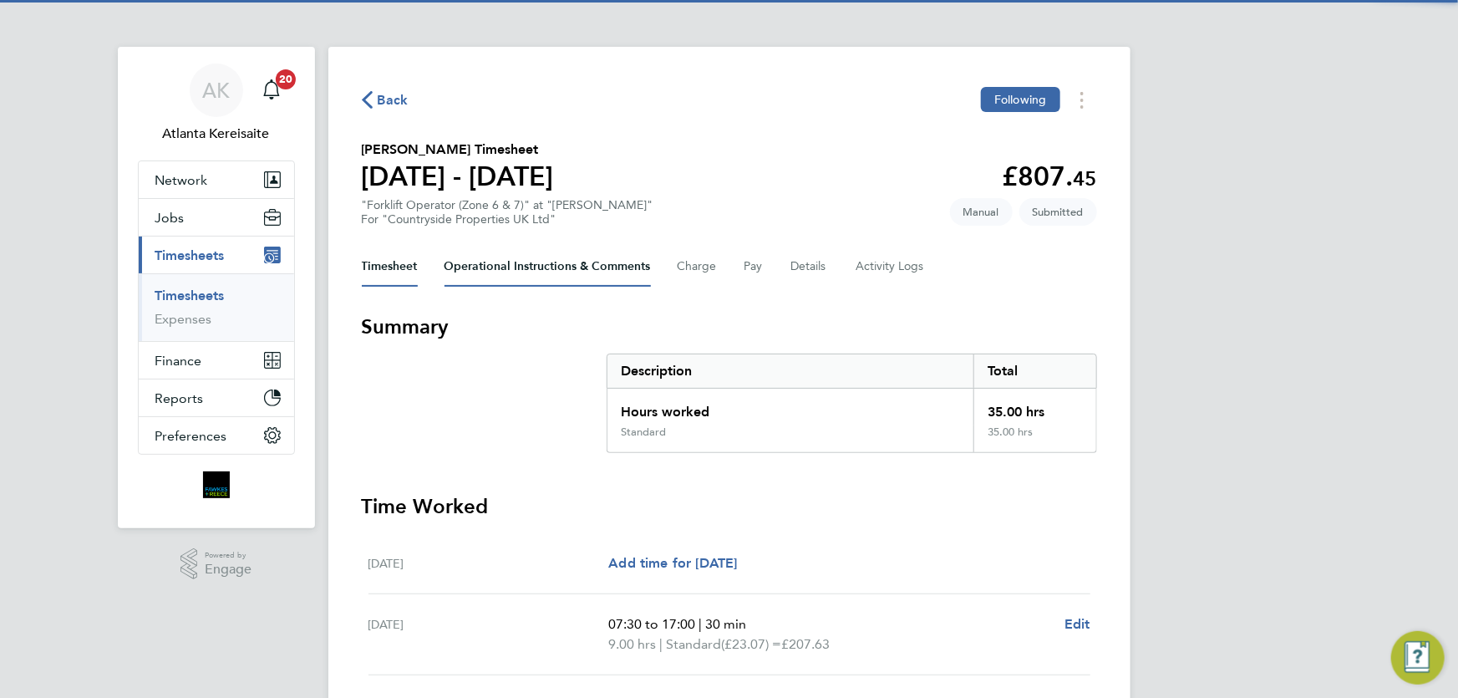
click at [499, 267] on Comments-tab "Operational Instructions & Comments" at bounding box center [548, 267] width 206 height 40
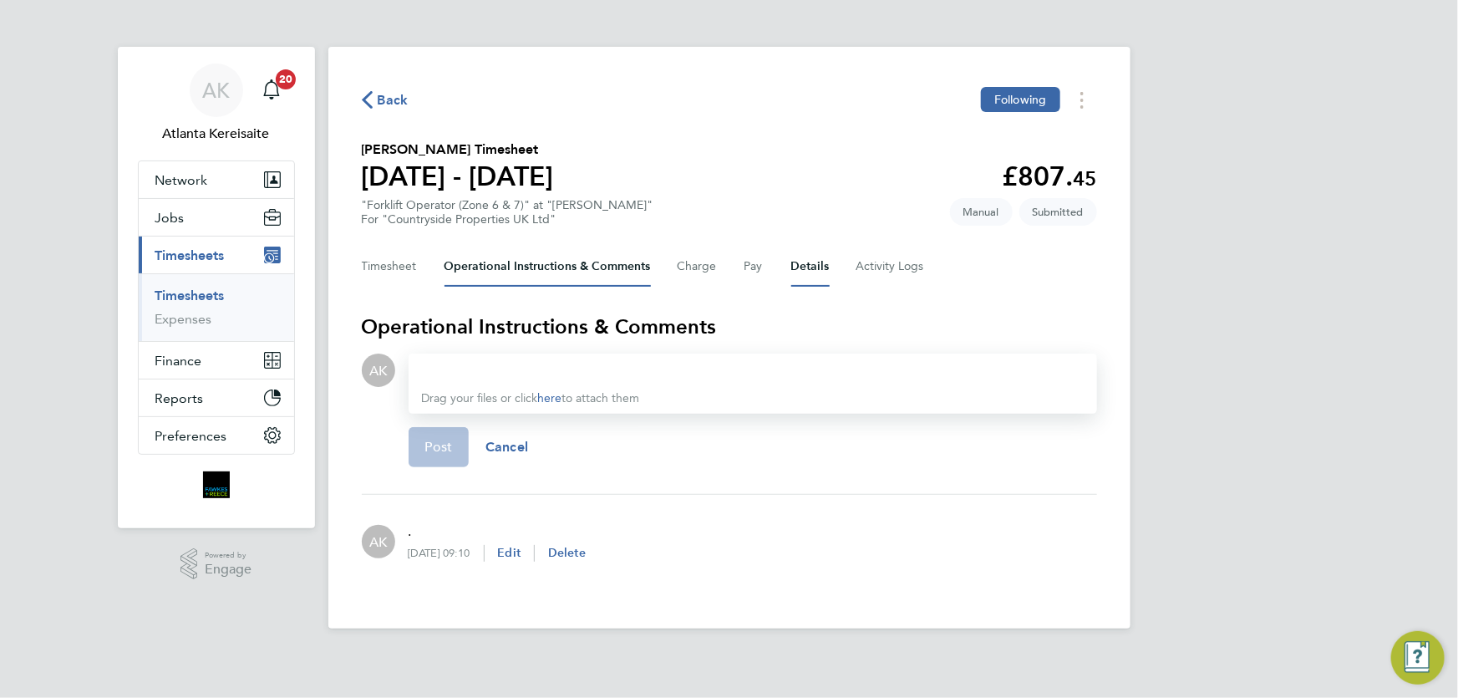
click at [818, 268] on button "Details" at bounding box center [811, 267] width 38 height 40
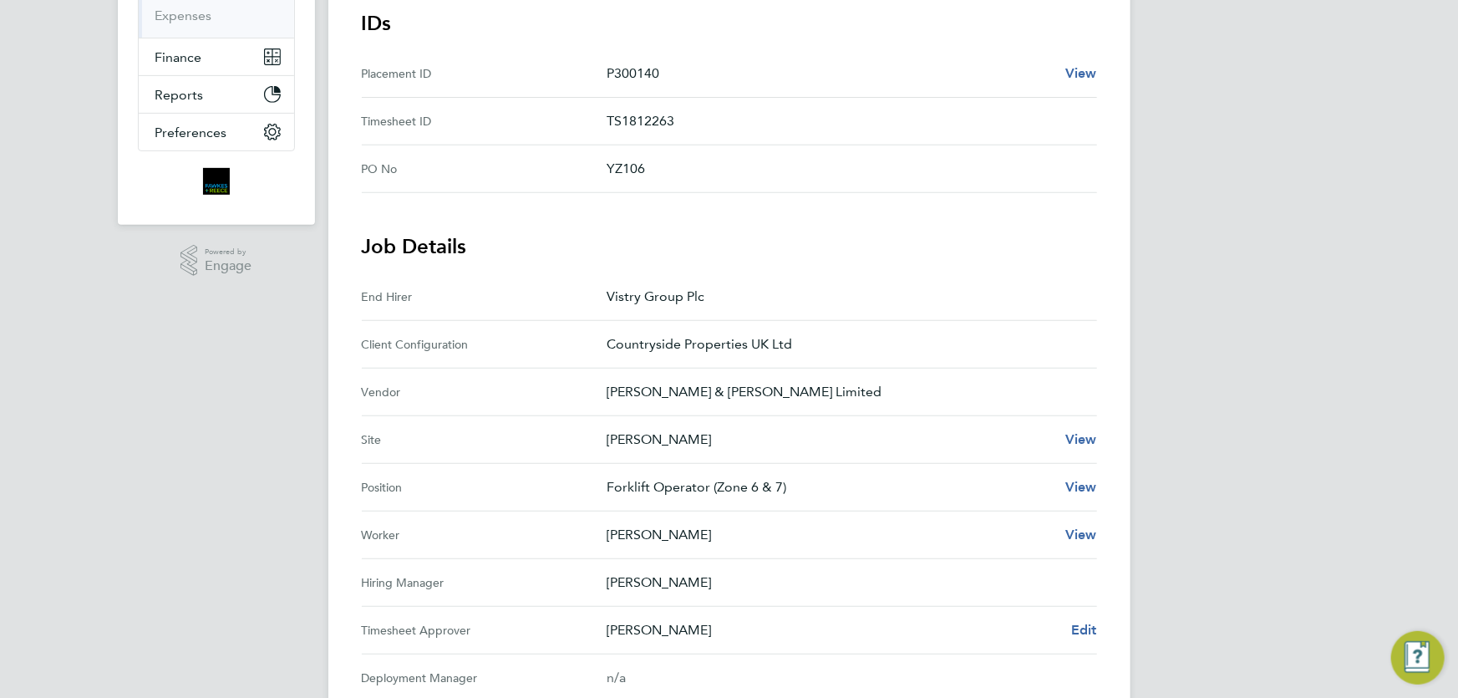
scroll to position [684, 0]
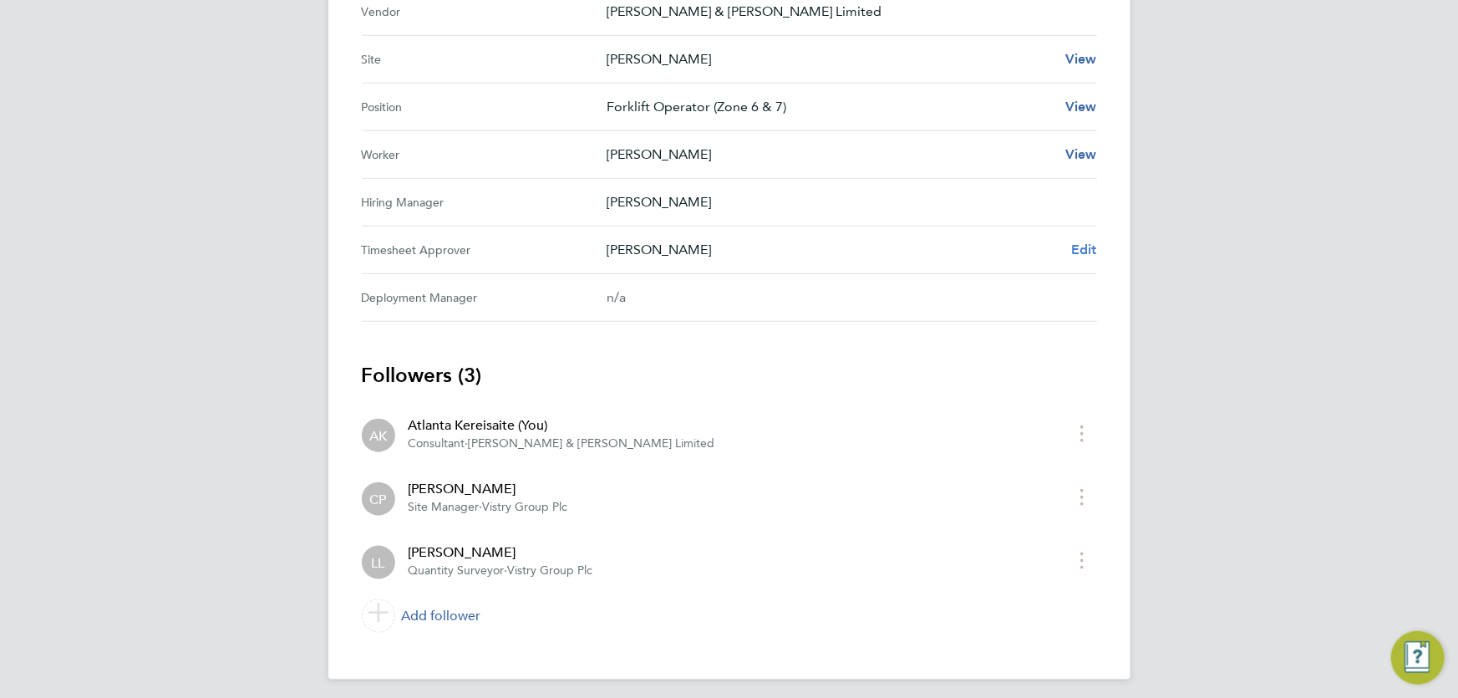
click at [1091, 251] on span "Edit" at bounding box center [1084, 250] width 26 height 16
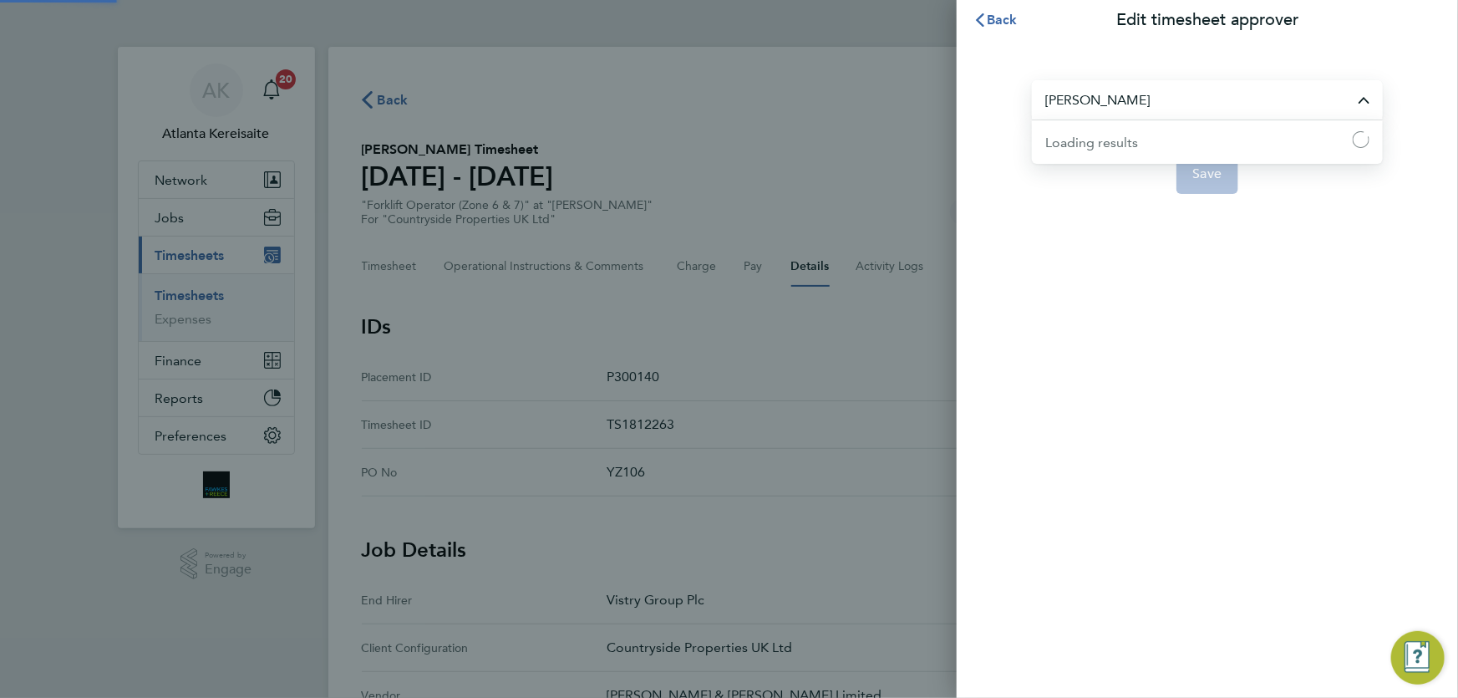
click at [1148, 108] on input "Chris Parker" at bounding box center [1207, 99] width 351 height 39
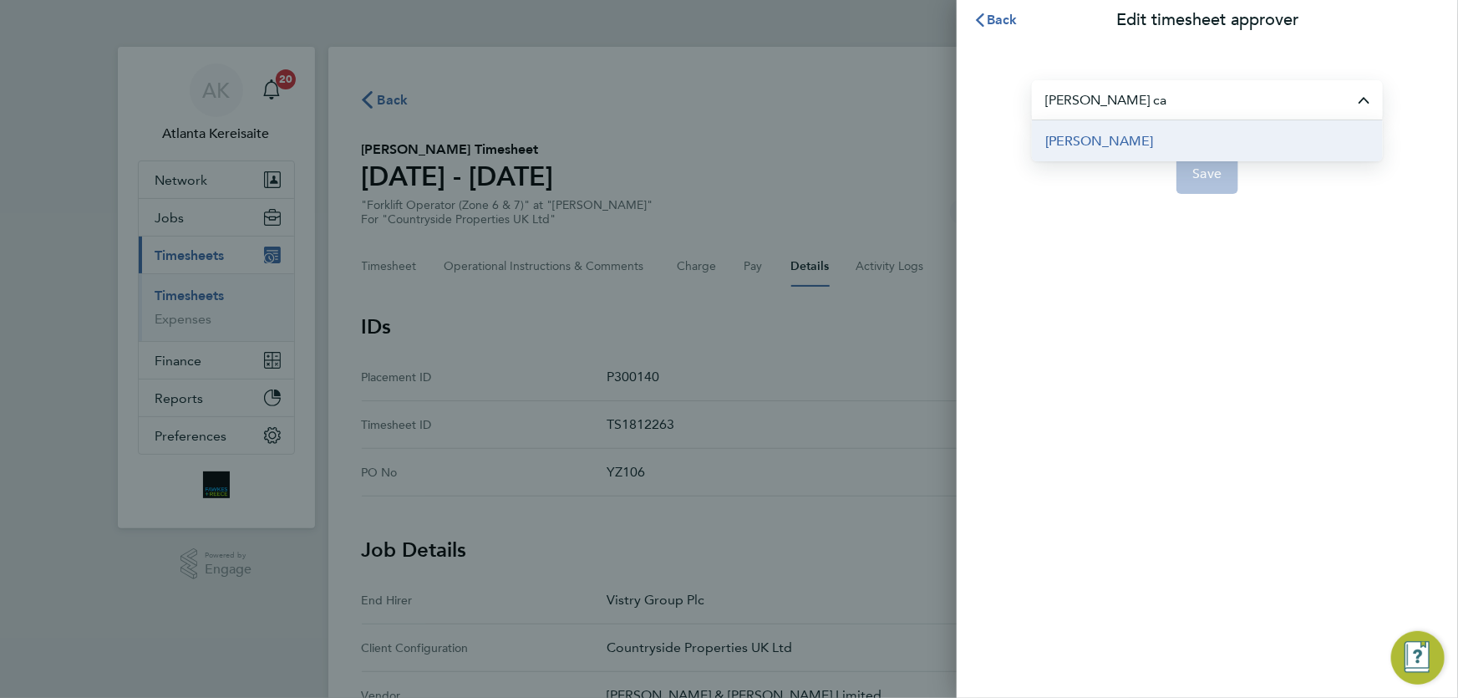
click at [1190, 144] on li "[PERSON_NAME]" at bounding box center [1207, 140] width 351 height 41
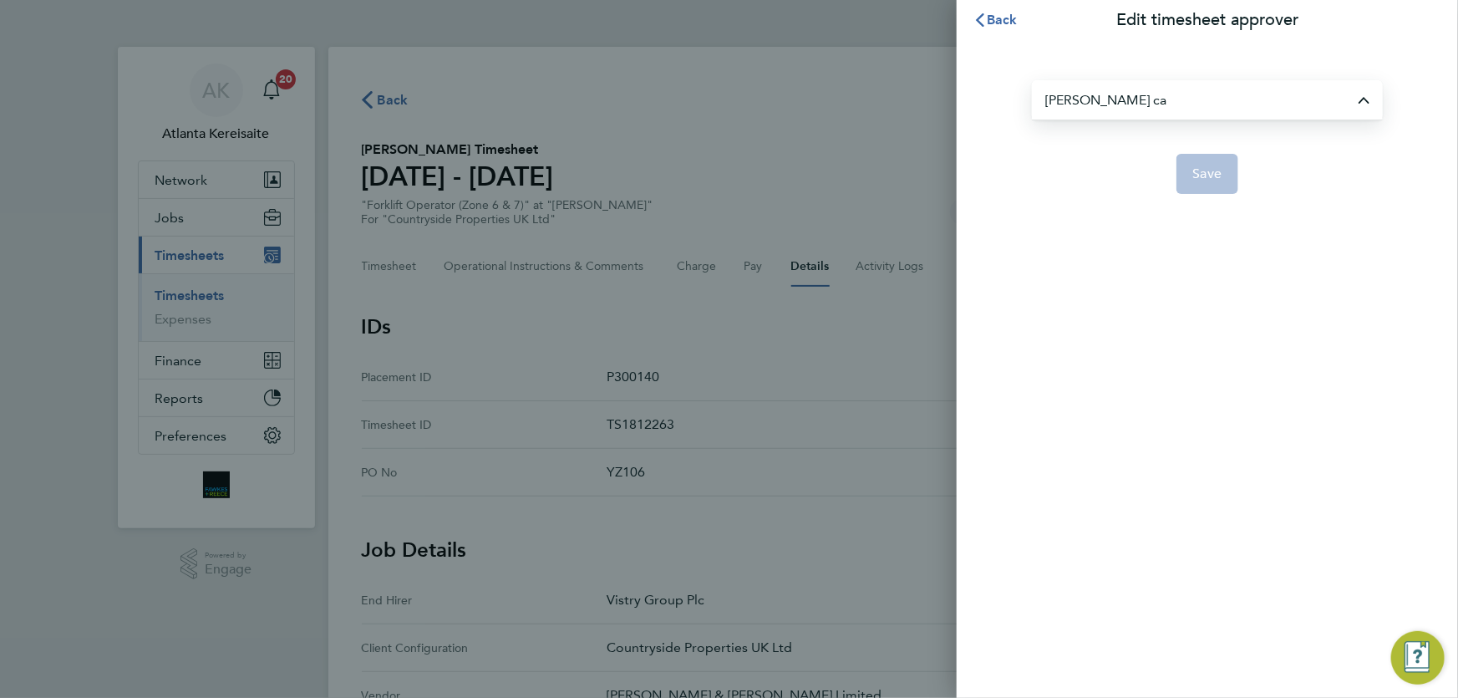
type input "[PERSON_NAME]"
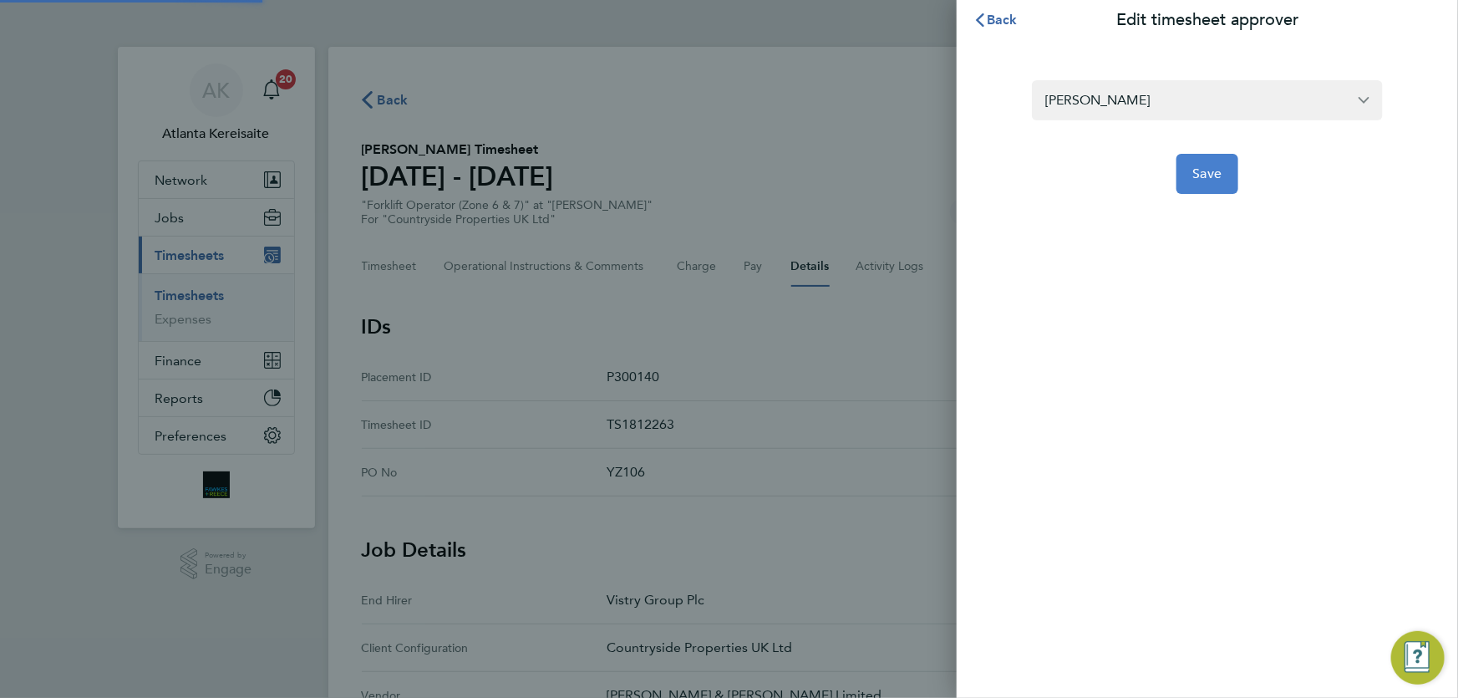
click at [1202, 171] on span "Save" at bounding box center [1208, 173] width 29 height 17
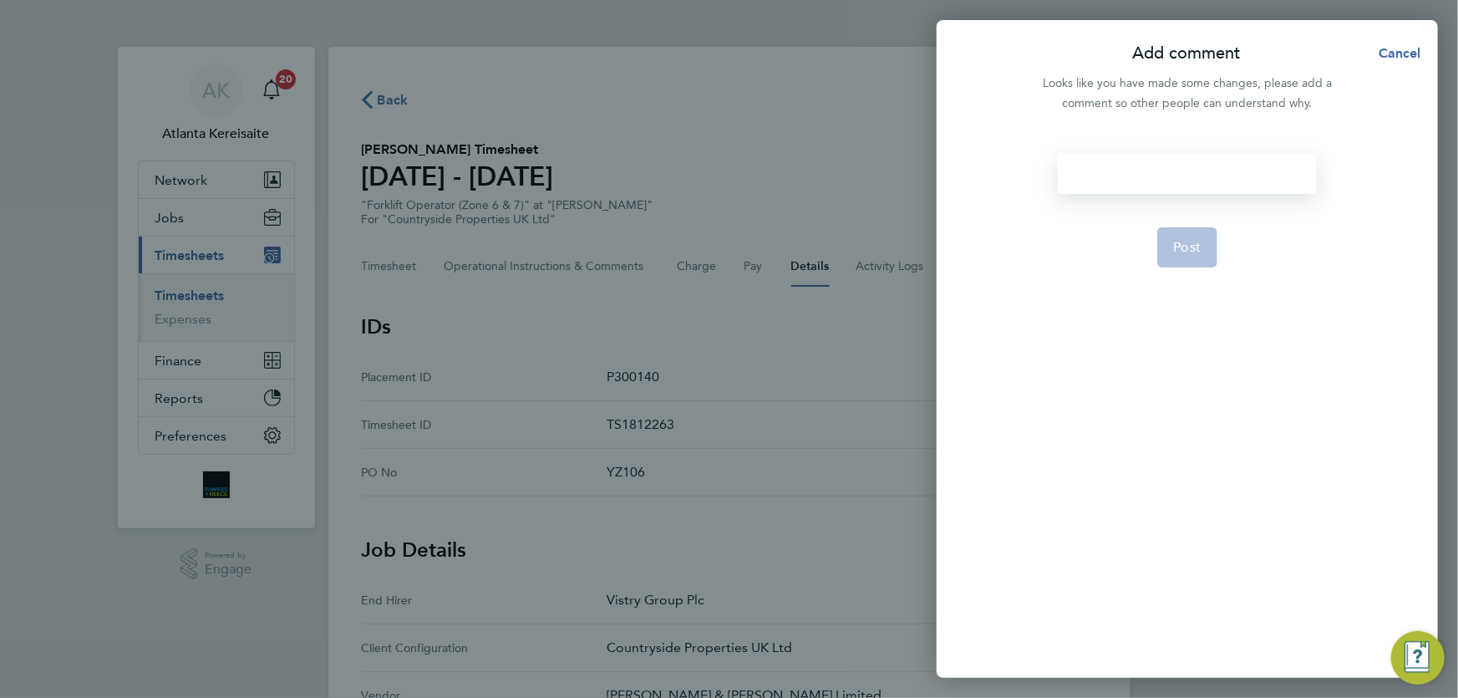
drag, startPoint x: 1126, startPoint y: 160, endPoint x: 1130, endPoint y: 170, distance: 10.9
click at [1128, 170] on div at bounding box center [1187, 174] width 258 height 40
click at [1130, 170] on div at bounding box center [1187, 174] width 258 height 40
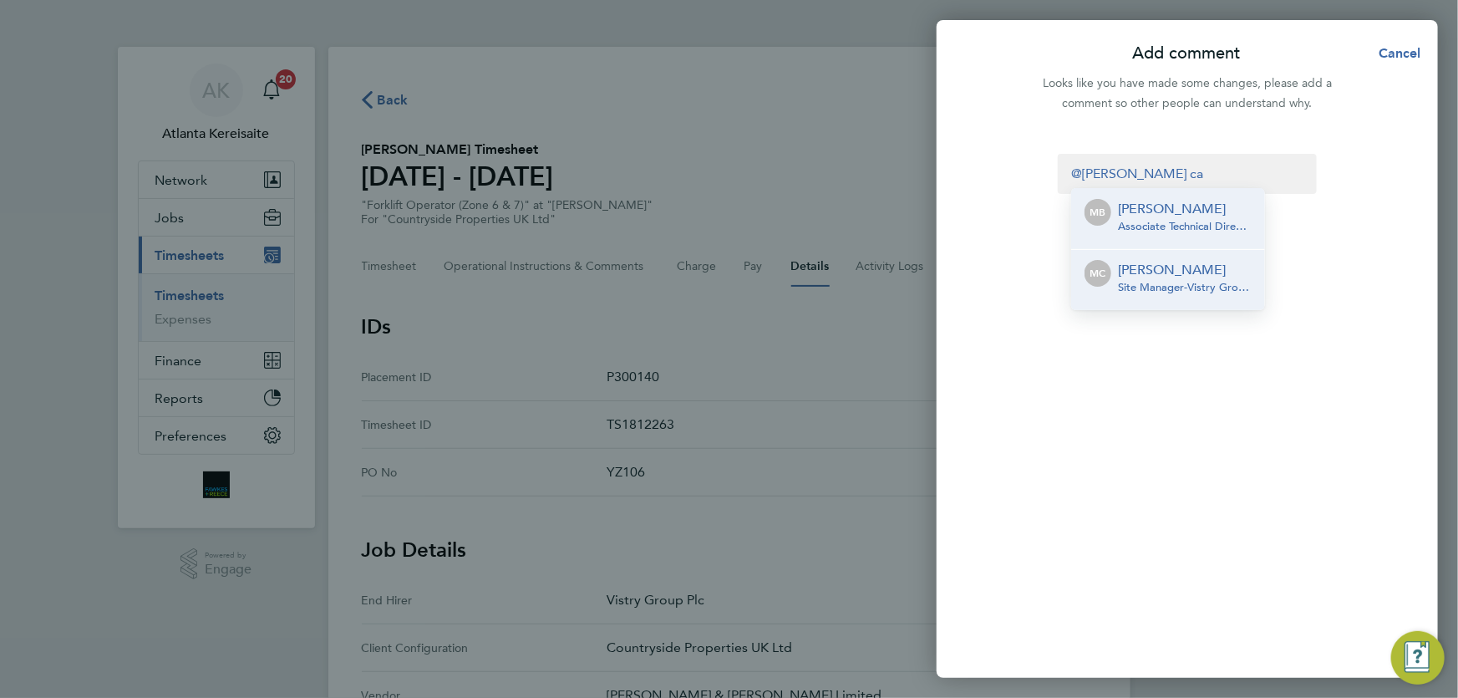
click at [1181, 274] on p "[PERSON_NAME]" at bounding box center [1185, 270] width 134 height 20
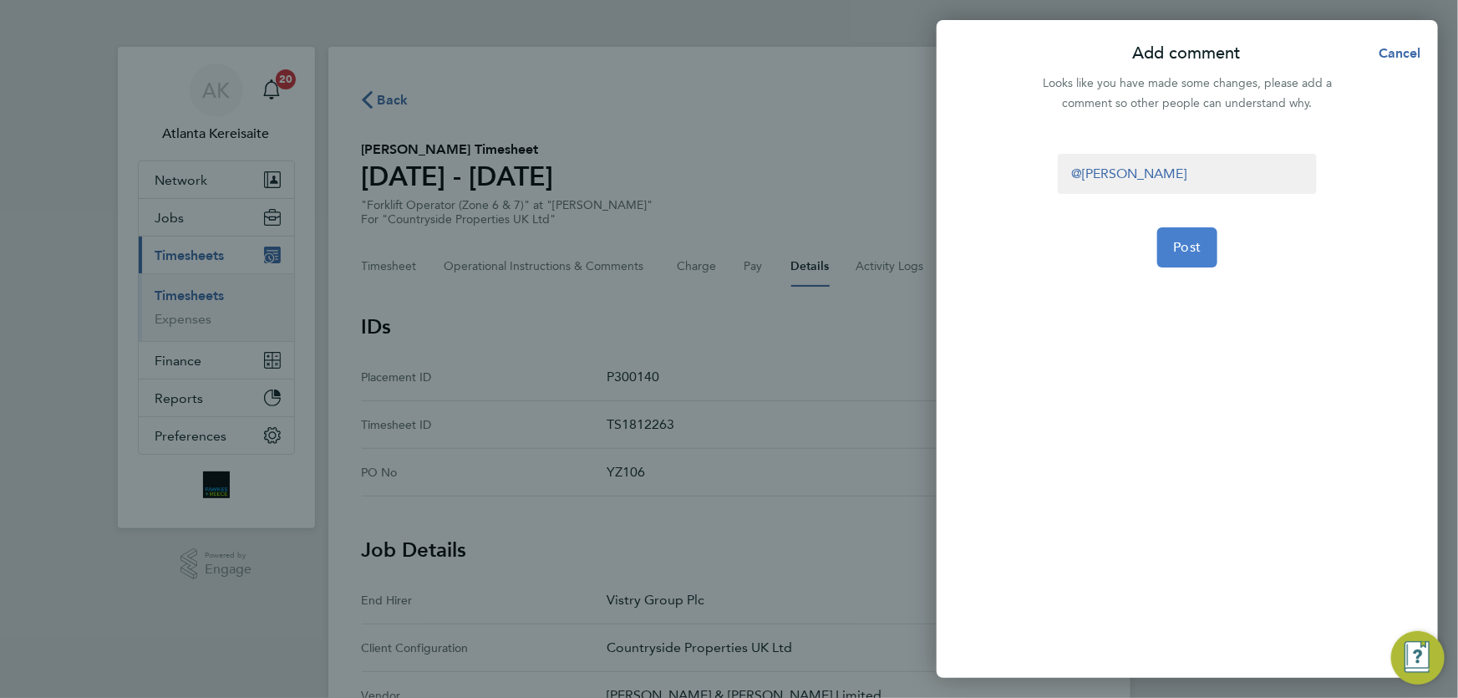
click at [1186, 249] on span "Post" at bounding box center [1188, 247] width 28 height 17
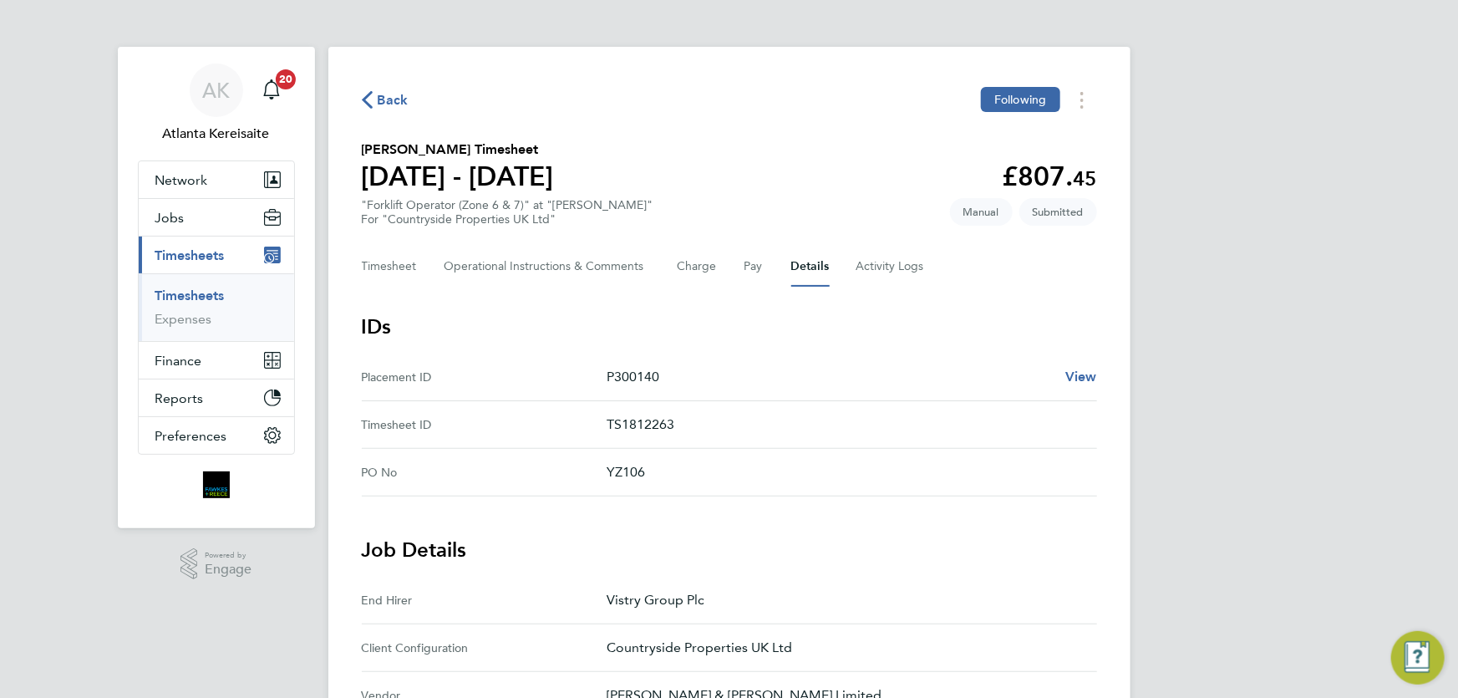
click at [382, 104] on span "Back" at bounding box center [393, 100] width 31 height 20
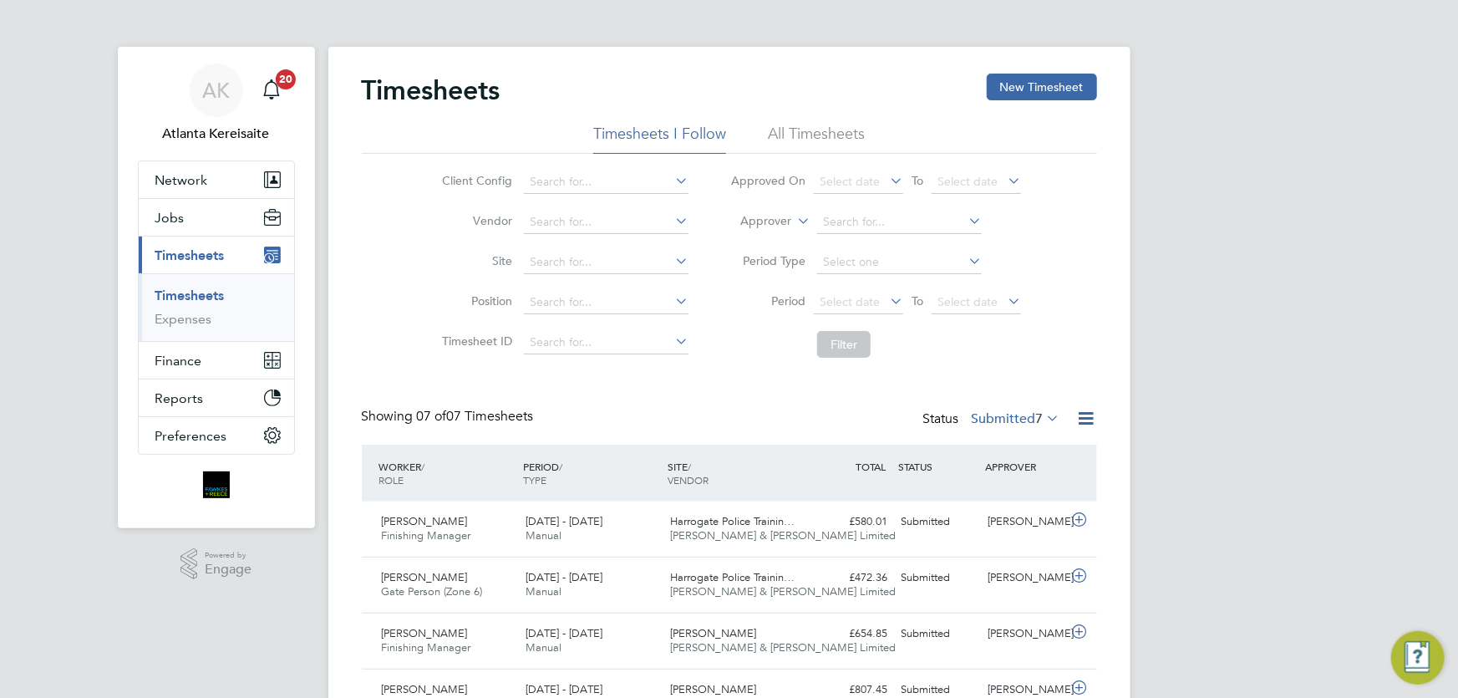
click at [412, 272] on div "Client Config Vendor Site Position Timesheet ID Approved On Select date To Sele…" at bounding box center [730, 260] width 736 height 212
click at [723, 376] on div "Timesheets New Timesheet Timesheets I Follow All Timesheets Client Config Vendo…" at bounding box center [730, 462] width 736 height 777
